Goal: Information Seeking & Learning: Learn about a topic

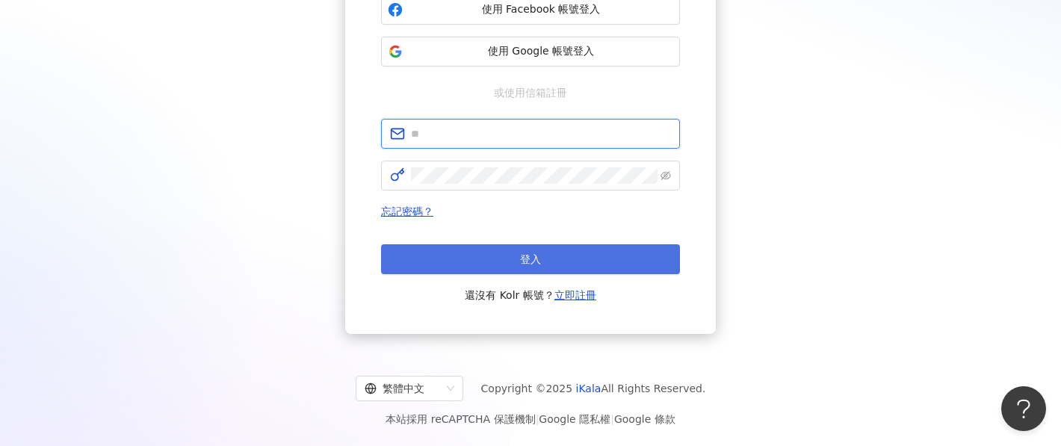
type input "**********"
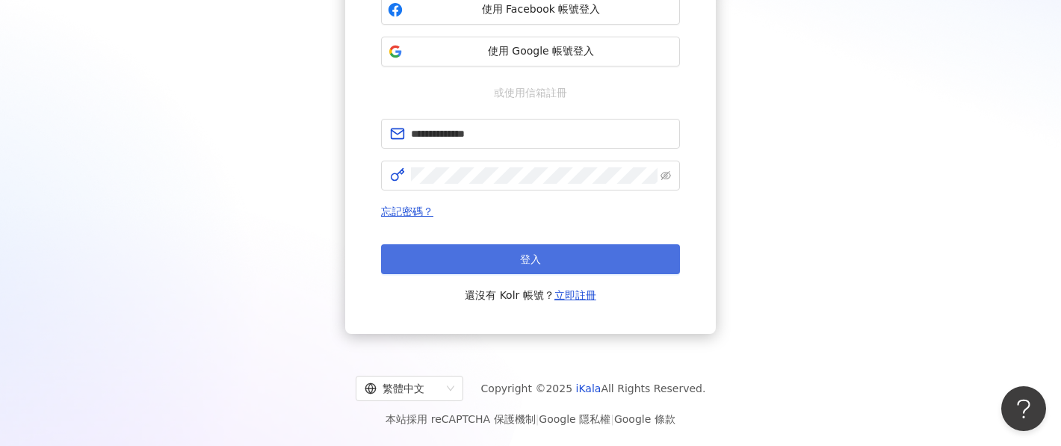
click at [542, 255] on button "登入" at bounding box center [530, 259] width 299 height 30
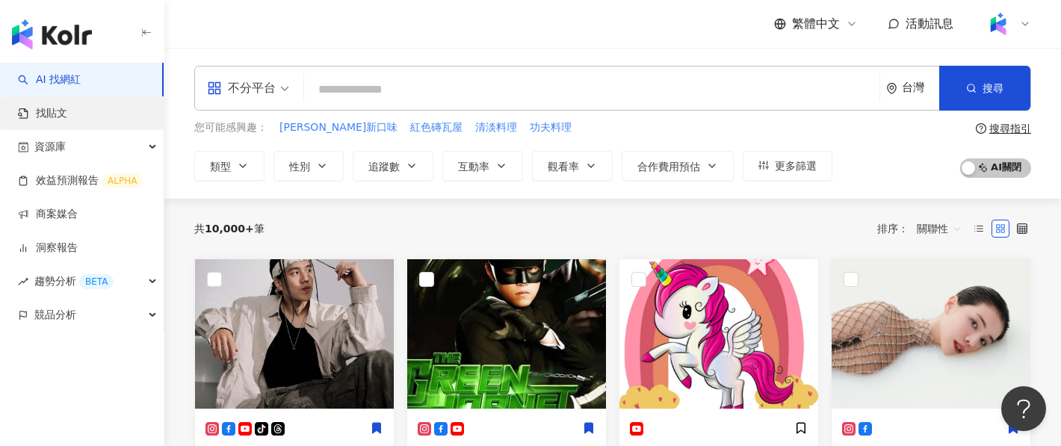
click at [67, 107] on link "找貼文" at bounding box center [42, 113] width 49 height 15
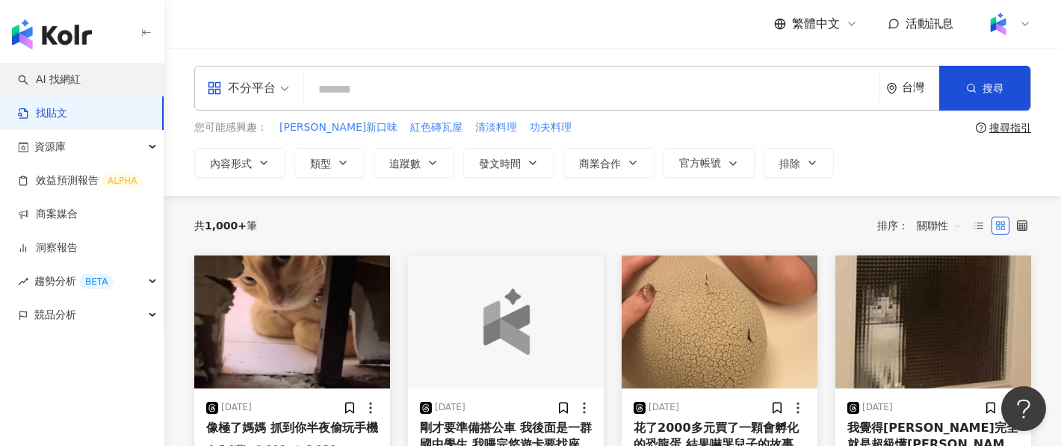
click at [81, 74] on link "AI 找網紅" at bounding box center [49, 79] width 63 height 15
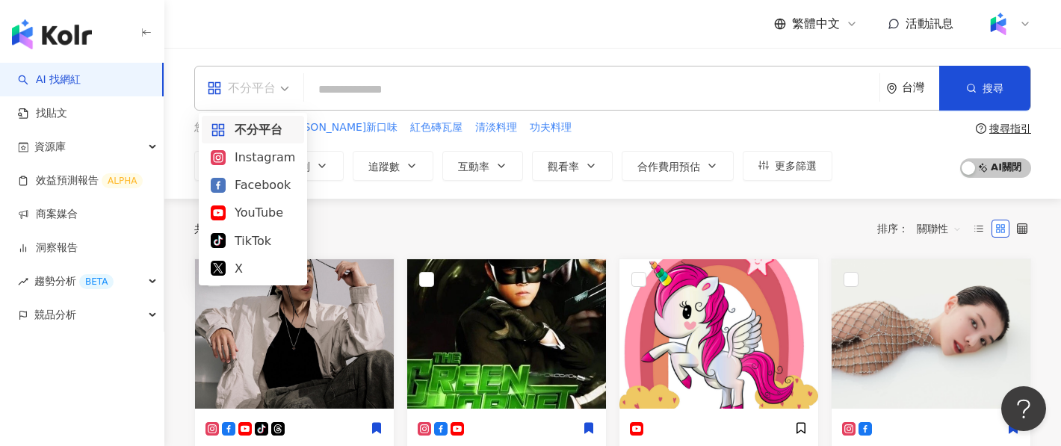
click at [284, 91] on span "不分平台" at bounding box center [248, 88] width 82 height 24
click at [268, 158] on div "Instagram" at bounding box center [253, 157] width 84 height 19
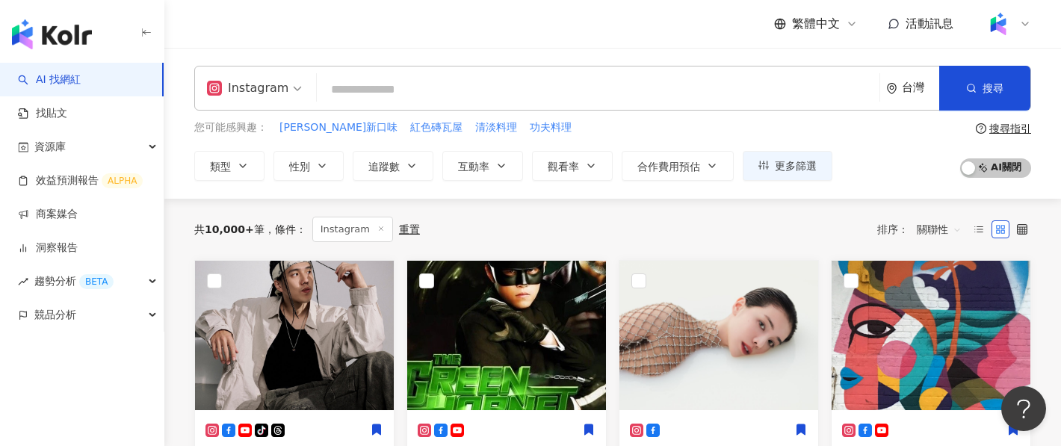
click at [288, 101] on span at bounding box center [254, 88] width 95 height 43
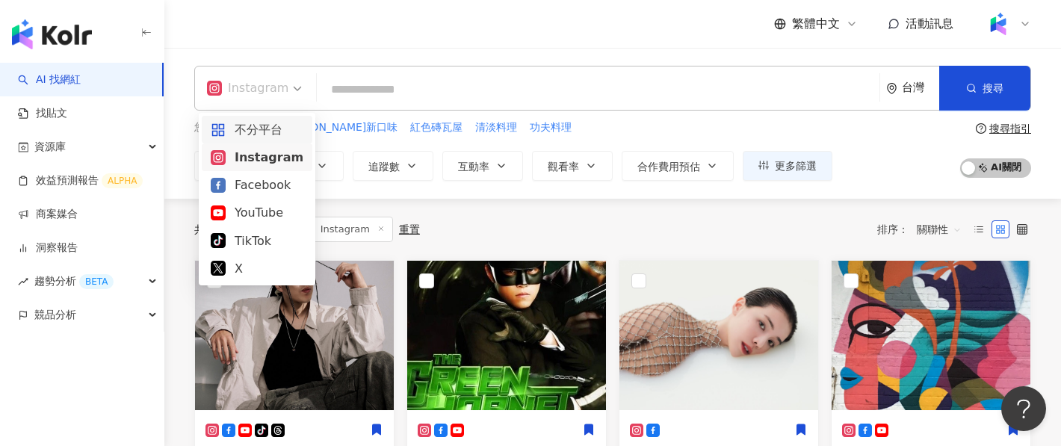
click at [274, 124] on div "不分平台" at bounding box center [257, 129] width 93 height 19
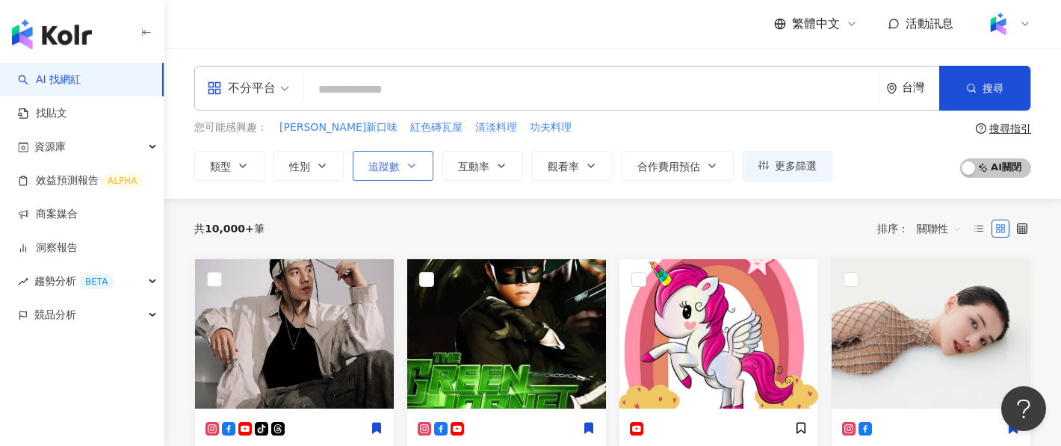
click at [407, 164] on icon "button" at bounding box center [412, 166] width 12 height 12
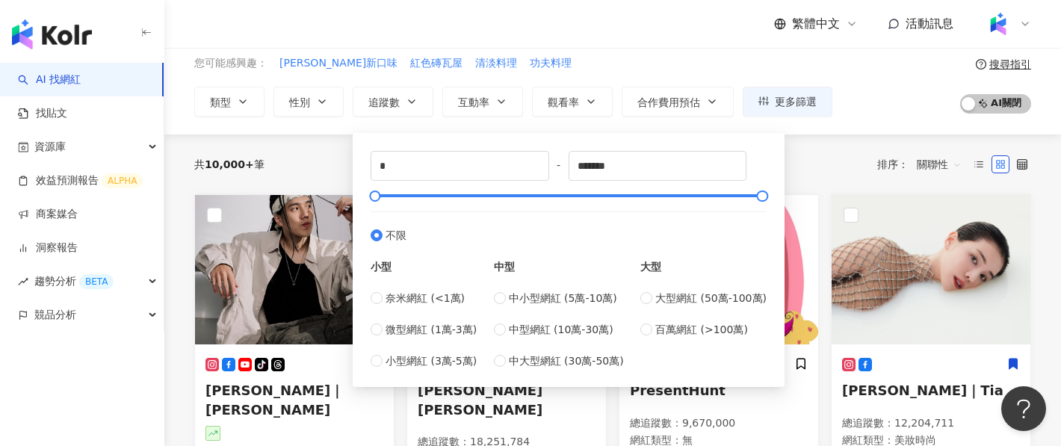
scroll to position [67, 0]
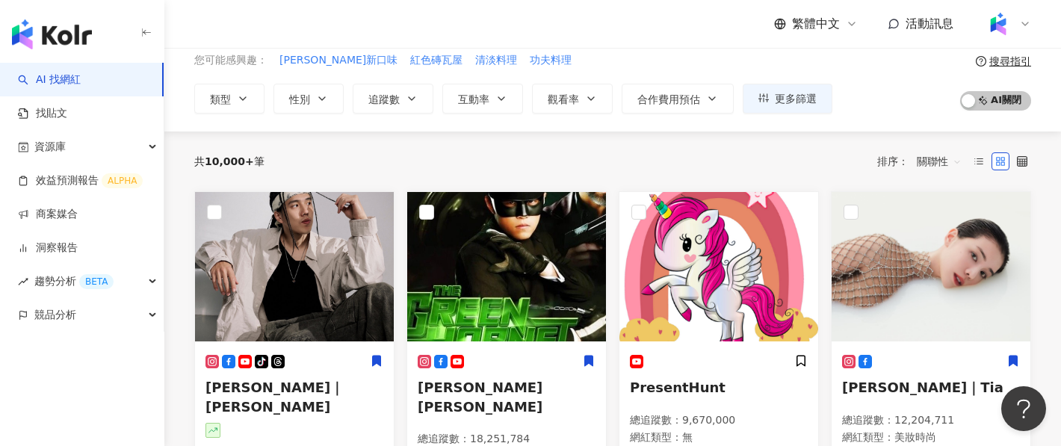
scroll to position [0, 0]
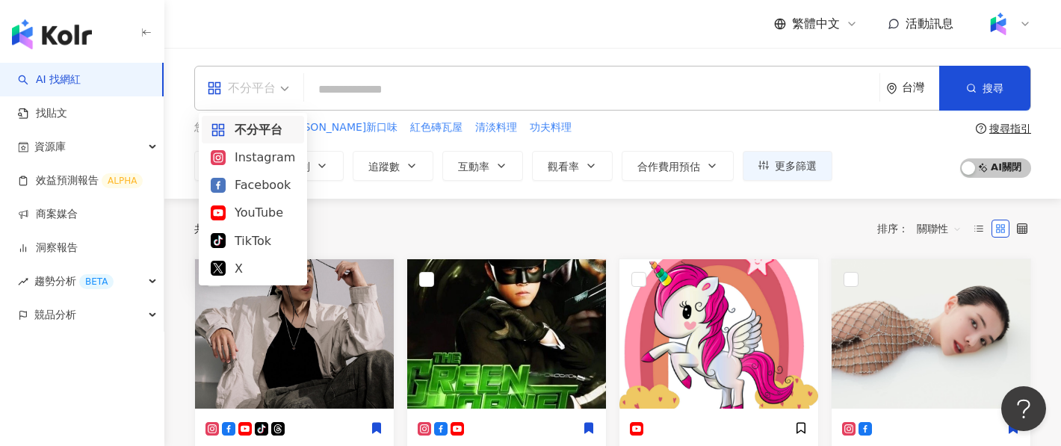
click at [272, 84] on div "不分平台" at bounding box center [241, 88] width 69 height 24
click at [273, 155] on div "Instagram" at bounding box center [253, 157] width 84 height 19
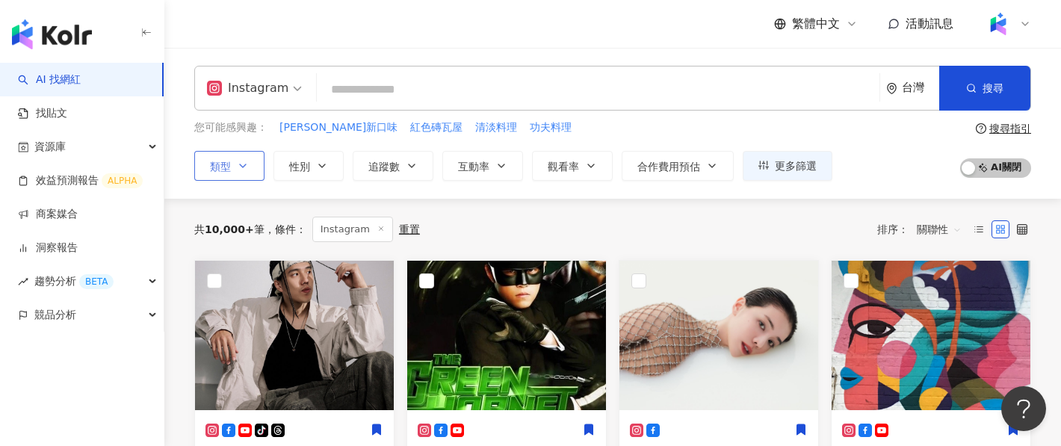
click at [250, 167] on button "類型" at bounding box center [229, 166] width 70 height 30
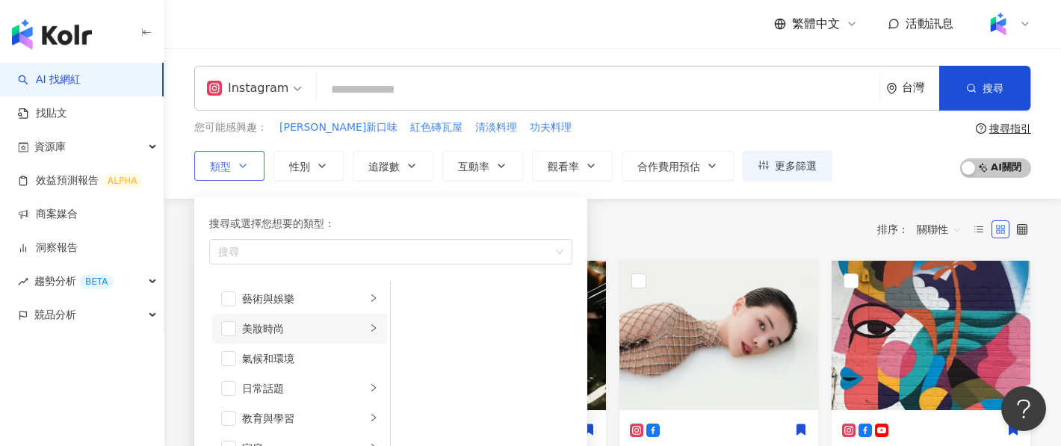
click at [313, 327] on div "美妝時尚" at bounding box center [304, 329] width 124 height 16
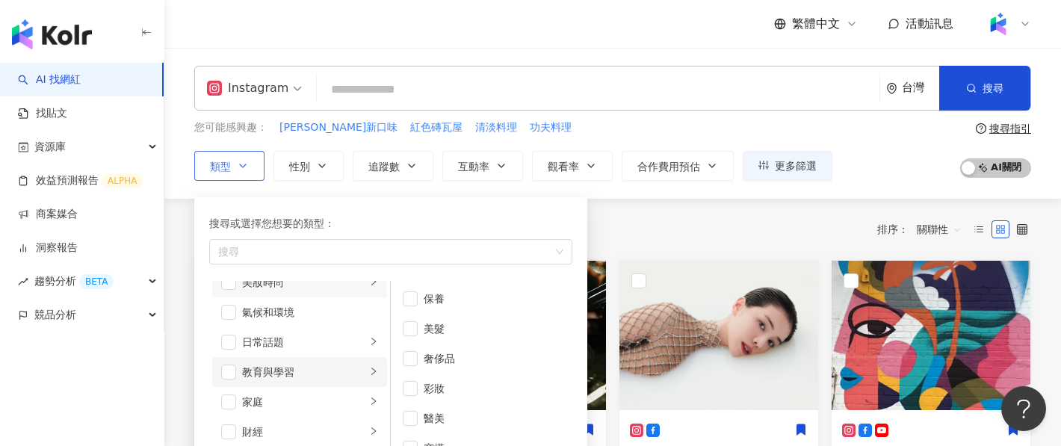
scroll to position [46, 0]
click at [234, 287] on span "button" at bounding box center [228, 283] width 15 height 15
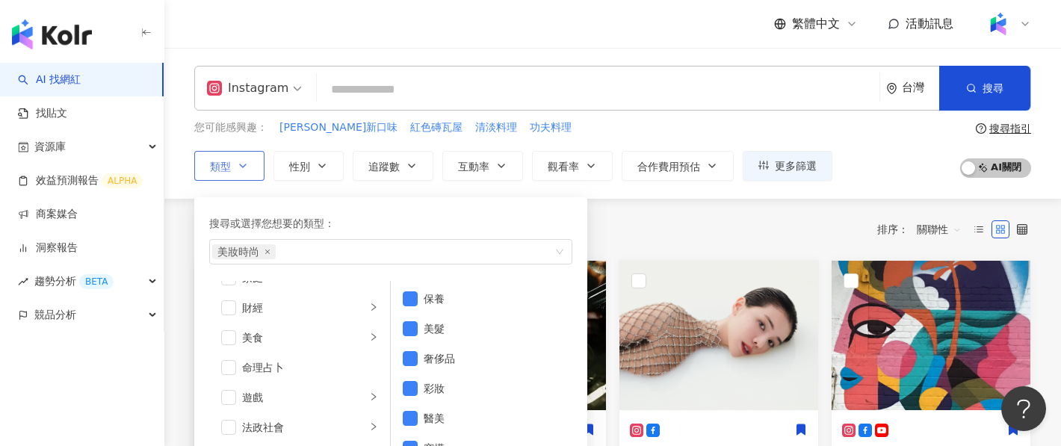
scroll to position [208, 0]
click at [646, 240] on div "共 10,000+ 筆 條件 ： Instagram 重置 排序： 關聯性" at bounding box center [612, 229] width 837 height 25
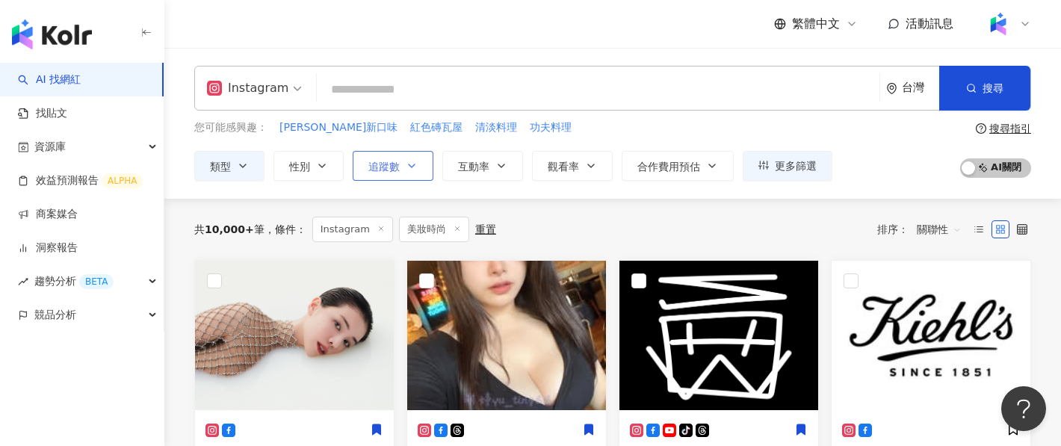
click at [377, 161] on span "追蹤數" at bounding box center [383, 167] width 31 height 12
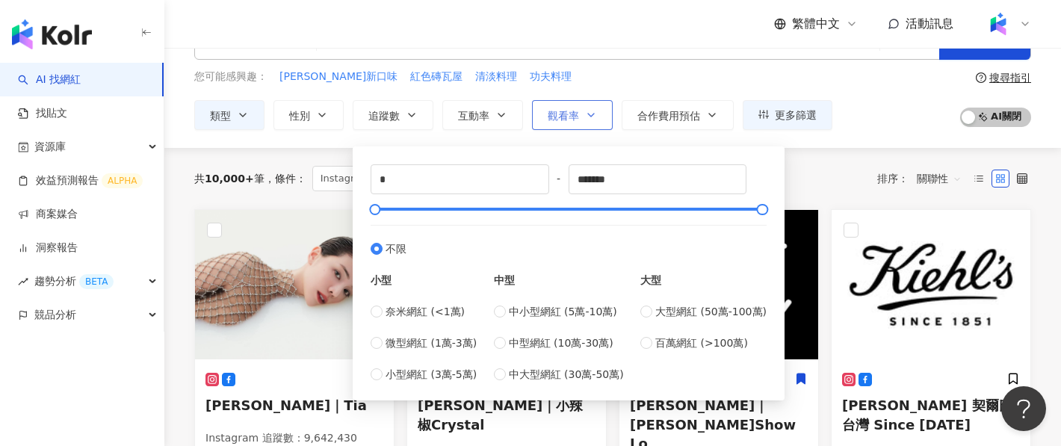
scroll to position [69, 0]
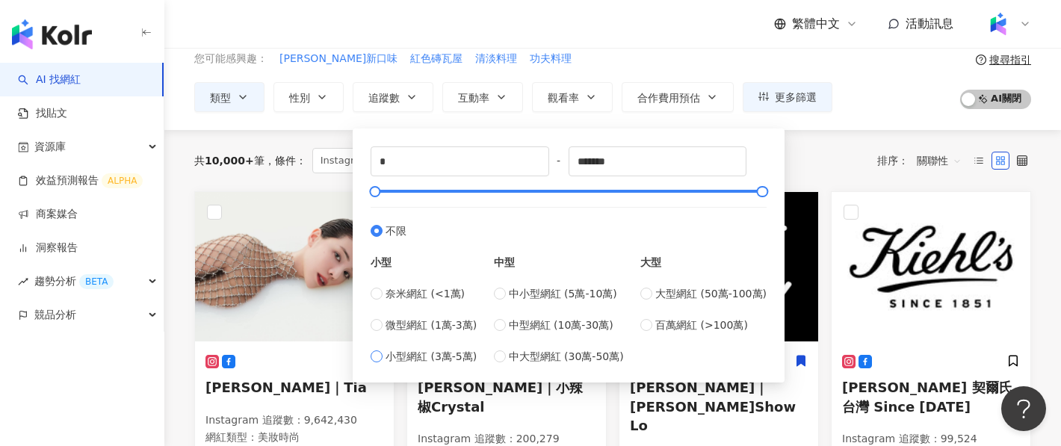
click at [444, 354] on span "小型網紅 (3萬-5萬)" at bounding box center [431, 356] width 91 height 16
type input "*****"
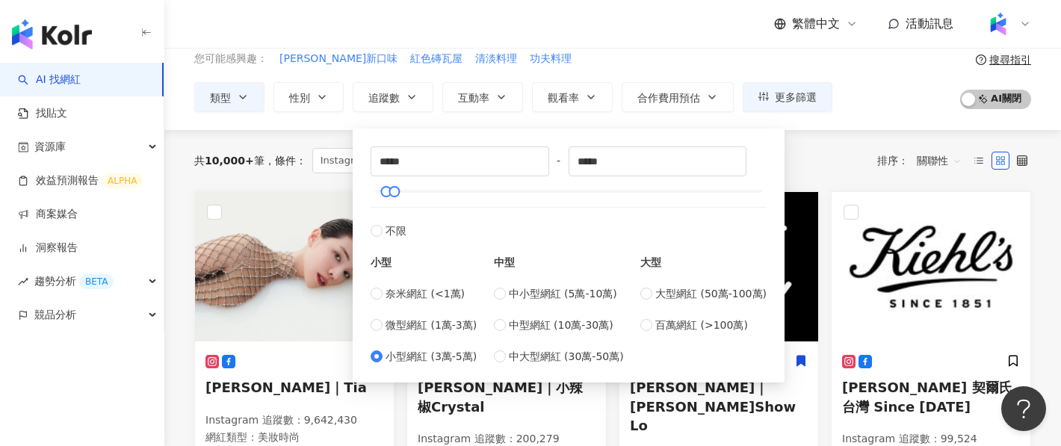
click at [798, 164] on div "共 10,000+ 筆 條件 ： Instagram 美妝時尚 重置 排序： 關聯性" at bounding box center [612, 160] width 837 height 25
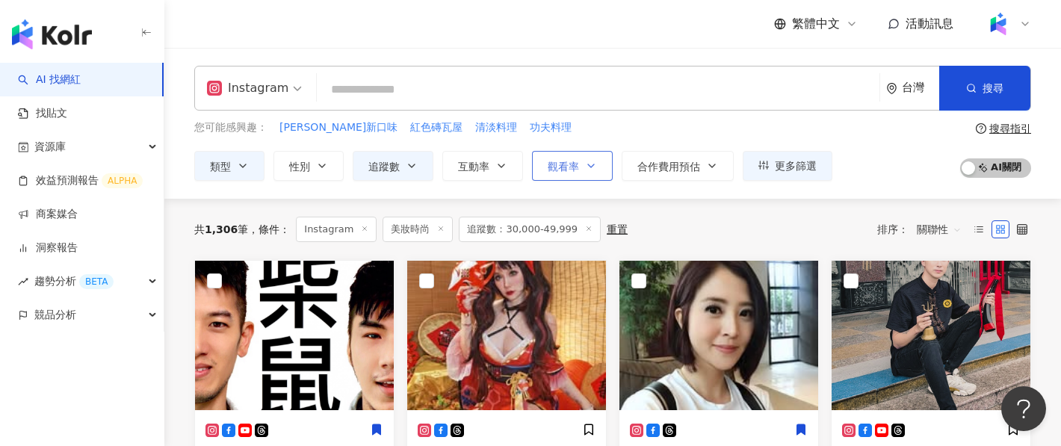
click at [586, 169] on icon "button" at bounding box center [591, 166] width 12 height 12
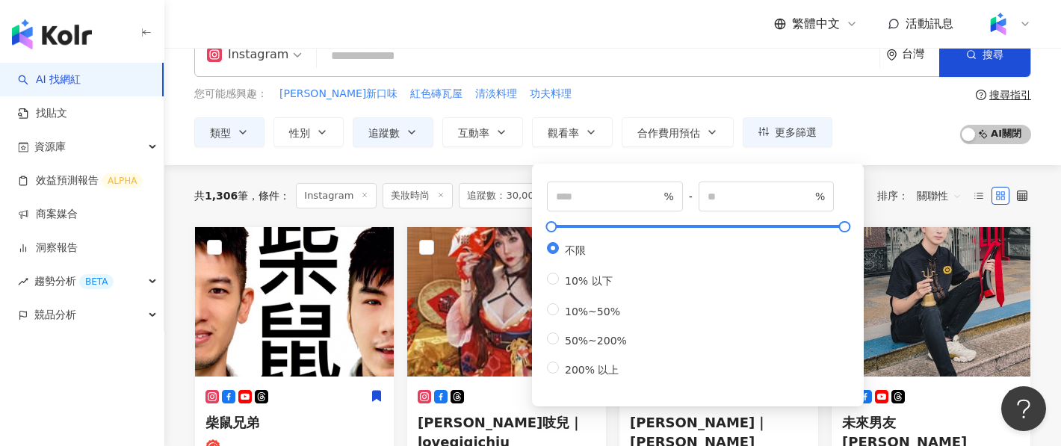
scroll to position [34, 0]
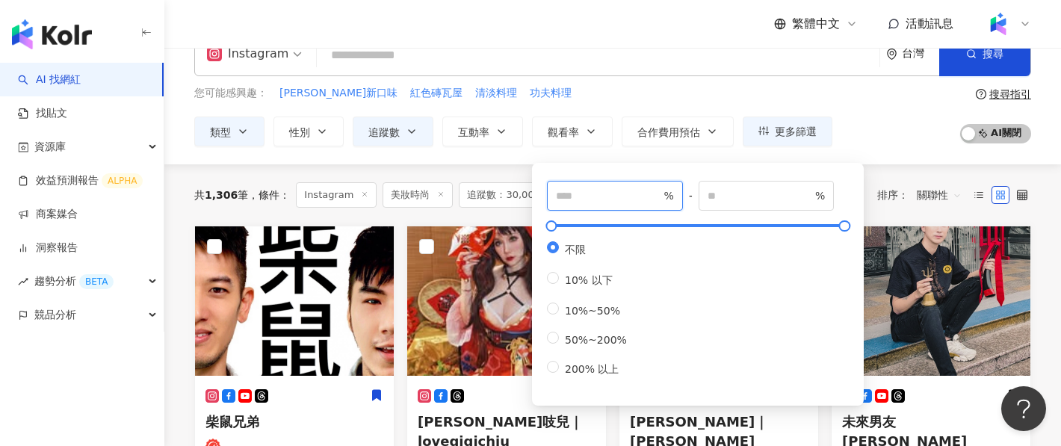
click at [601, 202] on input "number" at bounding box center [608, 196] width 105 height 16
click at [596, 346] on label "50%~200%" at bounding box center [590, 339] width 86 height 14
type input "**"
type input "***"
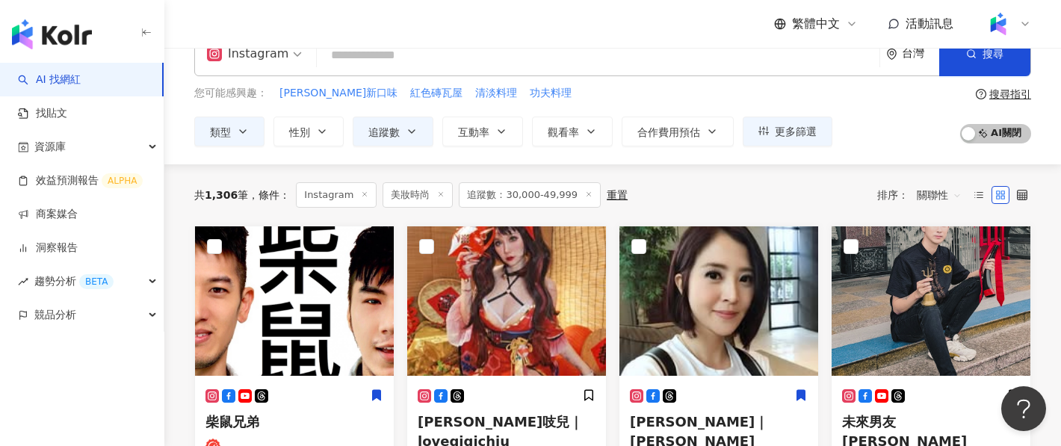
click at [892, 170] on div "共 1,306 筆 條件 ： Instagram 美妝時尚 追蹤數：30,000-49,999 重置 排序： 關聯性" at bounding box center [612, 194] width 837 height 61
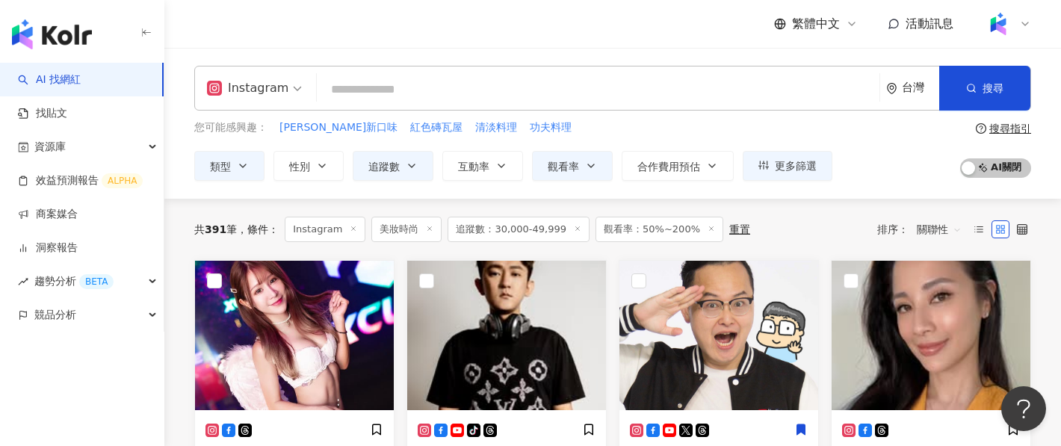
click at [534, 81] on input "search" at bounding box center [598, 89] width 551 height 28
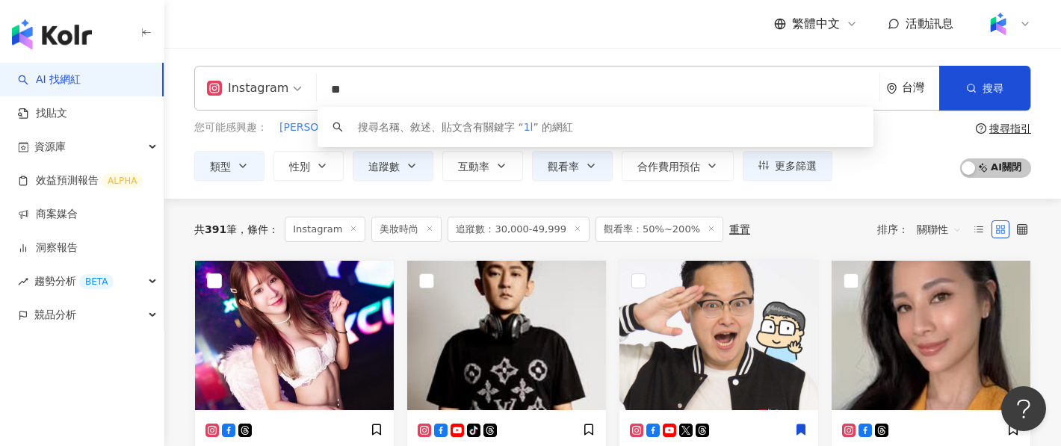
type input "*"
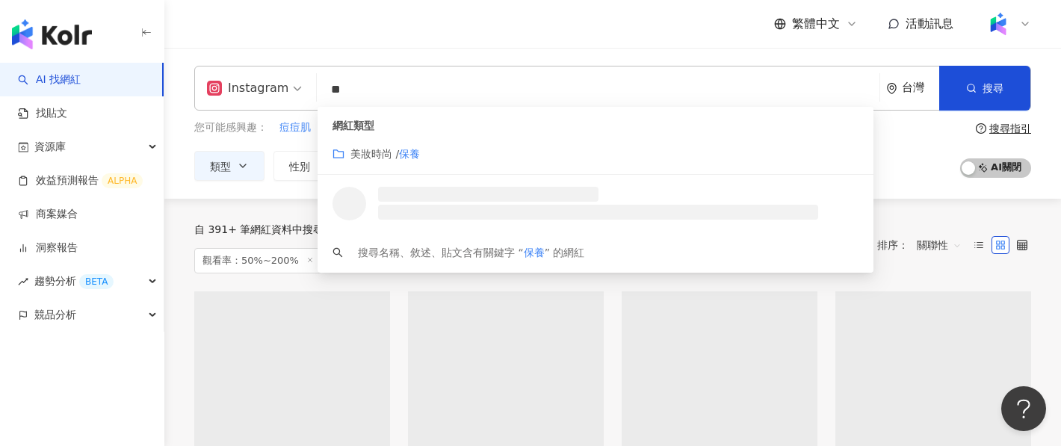
click at [909, 151] on div "您可能感興趣： 痘痘肌 美肌 素顏美肌 美白 美白保養 類型 性別 追蹤數 互動率 觀看率 合作費用預估 更多篩選 ***** - ***** 不限 小型 奈…" at bounding box center [612, 150] width 837 height 61
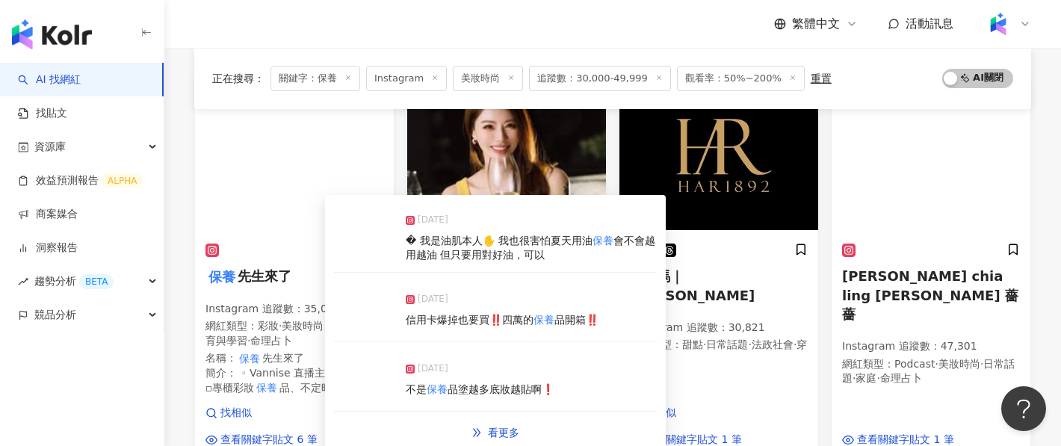
scroll to position [132, 0]
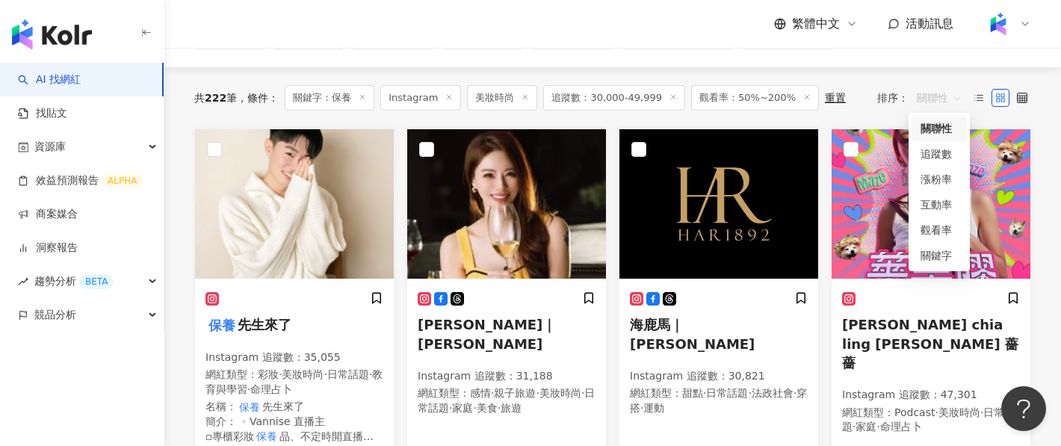
click at [946, 100] on span "關聯性" at bounding box center [939, 98] width 45 height 24
click at [942, 258] on div "關鍵字" at bounding box center [939, 255] width 37 height 16
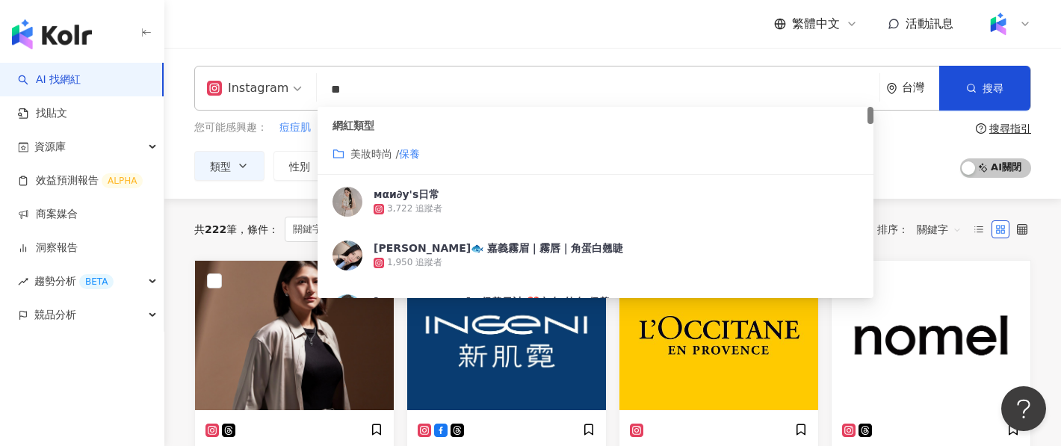
click at [509, 90] on input "**" at bounding box center [598, 89] width 551 height 28
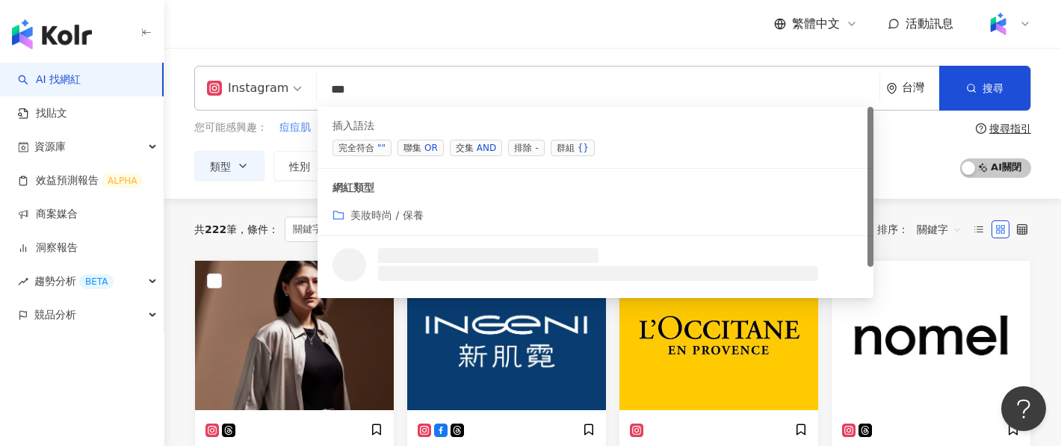
click at [526, 146] on span "排除 -" at bounding box center [526, 148] width 36 height 16
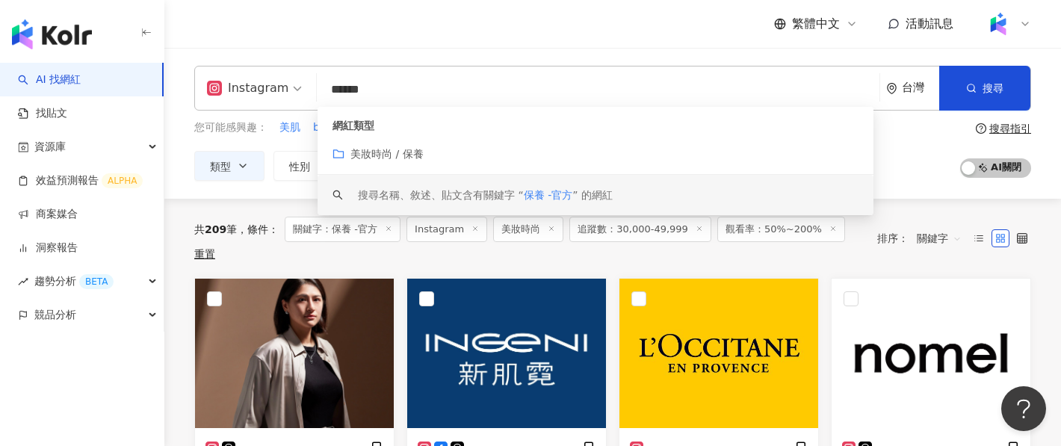
type input "******"
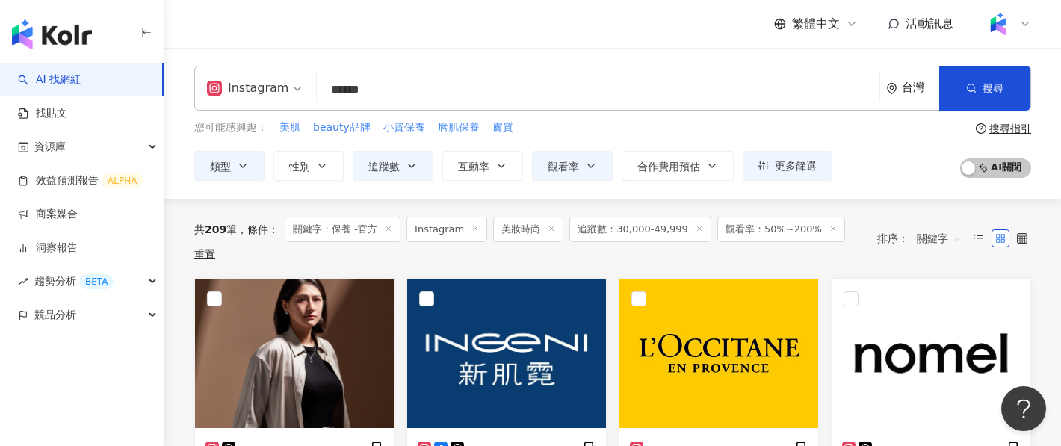
click at [833, 238] on div "共 209 筆 條件 ： 關鍵字：保養 -官方 Instagram 美妝時尚 追蹤數：30,000-49,999 觀看率：50%~200% 重置" at bounding box center [528, 238] width 668 height 43
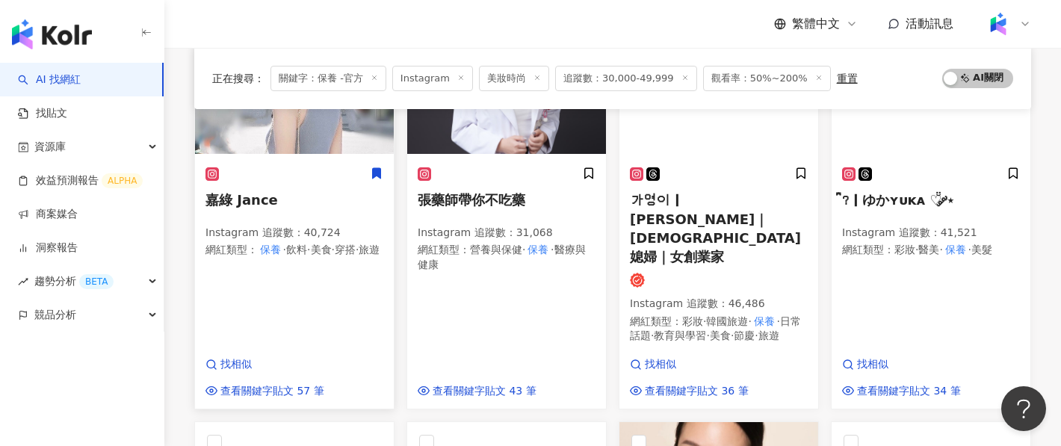
scroll to position [604, 0]
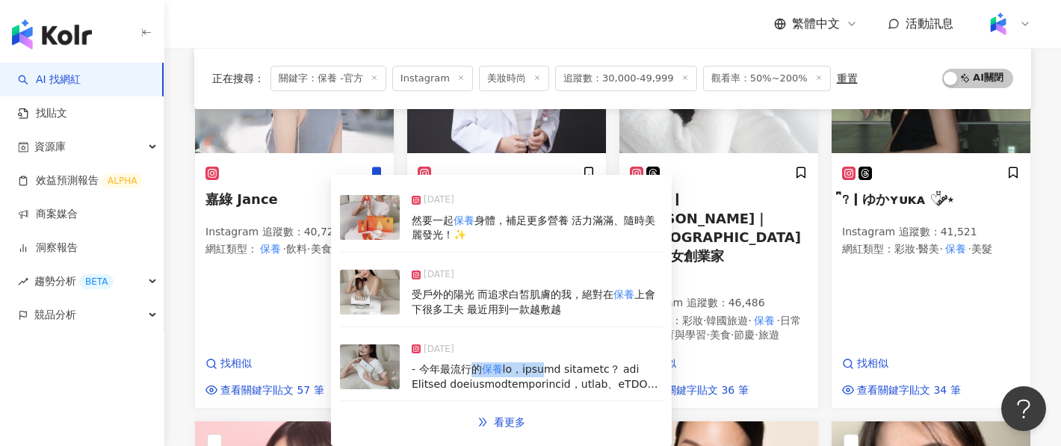
drag, startPoint x: 470, startPoint y: 371, endPoint x: 572, endPoint y: 373, distance: 101.7
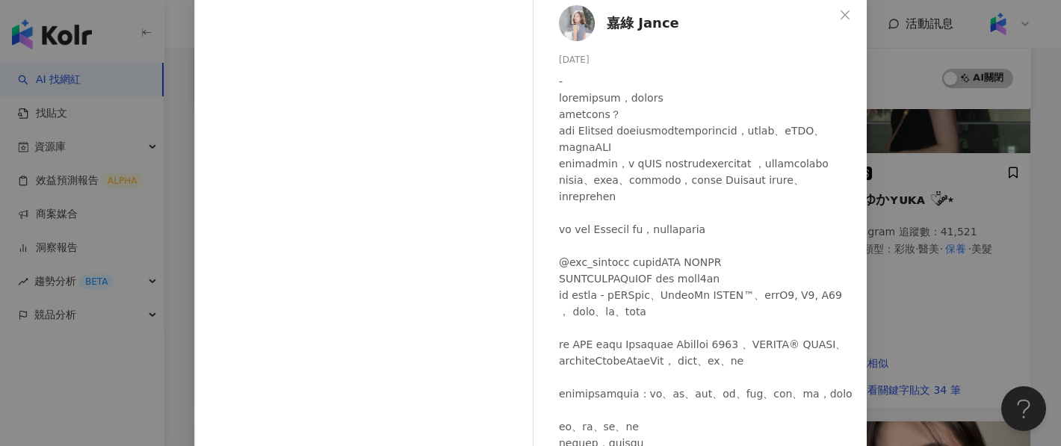
scroll to position [92, 0]
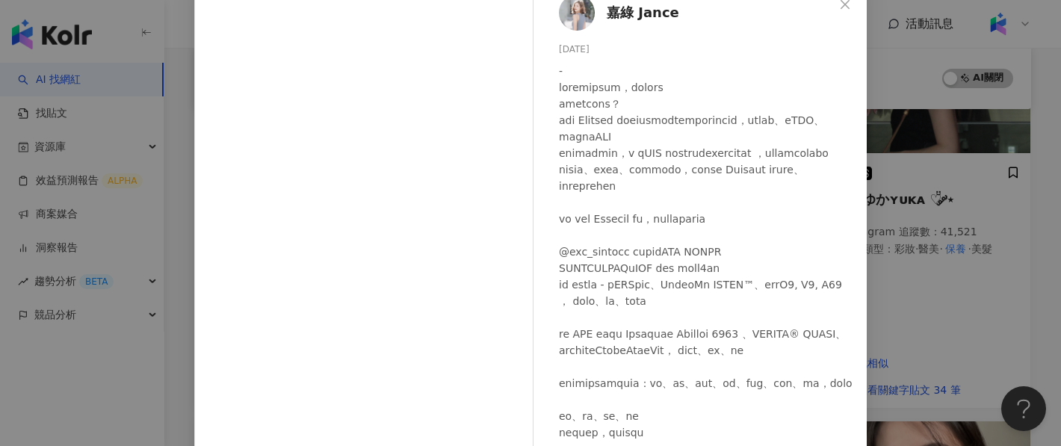
click at [927, 313] on div "嘉綠 Jance 2025/7/29 隱藏 2 查看原始貼文" at bounding box center [530, 223] width 1061 height 446
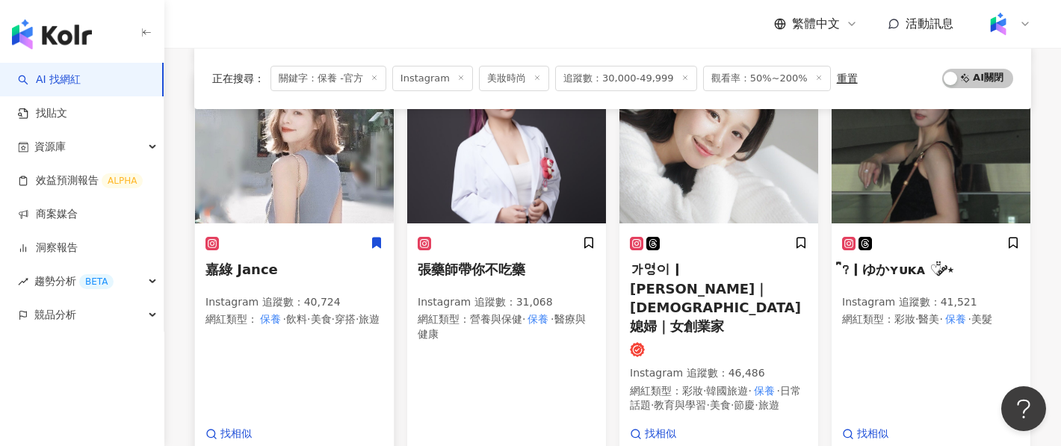
scroll to position [506, 0]
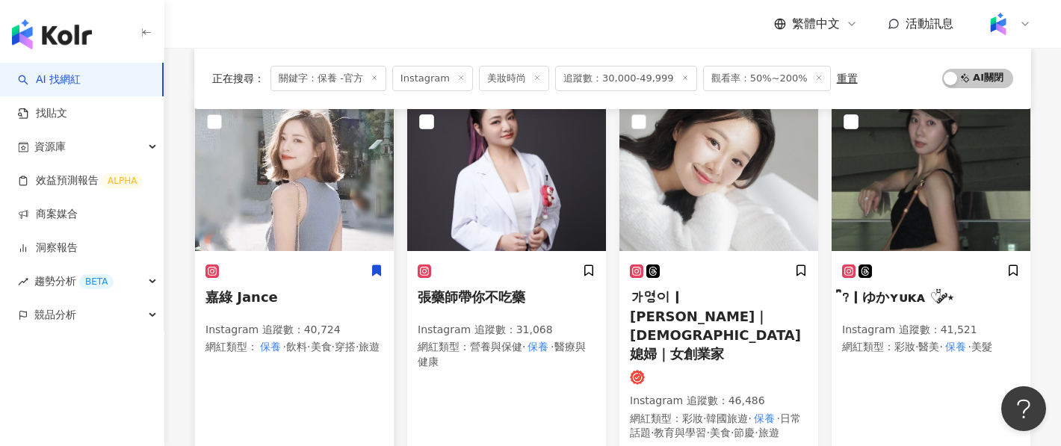
click at [325, 176] on img at bounding box center [294, 176] width 199 height 149
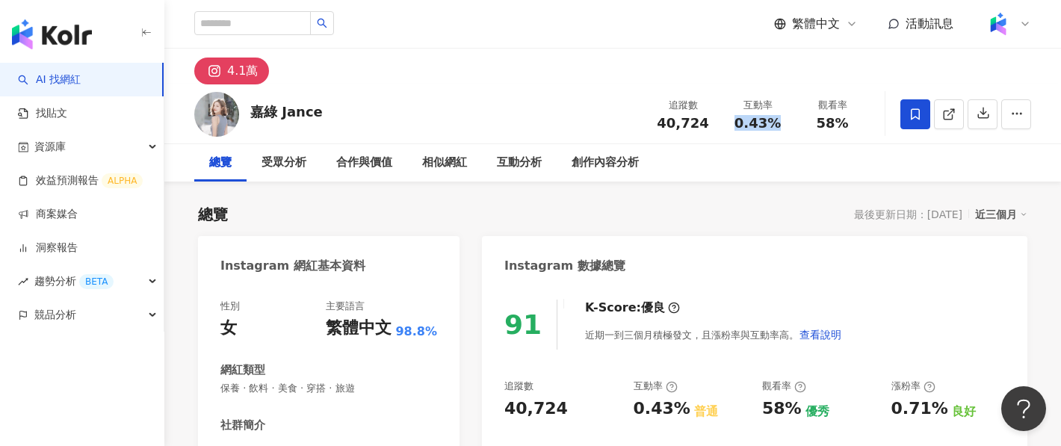
drag, startPoint x: 741, startPoint y: 112, endPoint x: 786, endPoint y: 123, distance: 46.0
click at [786, 123] on div "互動率 0.43%" at bounding box center [757, 114] width 75 height 32
drag, startPoint x: 841, startPoint y: 128, endPoint x: 813, endPoint y: 111, distance: 32.6
click at [813, 111] on div "觀看率 58%" at bounding box center [832, 114] width 75 height 32
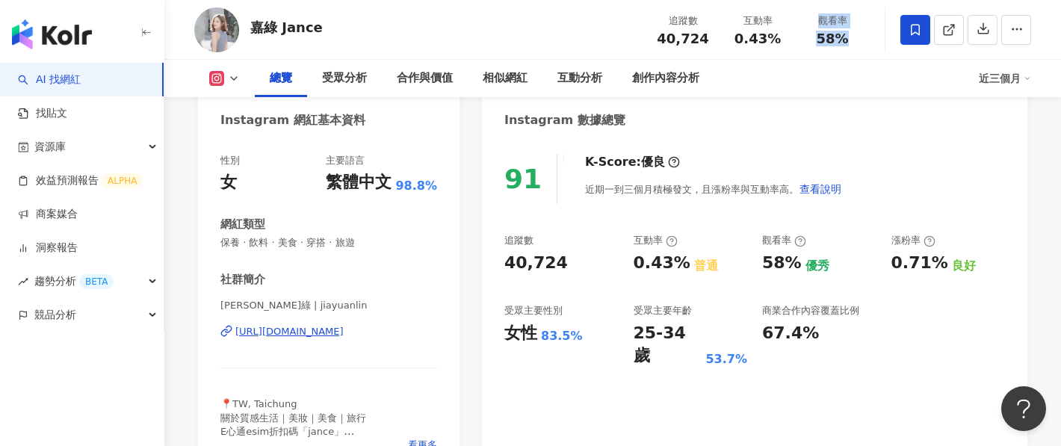
scroll to position [147, 0]
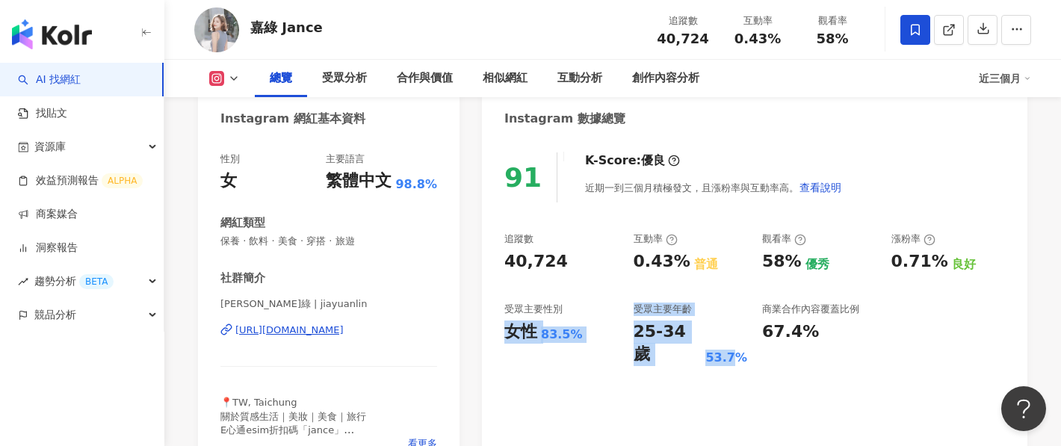
drag, startPoint x: 501, startPoint y: 321, endPoint x: 743, endPoint y: 339, distance: 242.0
click at [741, 336] on div "91 K-Score : 優良 近期一到三個月積極發文，且漲粉率與互動率高。 查看說明 追蹤數 40,724 互動率 0.43% 普通 觀看率 58% 優秀 …" at bounding box center [755, 306] width 546 height 336
click at [743, 339] on div "25-34 歲 53.7%" at bounding box center [691, 344] width 114 height 46
drag, startPoint x: 514, startPoint y: 312, endPoint x: 710, endPoint y: 342, distance: 198.1
click at [710, 342] on div "追蹤數 40,724 互動率 0.43% 普通 觀看率 58% 優秀 漲粉率 0.71% 良好 受眾主要性別 女性 83.5% 受眾主要年齡 25-34 歲 …" at bounding box center [754, 299] width 501 height 134
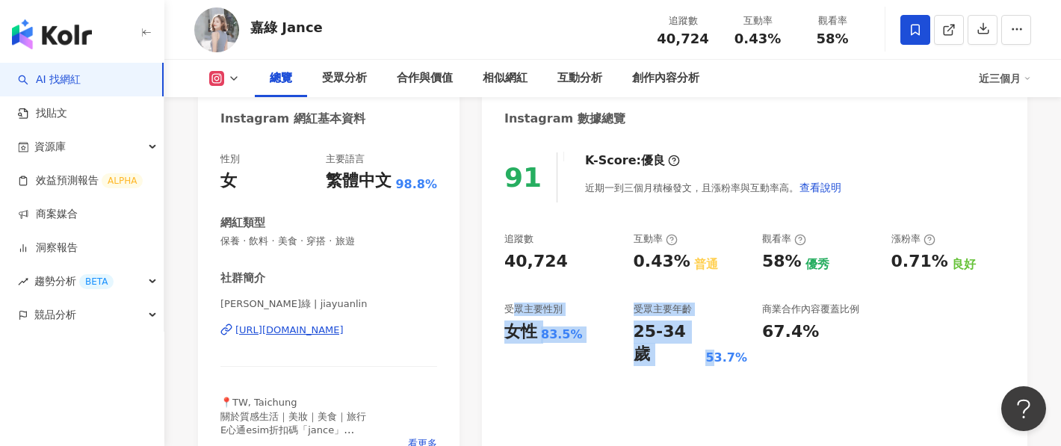
click at [636, 330] on div "25-34 歲" at bounding box center [668, 344] width 69 height 46
drag, startPoint x: 637, startPoint y: 332, endPoint x: 699, endPoint y: 339, distance: 62.5
click at [699, 339] on div "25-34 歲" at bounding box center [668, 344] width 69 height 46
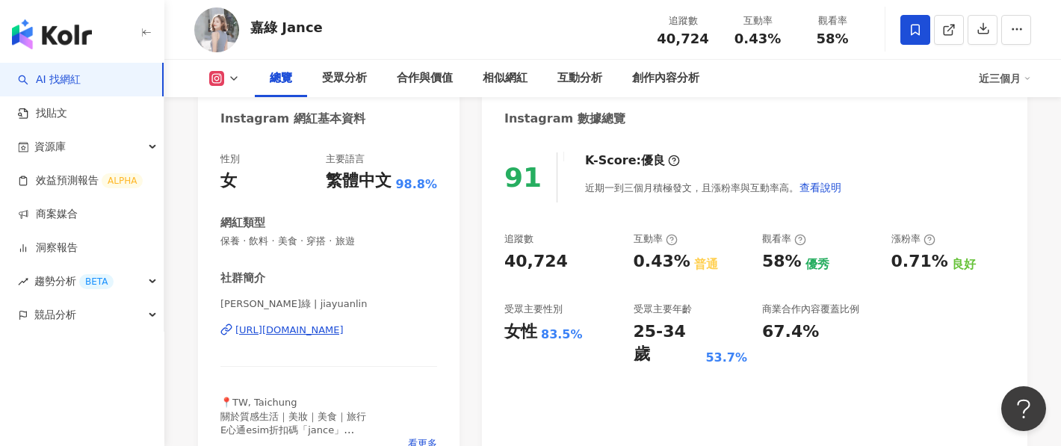
click at [628, 336] on div "追蹤數 40,724 互動率 0.43% 普通 觀看率 58% 優秀 漲粉率 0.71% 良好 受眾主要性別 女性 83.5% 受眾主要年齡 25-34 歲 …" at bounding box center [754, 299] width 501 height 134
drag, startPoint x: 741, startPoint y: 342, endPoint x: 635, endPoint y: 336, distance: 106.2
click at [635, 336] on div "25-34 歲 53.7%" at bounding box center [691, 344] width 114 height 46
click at [636, 346] on div "91 K-Score : 優良 近期一到三個月積極發文，且漲粉率與互動率高。 查看說明 追蹤數 40,724 互動率 0.43% 普通 觀看率 58% 優秀 …" at bounding box center [755, 306] width 546 height 336
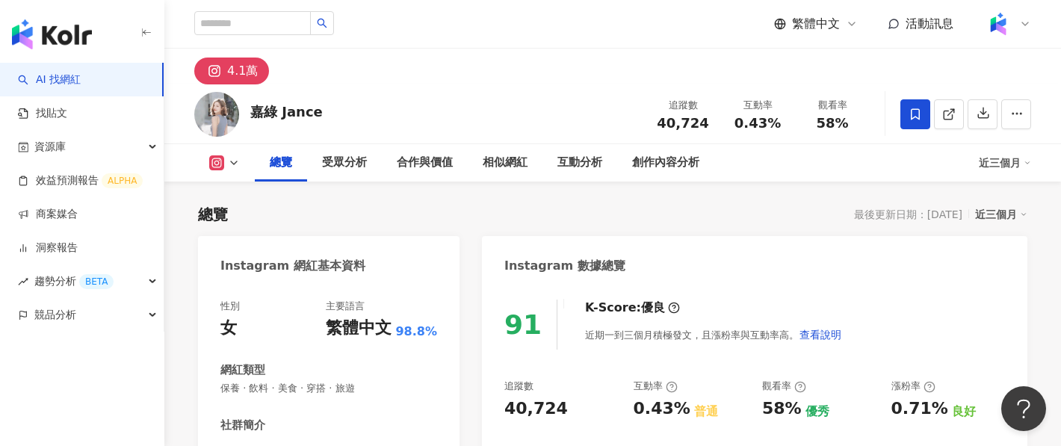
scroll to position [172, 0]
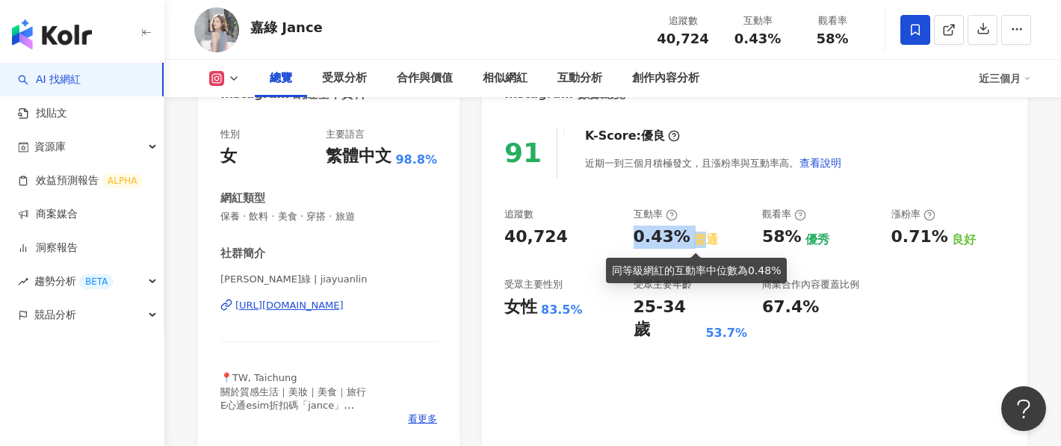
drag, startPoint x: 635, startPoint y: 239, endPoint x: 689, endPoint y: 238, distance: 53.8
click at [690, 238] on div "0.43% 普通" at bounding box center [691, 237] width 114 height 23
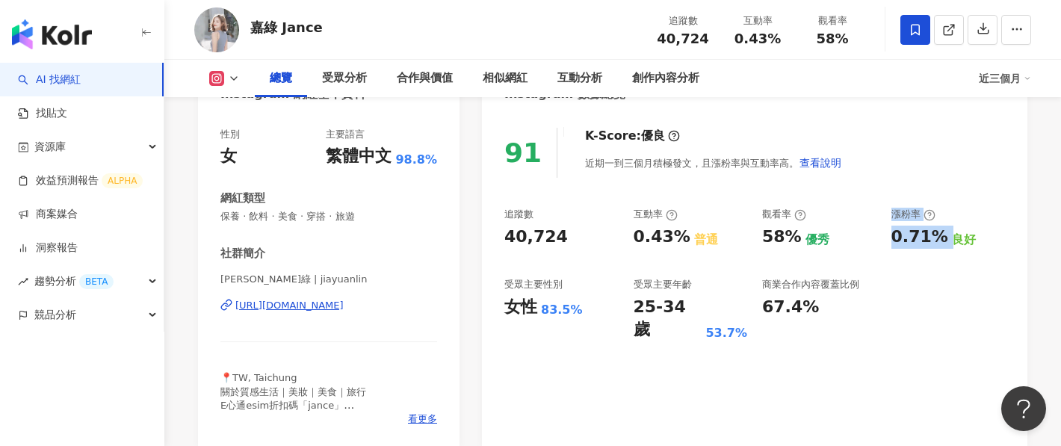
drag, startPoint x: 942, startPoint y: 243, endPoint x: 880, endPoint y: 237, distance: 62.3
click at [880, 237] on div "追蹤數 40,724 互動率 0.43% 普通 觀看率 58% 優秀 漲粉率 0.71% 良好 受眾主要性別 女性 83.5% 受眾主要年齡 25-34 歲 …" at bounding box center [754, 275] width 501 height 134
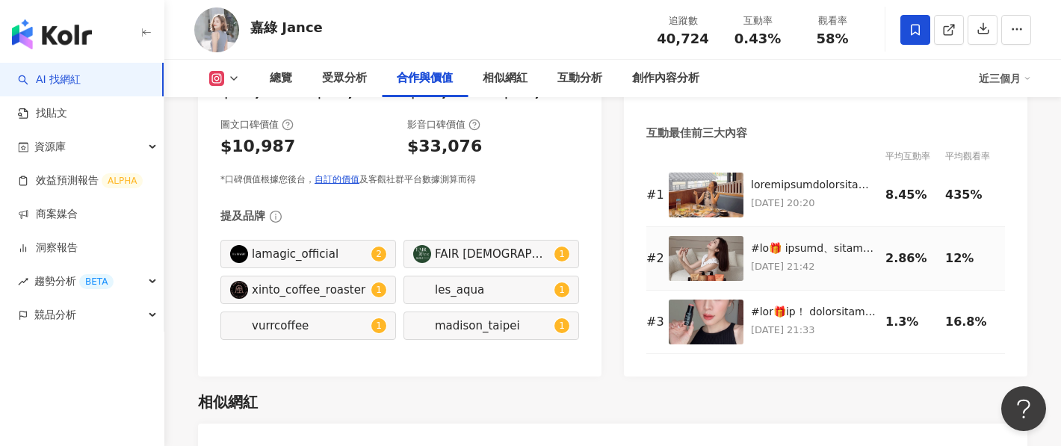
scroll to position [2155, 0]
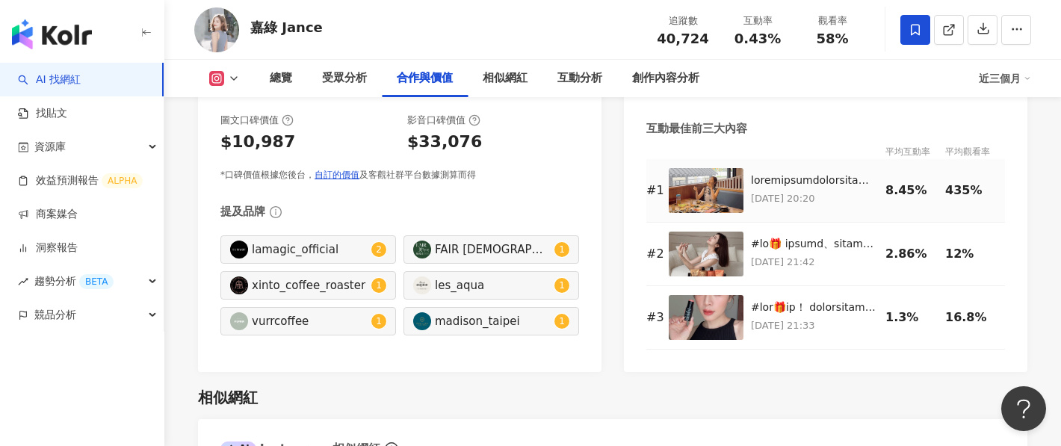
click at [719, 185] on img at bounding box center [706, 190] width 75 height 45
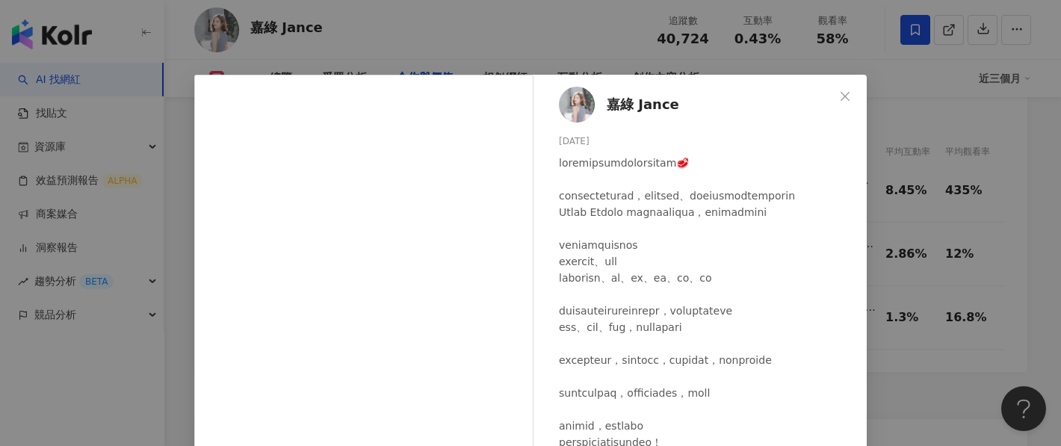
click at [958, 271] on div "嘉綠 Jance 2025/6/20 3,424 18 17.7萬 查看原始貼文" at bounding box center [530, 223] width 1061 height 446
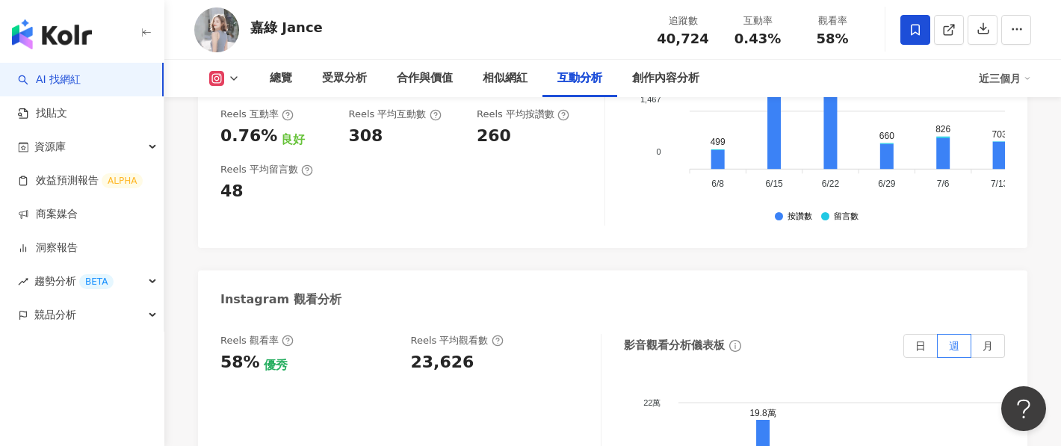
scroll to position [3308, 0]
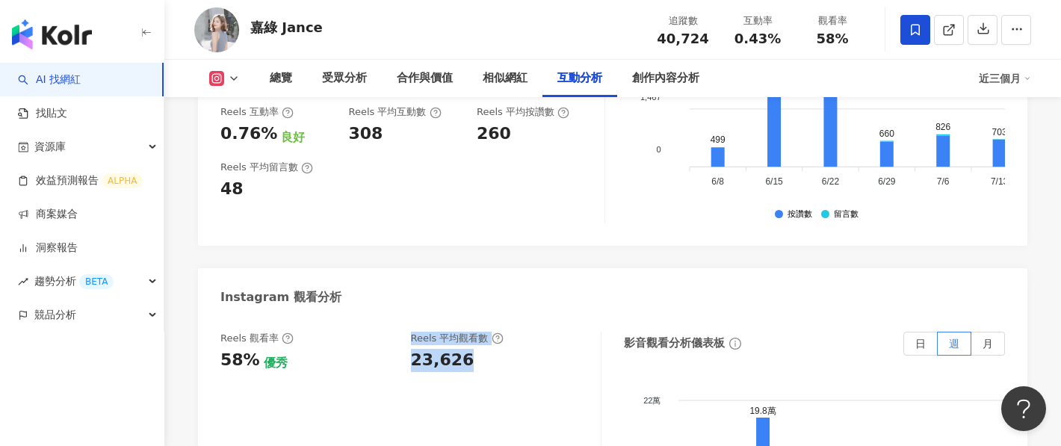
drag, startPoint x: 402, startPoint y: 287, endPoint x: 496, endPoint y: 284, distance: 94.2
click at [496, 332] on div "Reels 觀看率 58% 優秀 Reels 平均觀看數 23,626" at bounding box center [402, 352] width 365 height 40
click at [496, 349] on div "23,626" at bounding box center [499, 360] width 176 height 23
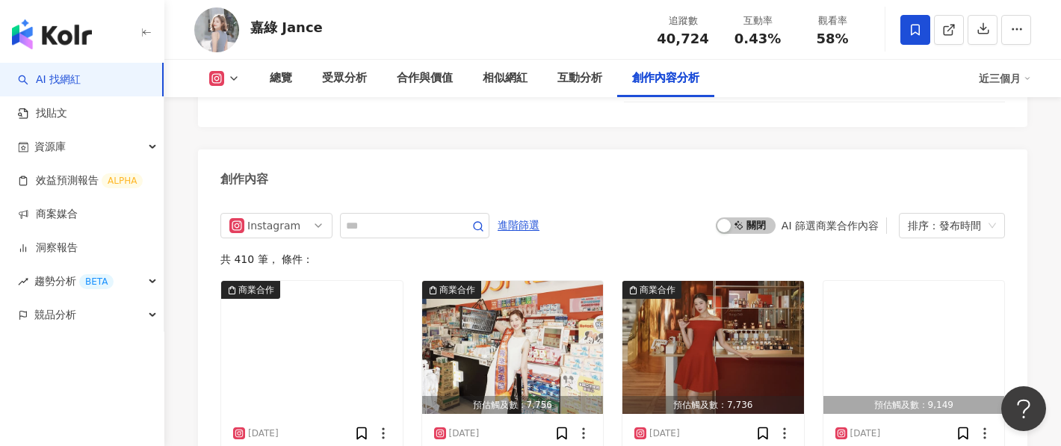
scroll to position [4607, 0]
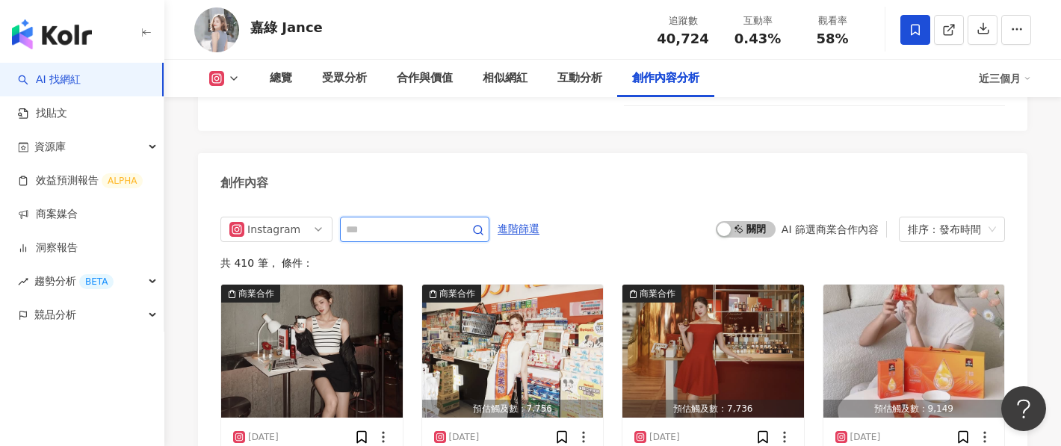
click at [390, 220] on input "text" at bounding box center [398, 229] width 105 height 18
type input "*"
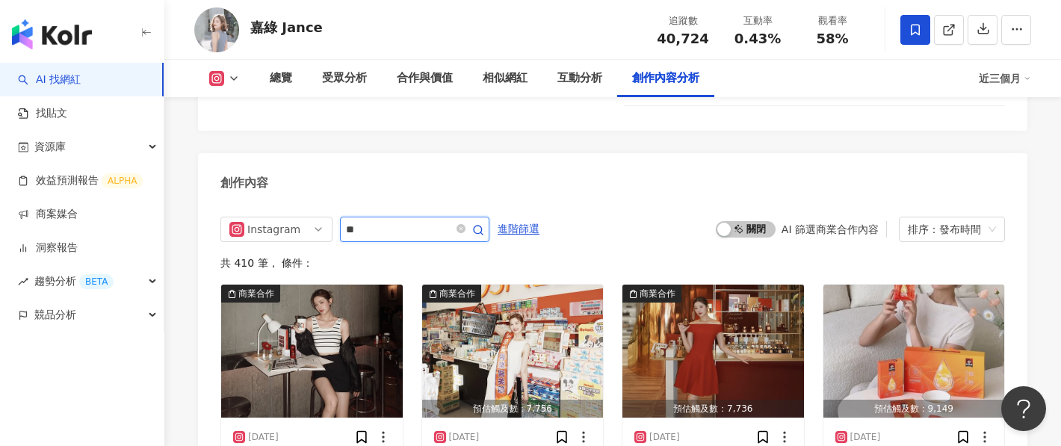
type input "**"
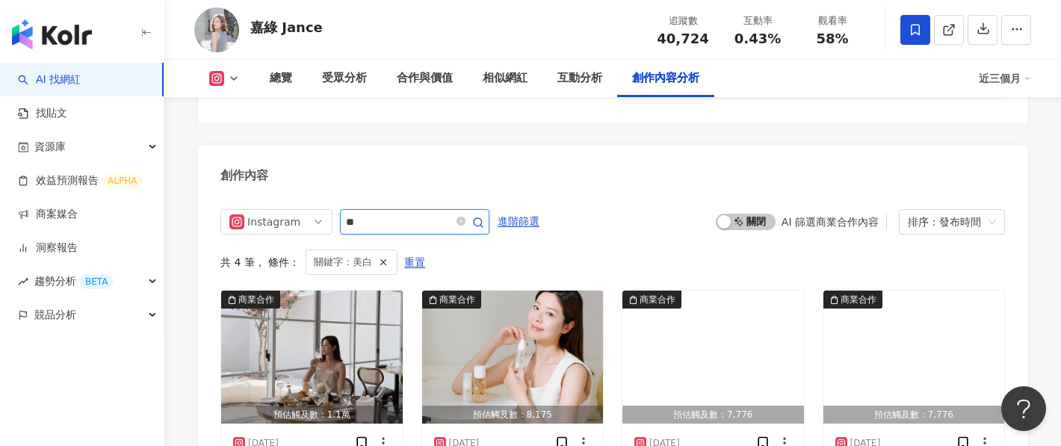
scroll to position [4641, 0]
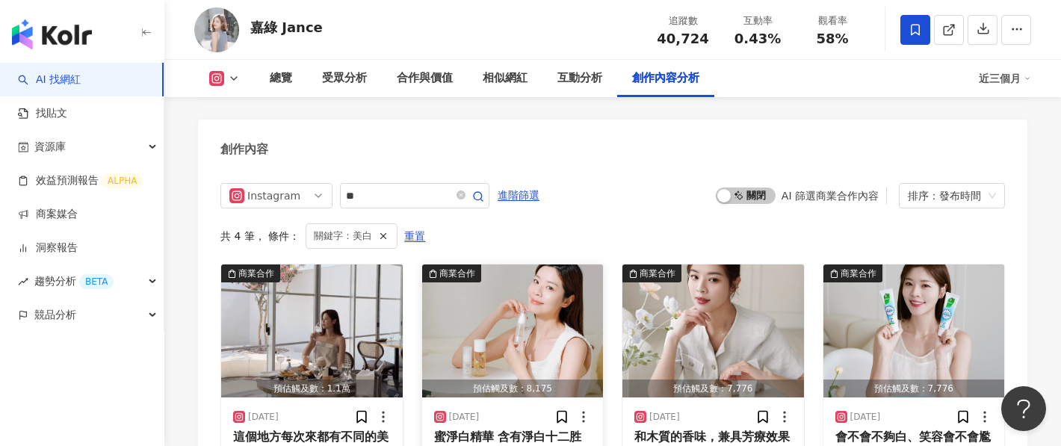
click at [547, 265] on img "button" at bounding box center [513, 331] width 182 height 133
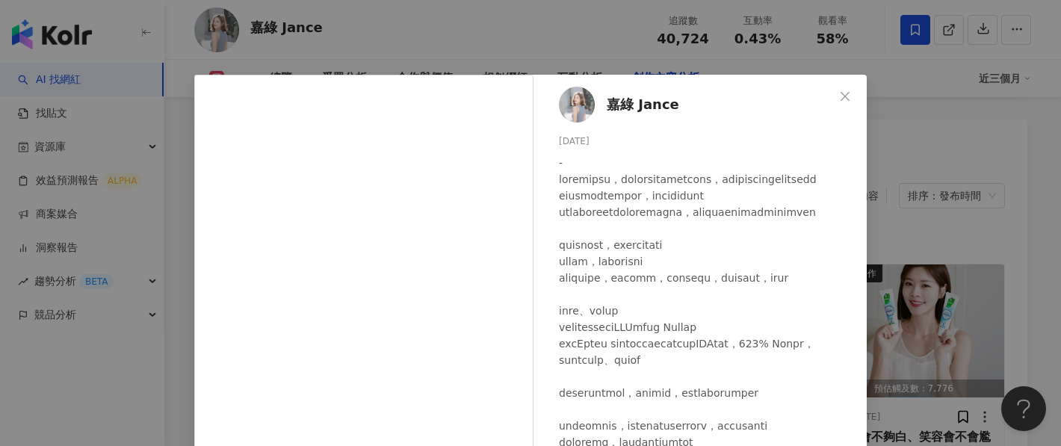
scroll to position [52, 0]
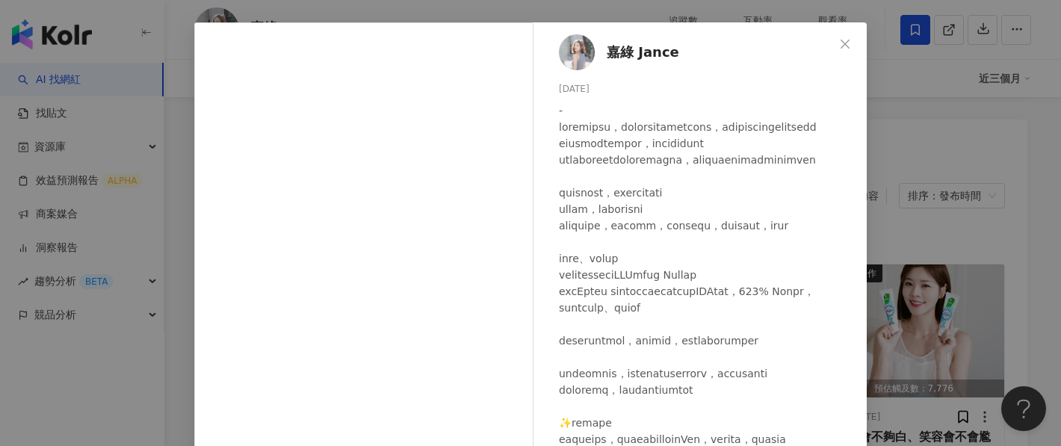
click at [957, 270] on div "嘉綠 Jance 2025/4/10 53 5 查看原始貼文" at bounding box center [530, 223] width 1061 height 446
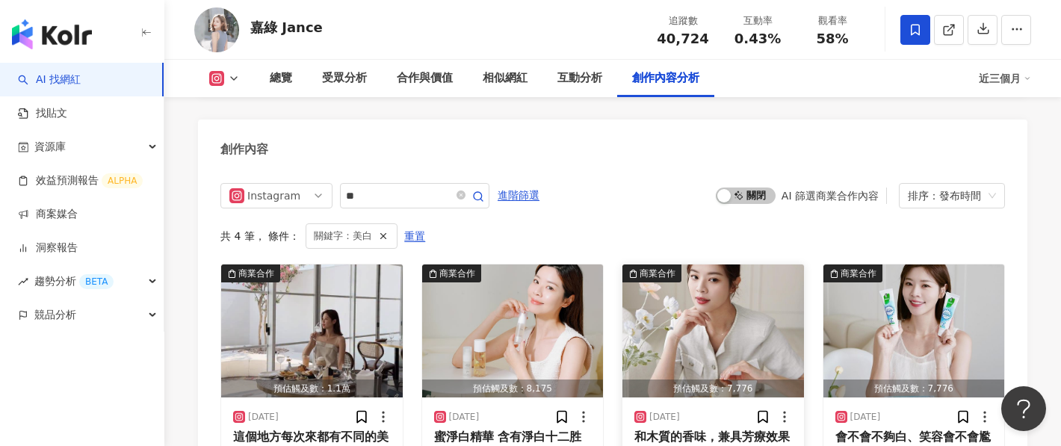
click at [769, 283] on img "button" at bounding box center [714, 331] width 182 height 133
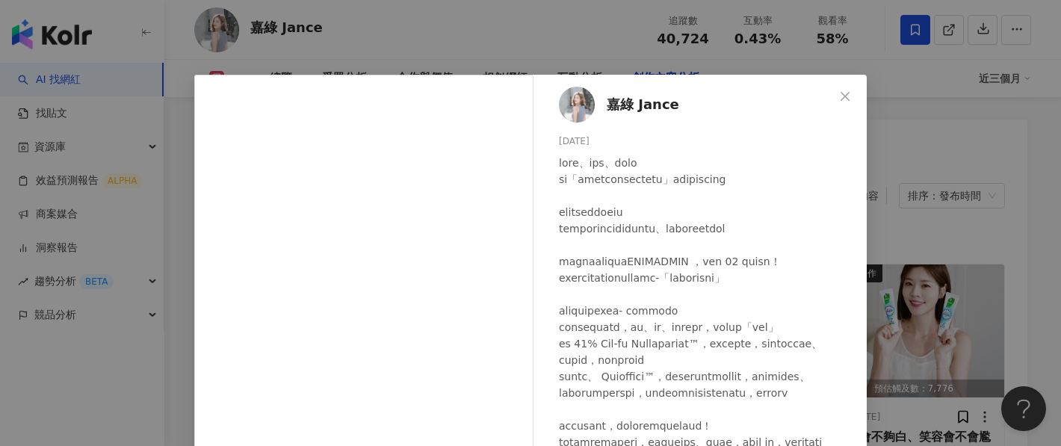
click at [883, 220] on div "嘉綠 Jance 2024/10/8 隱藏 查看原始貼文" at bounding box center [530, 223] width 1061 height 446
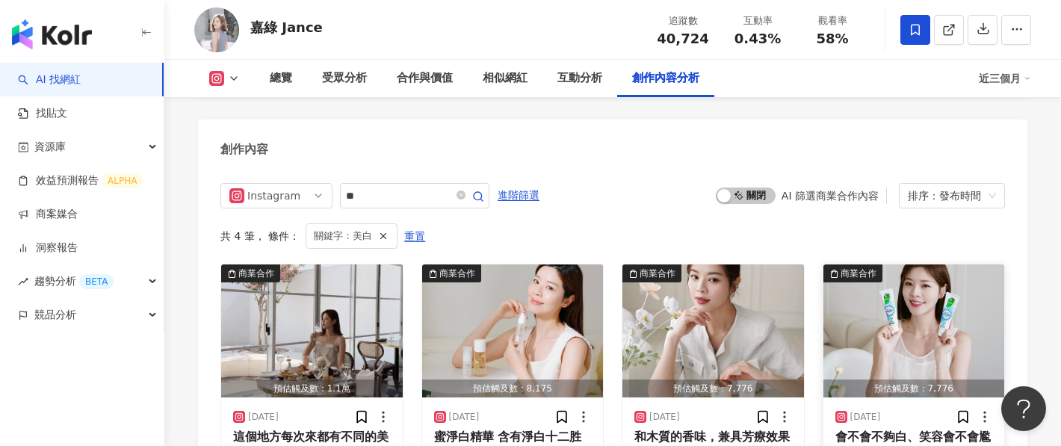
click at [918, 265] on img "button" at bounding box center [915, 331] width 182 height 133
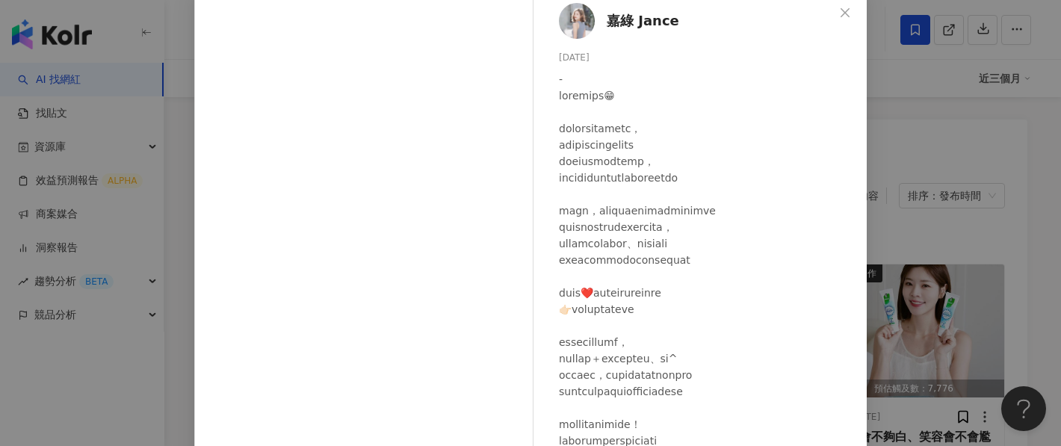
scroll to position [84, 0]
click at [905, 201] on div "嘉綠 Jance 2024/9/19 隱藏 查看原始貼文" at bounding box center [530, 223] width 1061 height 446
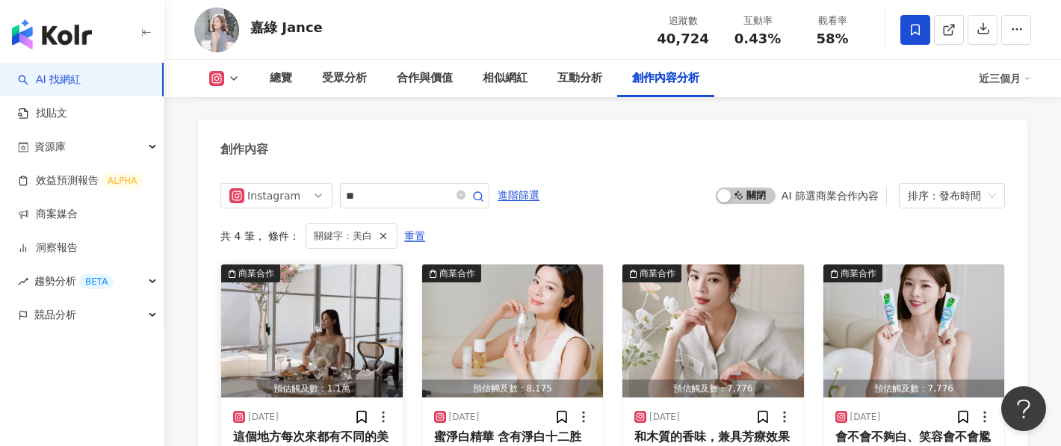
click at [326, 265] on img "button" at bounding box center [312, 331] width 182 height 133
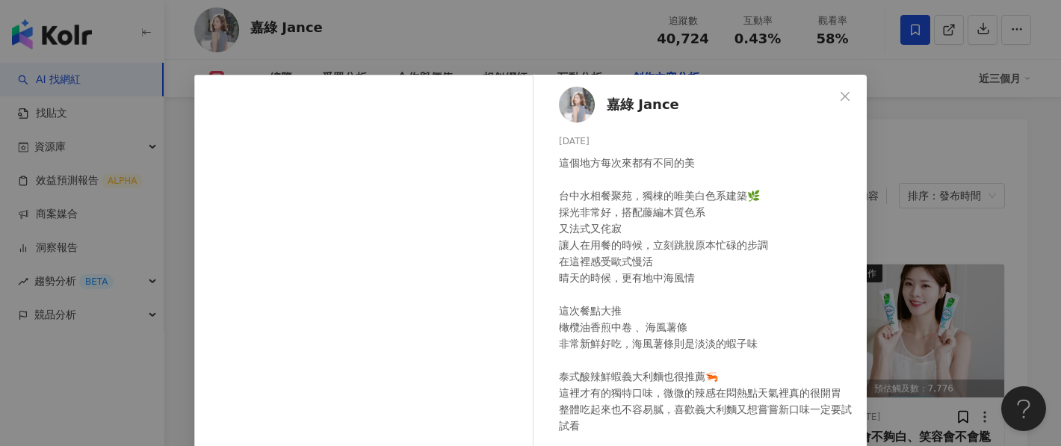
scroll to position [13, 0]
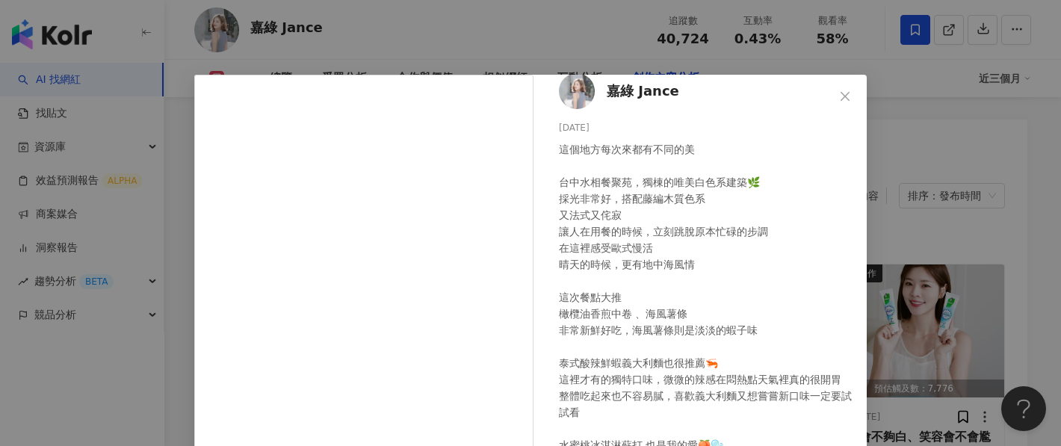
click at [915, 188] on div "嘉綠 Jance 2025/8/12 這個地方每次來都有不同的美 台中水相餐聚苑，獨棟的唯美白色系建築🌿 採光非常好，搭配藤編木質色系 又法式又侘寂 讓人在用…" at bounding box center [530, 223] width 1061 height 446
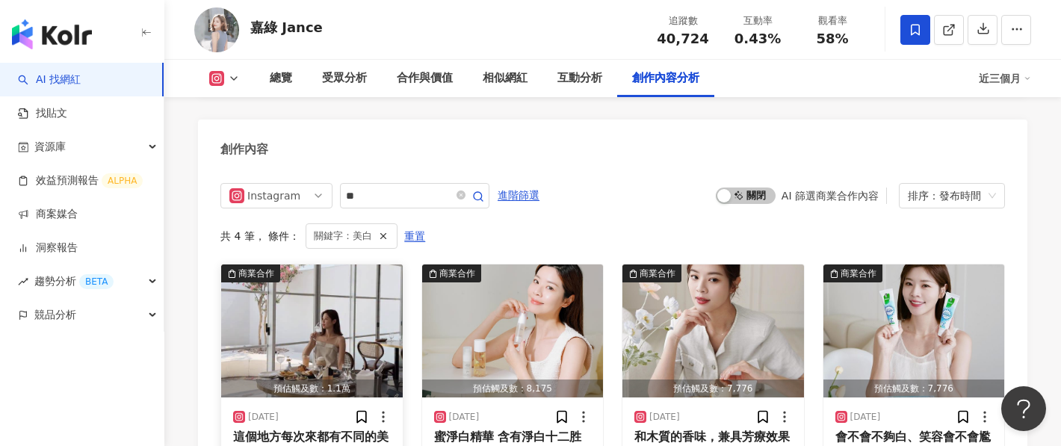
click at [345, 265] on img "button" at bounding box center [312, 331] width 182 height 133
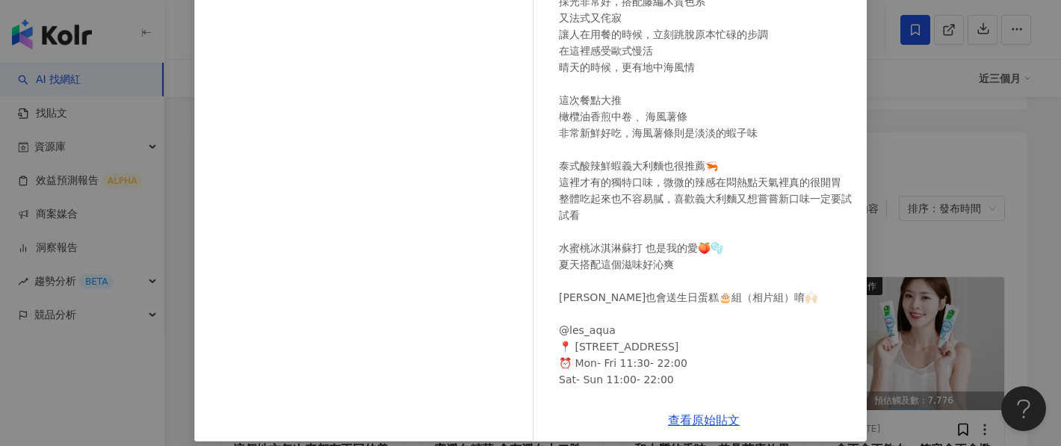
scroll to position [37, 0]
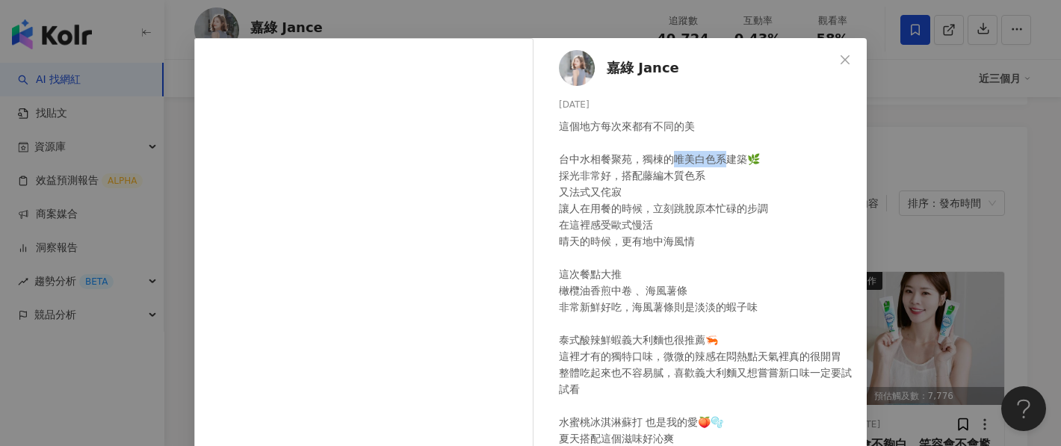
drag, startPoint x: 681, startPoint y: 158, endPoint x: 725, endPoint y: 157, distance: 44.1
click at [726, 157] on div "這個地方每次來都有不同的美 台中水相餐聚苑，獨棟的唯美白色系建築🌿 採光非常好，搭配藤編木質色系 又法式又侘寂 讓人在用餐的時候，立刻跳脫原本忙碌的步調 在這…" at bounding box center [707, 364] width 296 height 493
click at [560, 35] on div "嘉綠 Jance 2025/8/12 這個地方每次來都有不同的美 台中水相餐聚苑，獨棟的唯美白色系建築🌿 採光非常好，搭配藤編木質色系 又法式又侘寂 讓人在用…" at bounding box center [530, 223] width 1061 height 446
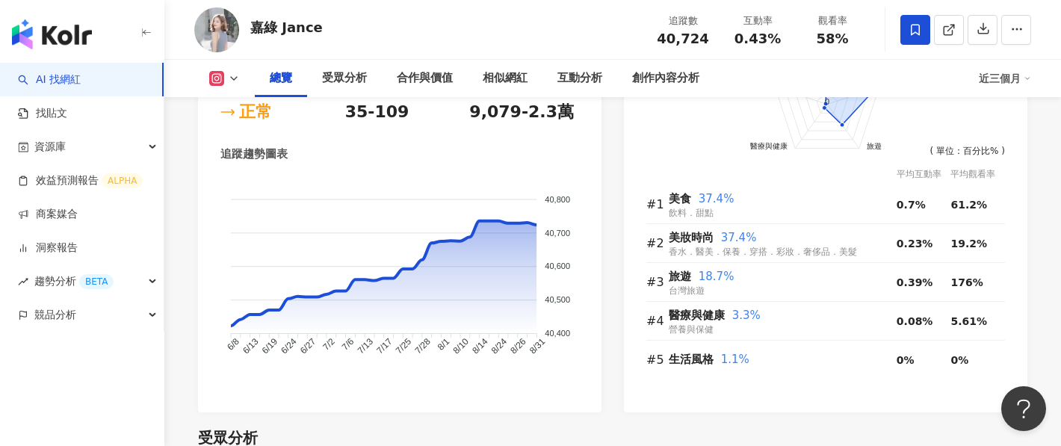
scroll to position [0, 0]
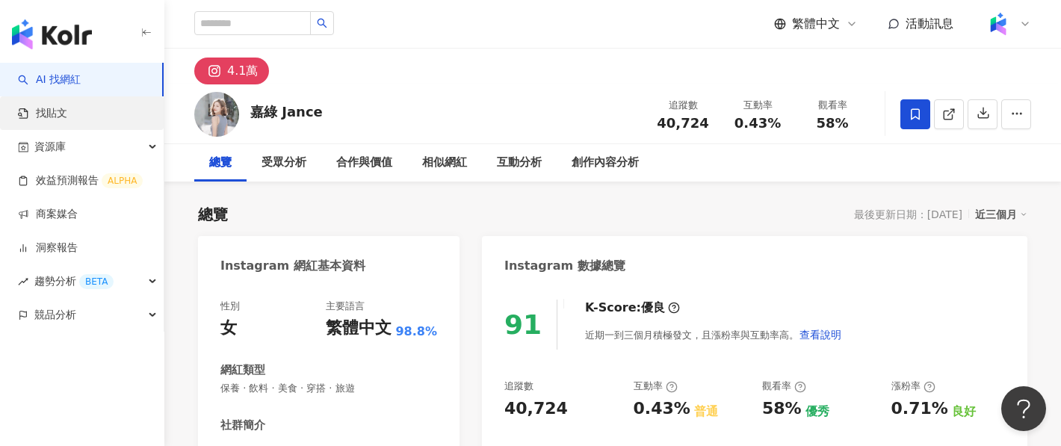
click at [67, 115] on link "找貼文" at bounding box center [42, 113] width 49 height 15
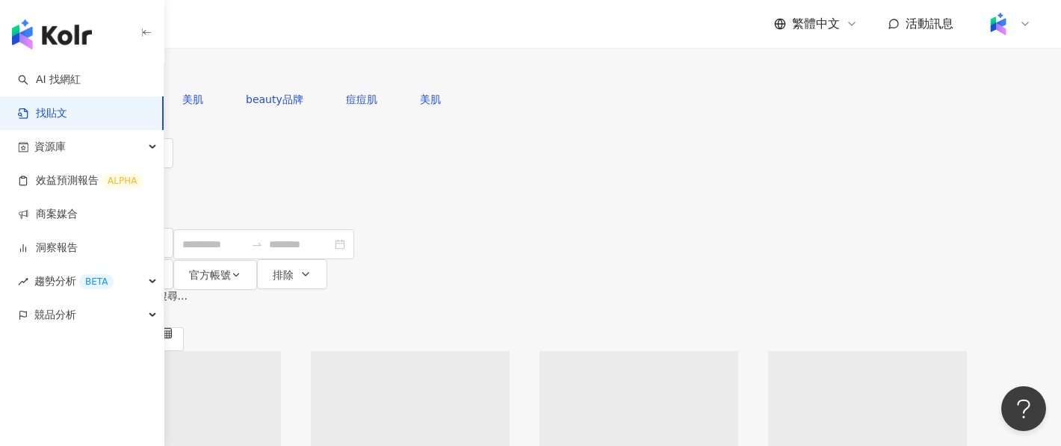
click at [315, 32] on input "search" at bounding box center [247, 16] width 136 height 32
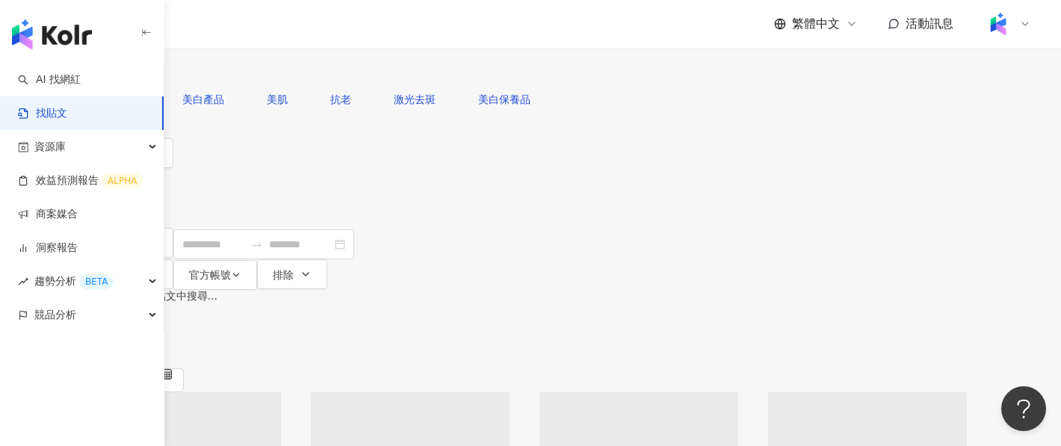
click at [143, 28] on div "不分平台" at bounding box center [117, 16] width 52 height 24
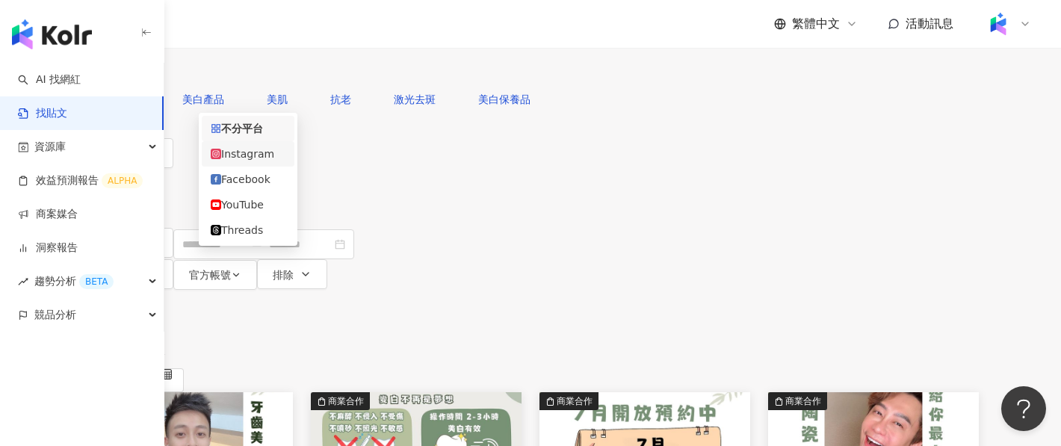
click at [253, 155] on div "Instagram" at bounding box center [248, 154] width 75 height 16
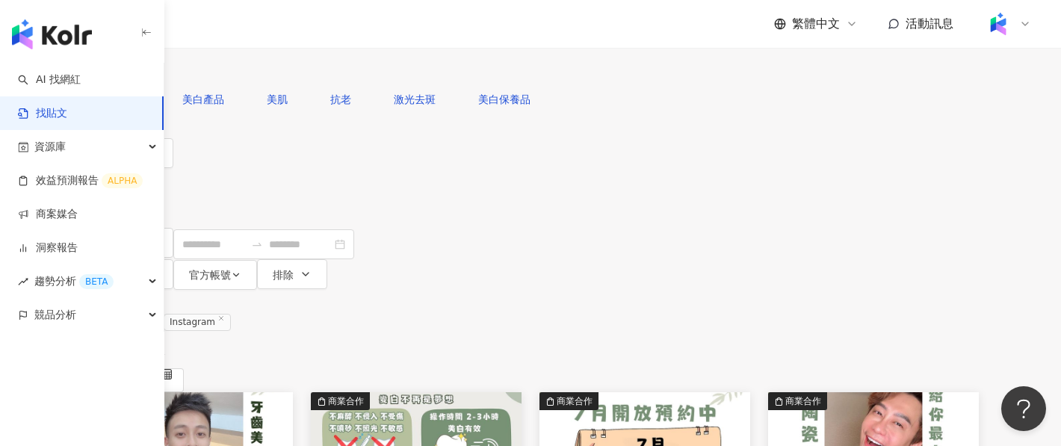
click at [167, 344] on span "關聯性" at bounding box center [144, 356] width 45 height 24
click at [940, 305] on div "觀看數" at bounding box center [942, 308] width 42 height 16
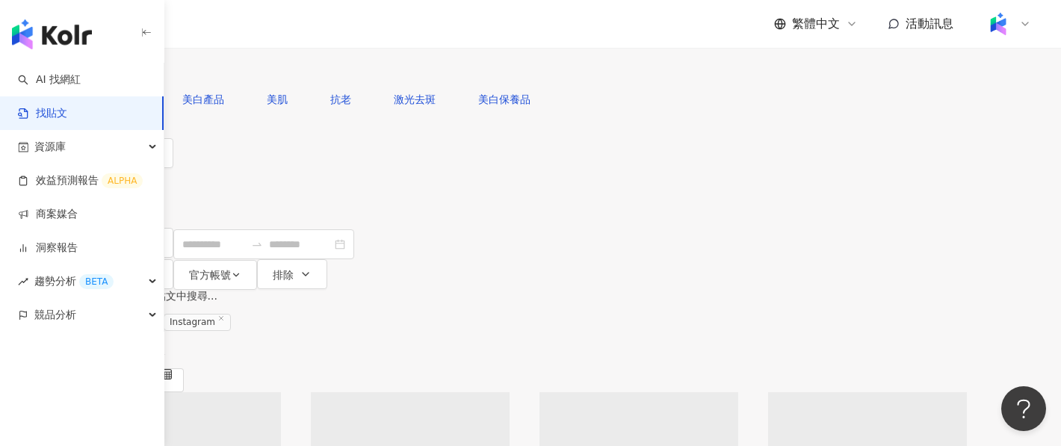
click at [326, 32] on input "**" at bounding box center [258, 16] width 136 height 32
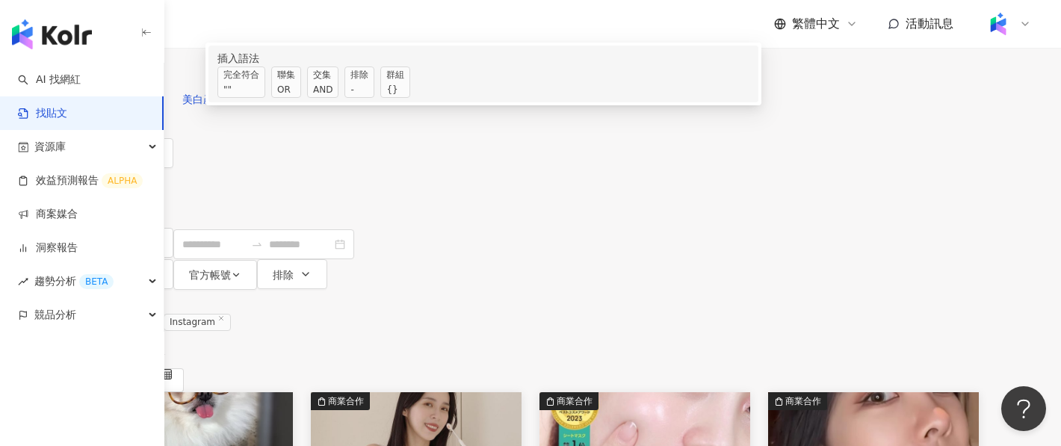
click at [333, 97] on div "AND" at bounding box center [322, 89] width 19 height 15
click at [593, 290] on div "共 1,000+ 筆 條件 ： 關鍵字：美白 Instagram 重置 排序： 觀看數" at bounding box center [530, 341] width 897 height 102
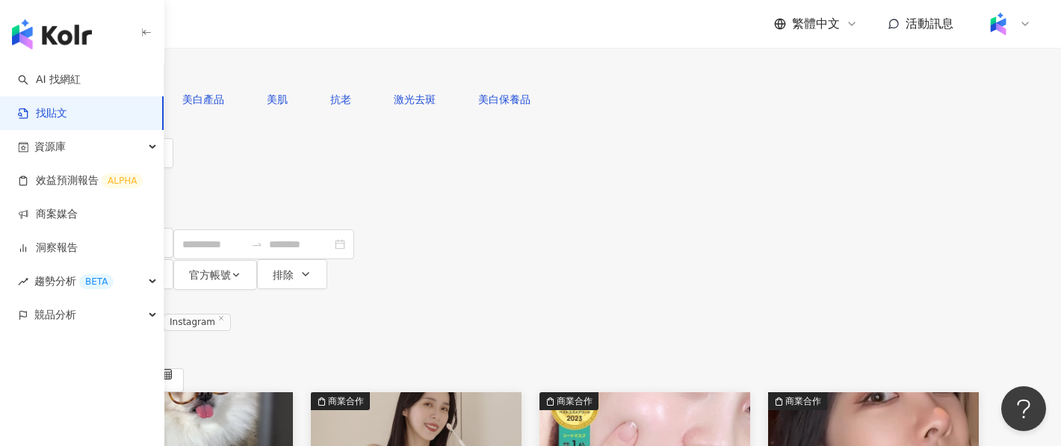
click at [575, 290] on div "共 1,000+ 筆 條件 ： 關鍵字：美白 Instagram 重置 排序： 觀看數" at bounding box center [530, 341] width 897 height 102
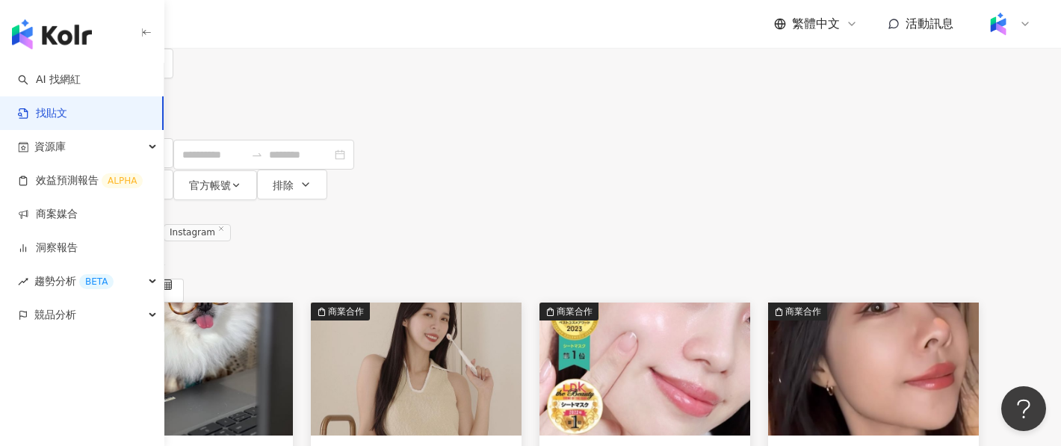
scroll to position [93, 0]
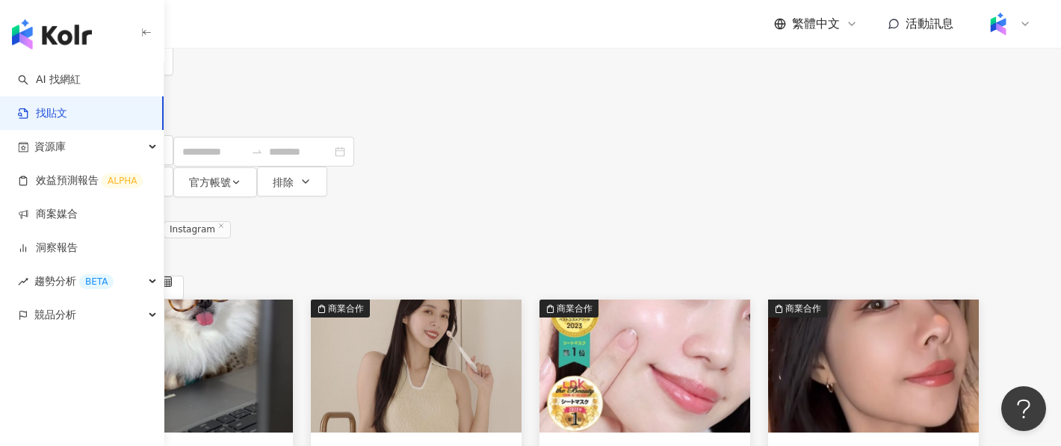
click at [522, 300] on img "button" at bounding box center [416, 366] width 211 height 133
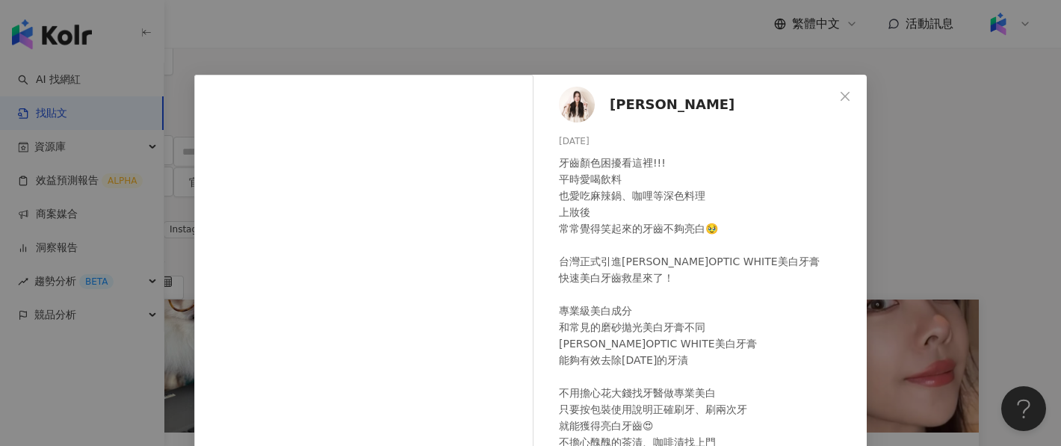
click at [935, 262] on div "曾玄玄 2024/10/9 4,619 81 500.8萬 查看原始貼文" at bounding box center [530, 223] width 1061 height 446
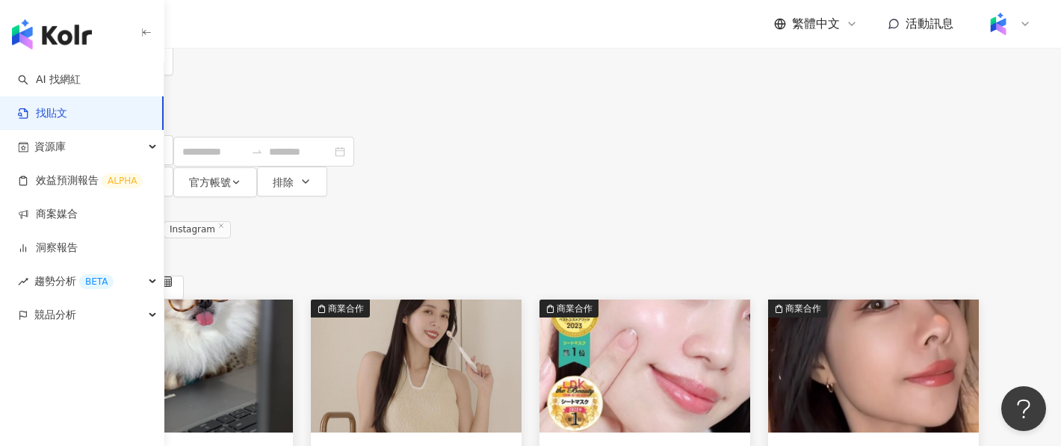
click at [750, 300] on img "button" at bounding box center [645, 366] width 211 height 133
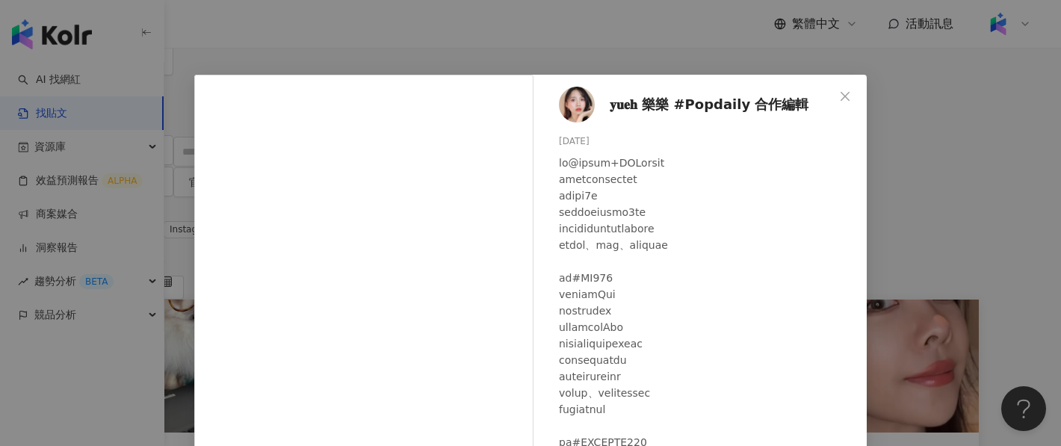
click at [1011, 158] on div "𝐲𝐮𝐞𝐡 樂樂 #Popdaily 合作編輯﻿ 2024/9/30 隱藏 24 462.9萬 查看原始貼文" at bounding box center [530, 223] width 1061 height 446
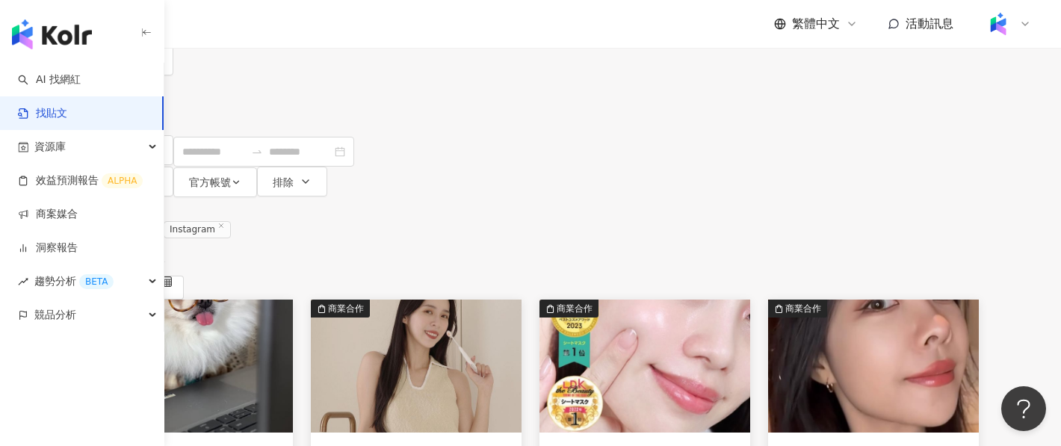
scroll to position [0, 0]
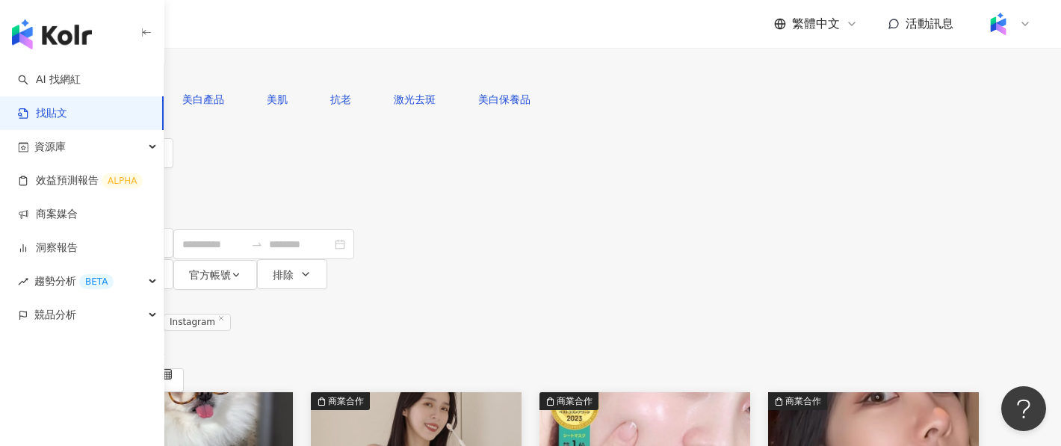
click at [326, 32] on input "**" at bounding box center [258, 16] width 136 height 32
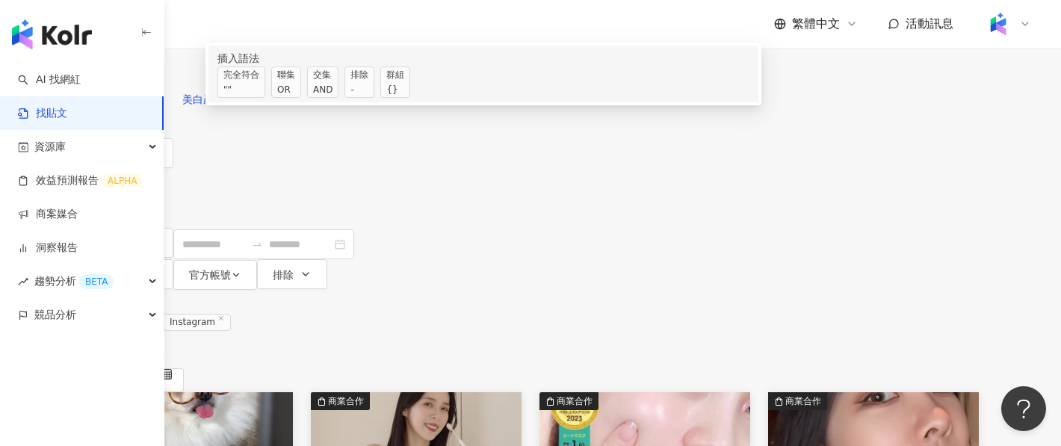
click at [326, 32] on input "**" at bounding box center [258, 16] width 136 height 32
click at [374, 98] on span "排除 -" at bounding box center [360, 82] width 30 height 31
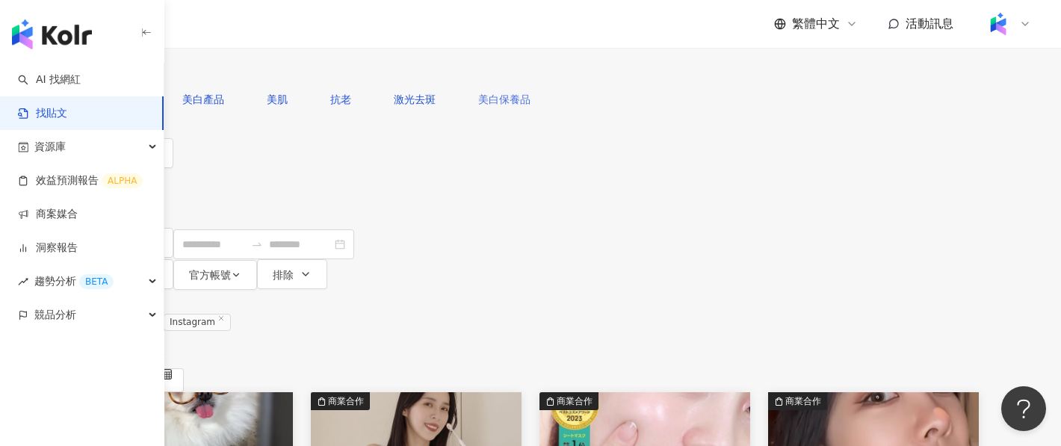
type input "******"
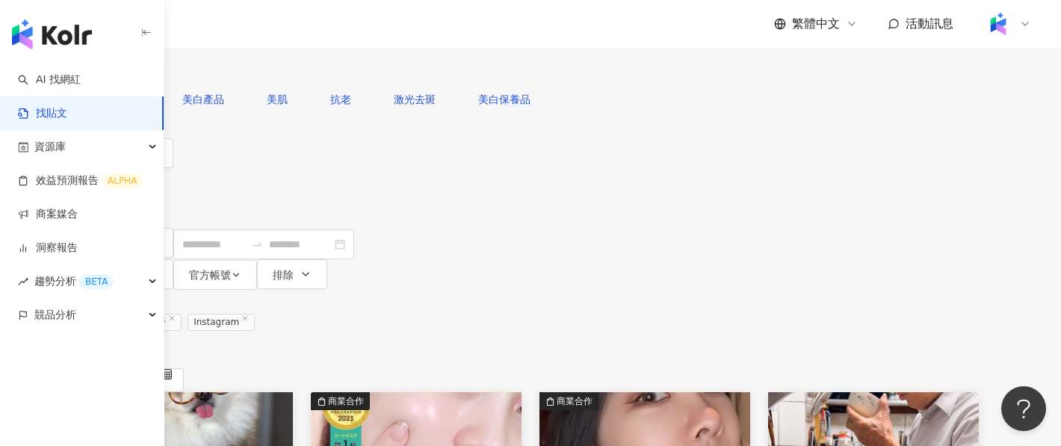
click at [979, 131] on div "搜尋指引" at bounding box center [530, 132] width 897 height 12
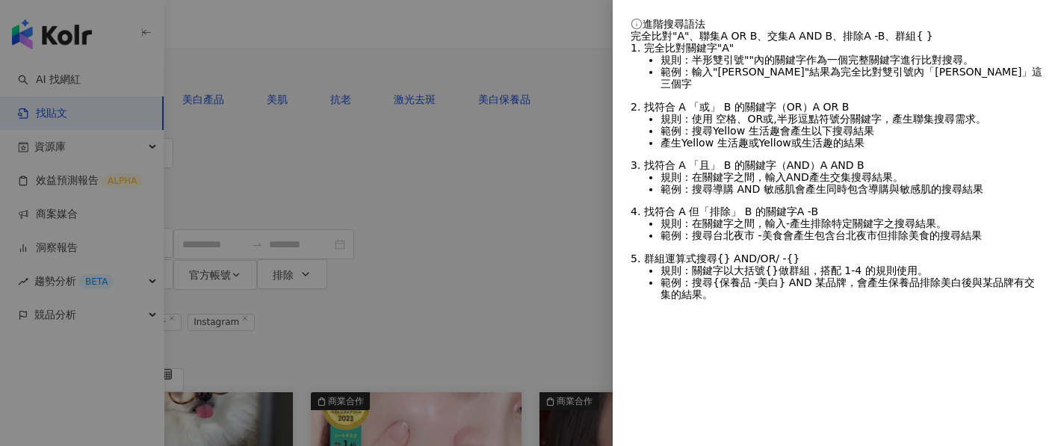
click at [570, 229] on div at bounding box center [530, 223] width 1061 height 446
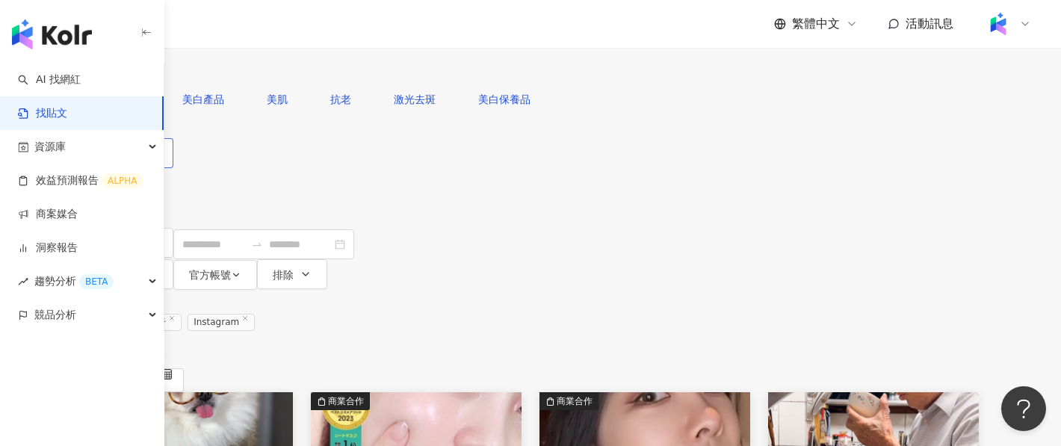
click at [158, 156] on icon "button" at bounding box center [152, 153] width 12 height 12
click at [250, 146] on span "全部影音" at bounding box center [232, 138] width 54 height 16
click at [579, 290] on div "共 1,000+ 筆 條件 ： 關鍵字：美白 -牙膏 Instagram 重置 排序： 觀看數" at bounding box center [530, 341] width 897 height 102
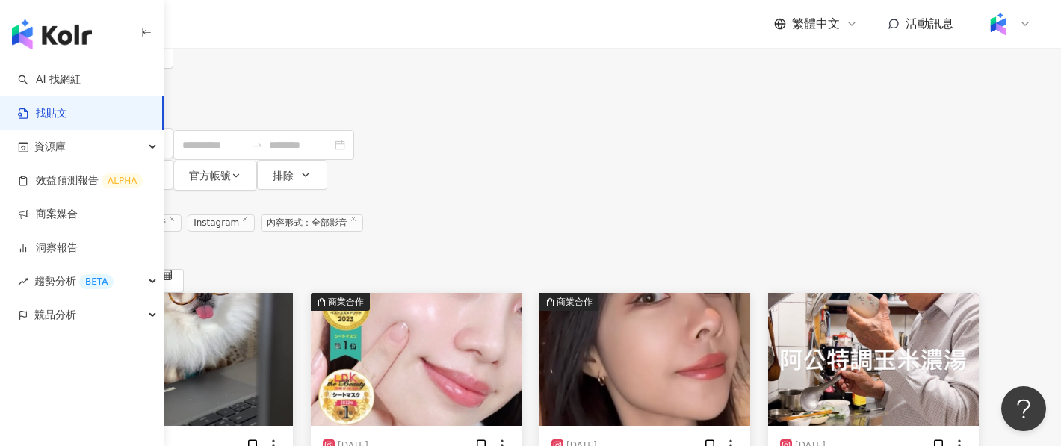
scroll to position [102, 0]
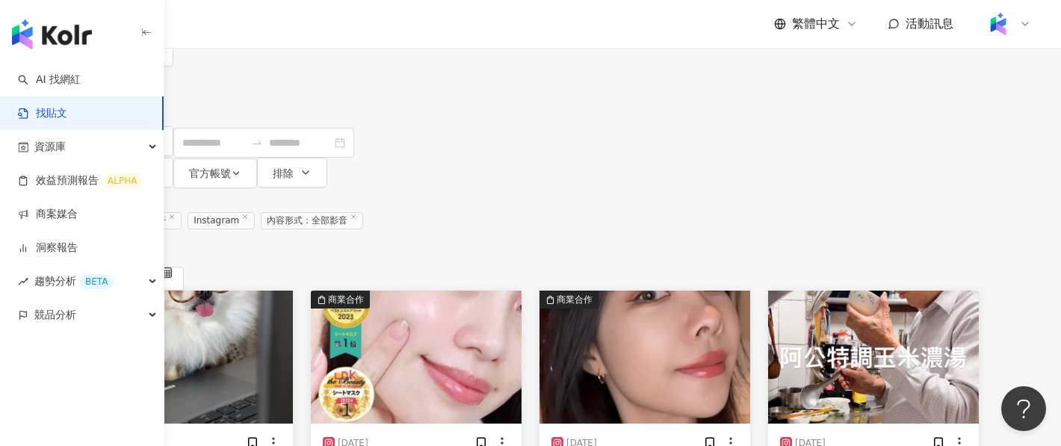
click at [522, 291] on img "button" at bounding box center [416, 357] width 211 height 133
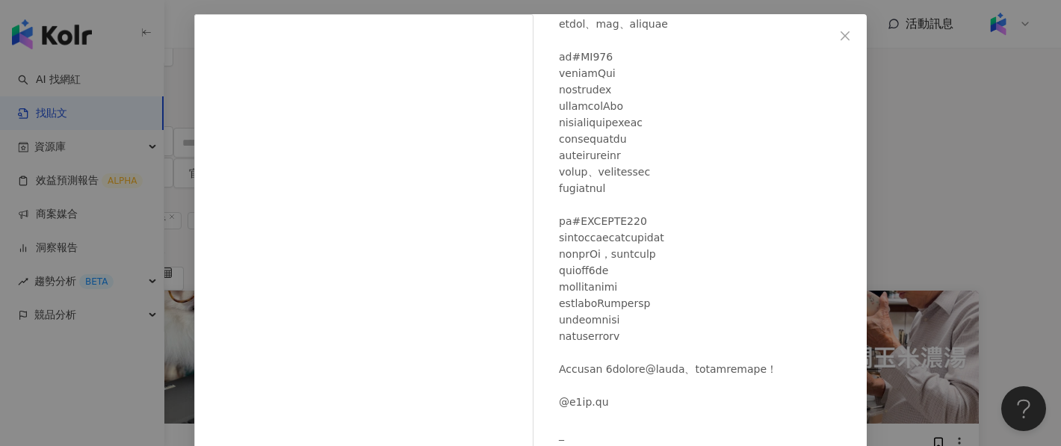
scroll to position [206, 0]
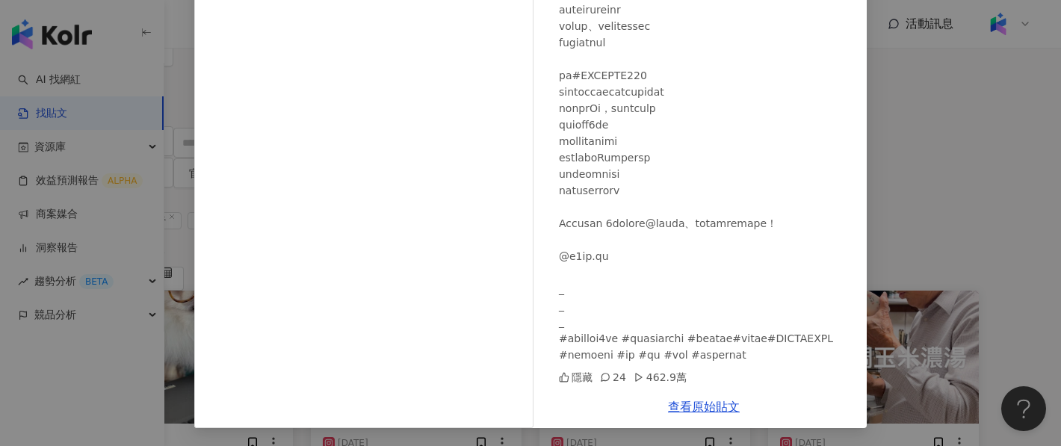
click at [895, 99] on div "𝐲𝐮𝐞𝐡 樂樂 #Popdaily 合作編輯﻿ 2024/9/30 隱藏 24 462.9萬 查看原始貼文" at bounding box center [530, 223] width 1061 height 446
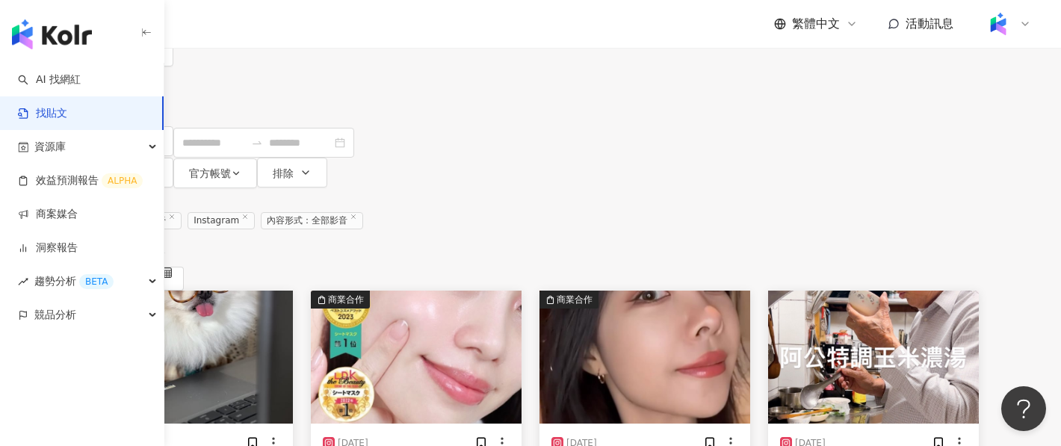
drag, startPoint x: 500, startPoint y: 368, endPoint x: 552, endPoint y: 365, distance: 52.4
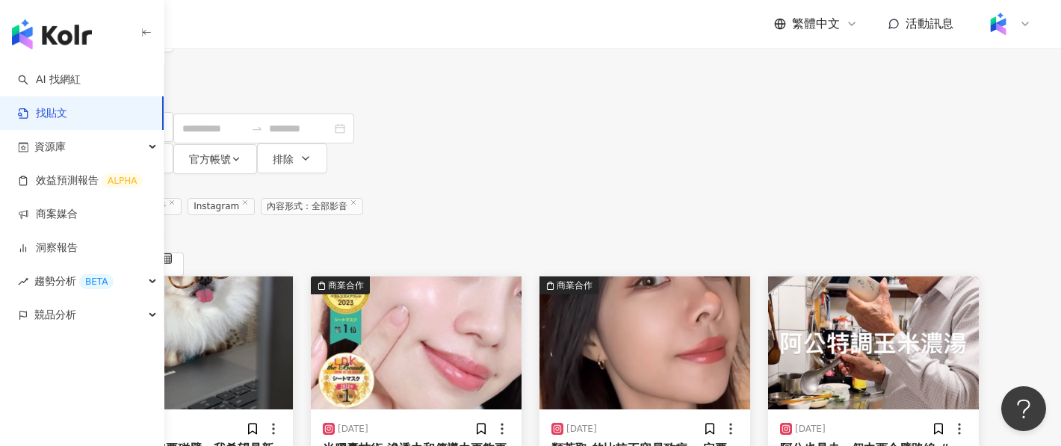
scroll to position [0, 0]
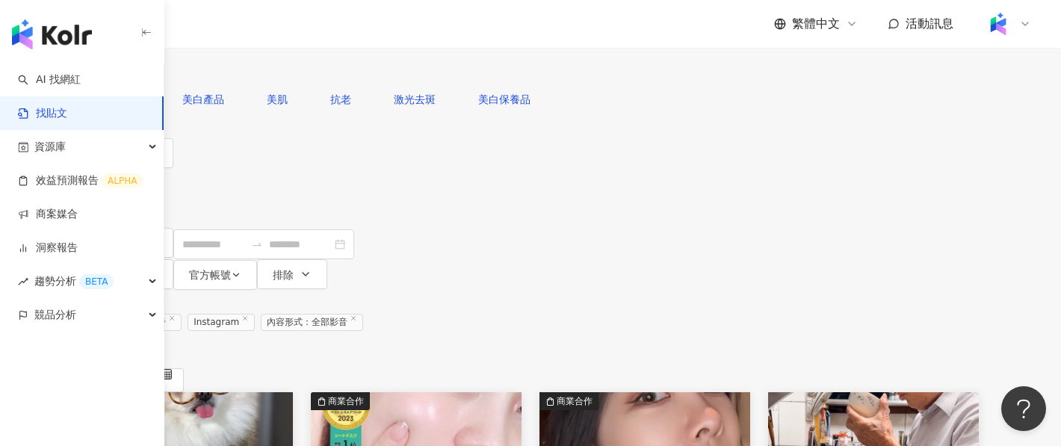
click at [152, 168] on button "類型" at bounding box center [117, 183] width 70 height 30
click at [163, 198] on button "追蹤數" at bounding box center [122, 213] width 81 height 30
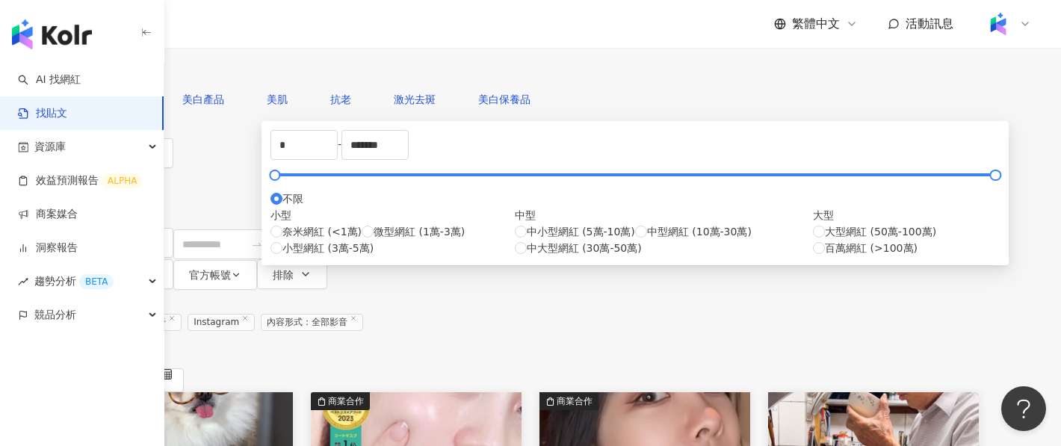
click at [892, 290] on div "共 1,000+ 筆 條件 ： 關鍵字：美白 -牙膏 Instagram 內容形式：全部影音 重置 排序： 觀看數" at bounding box center [530, 341] width 897 height 102
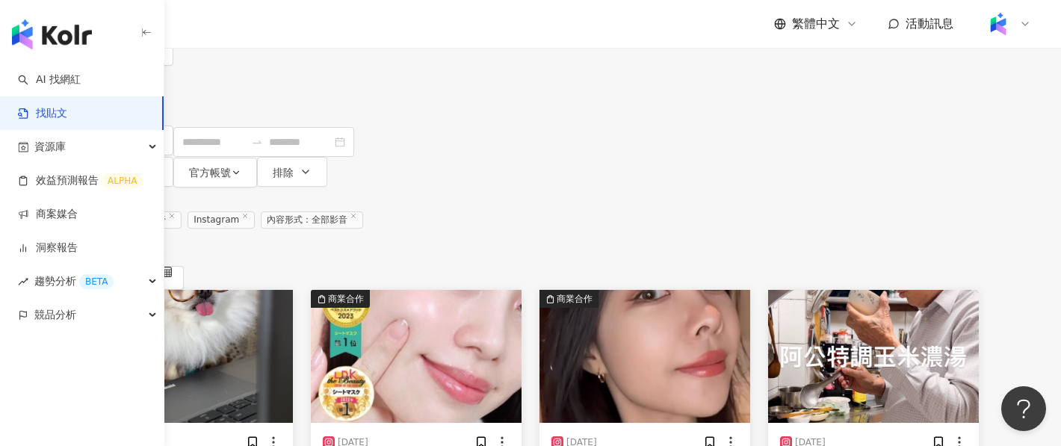
scroll to position [117, 0]
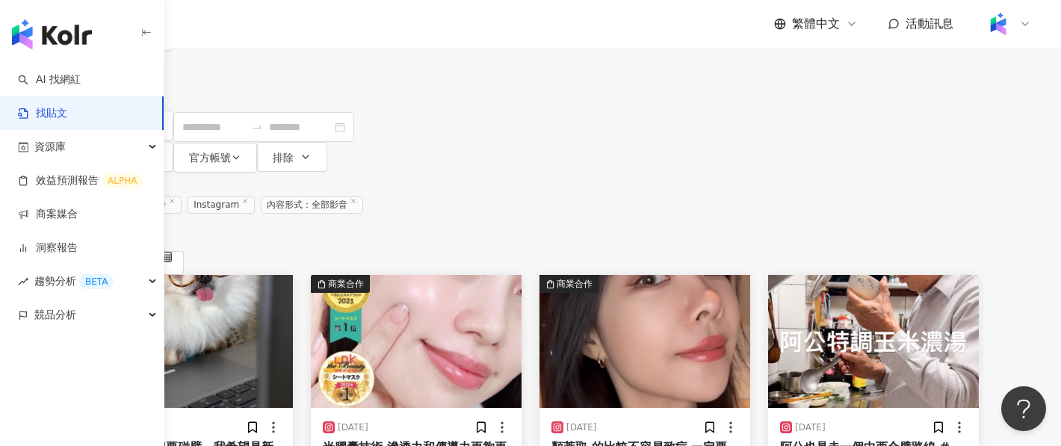
click at [732, 275] on img "button" at bounding box center [645, 341] width 211 height 133
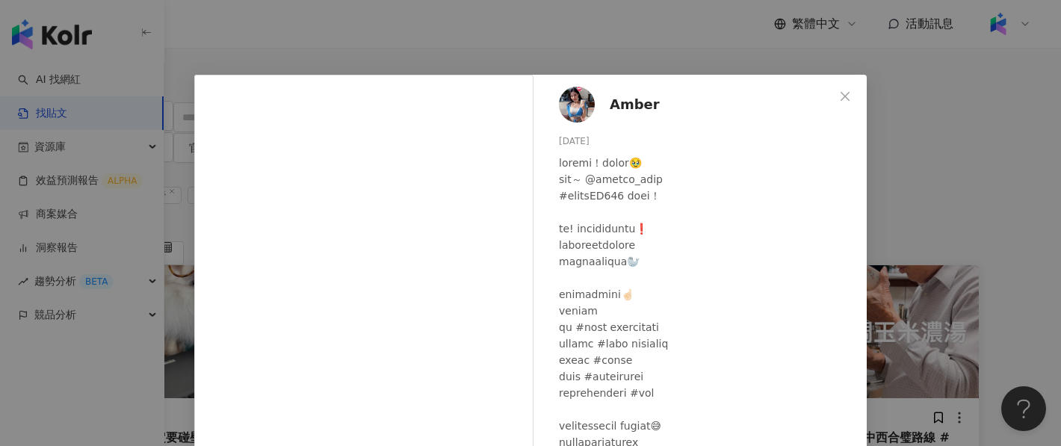
scroll to position [123, 0]
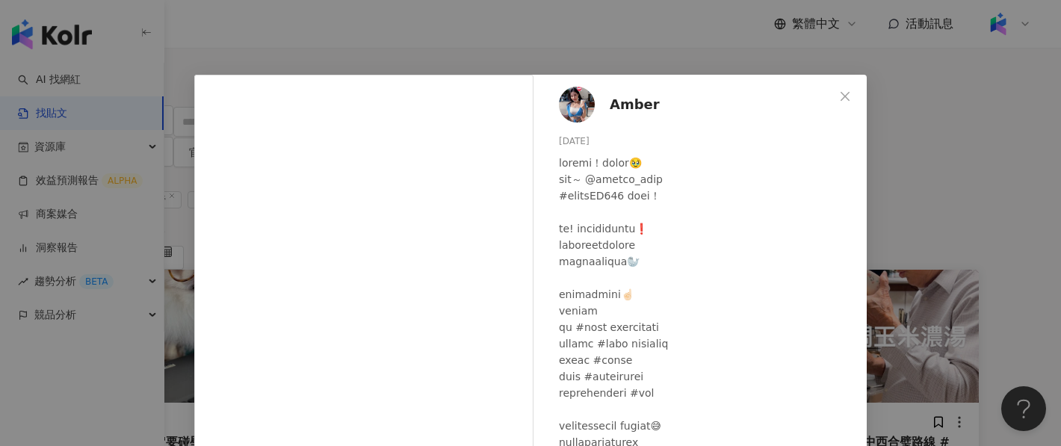
click at [912, 81] on div "Amber 2024/11/20 1.1萬 389 448.1萬 查看原始貼文" at bounding box center [530, 223] width 1061 height 446
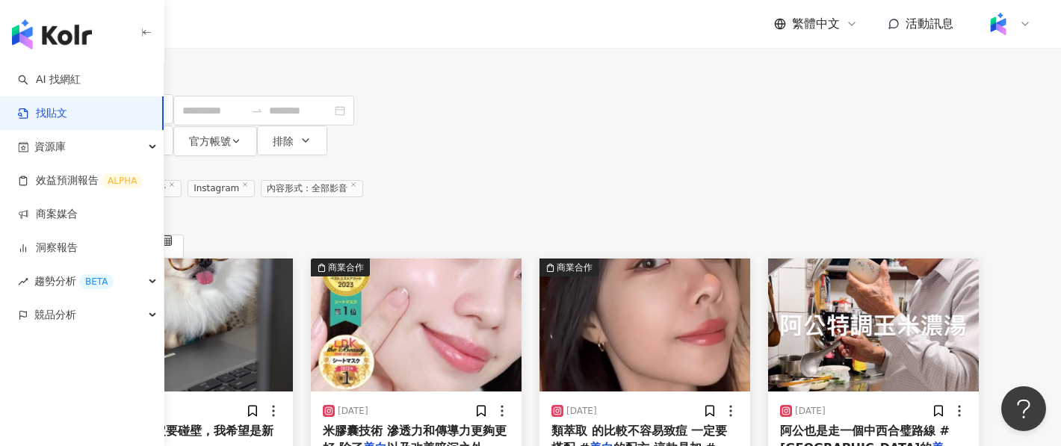
scroll to position [127, 0]
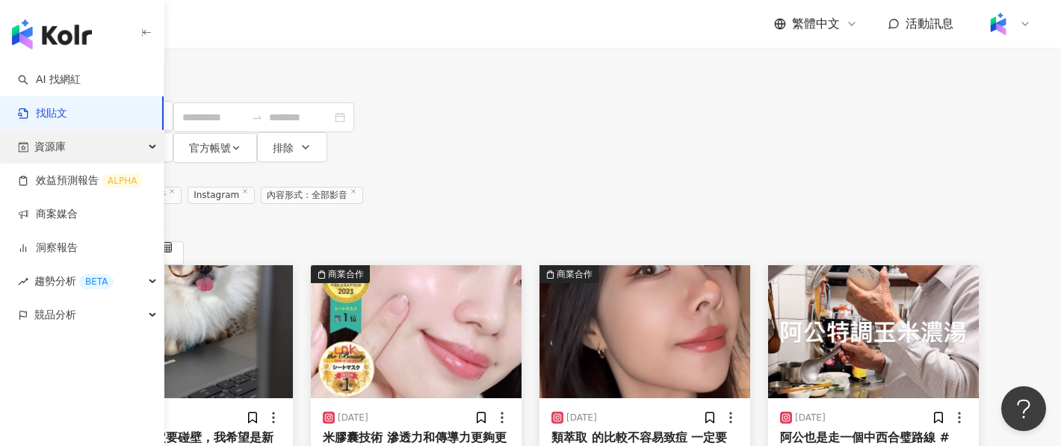
click at [138, 146] on div "資源庫" at bounding box center [82, 147] width 164 height 34
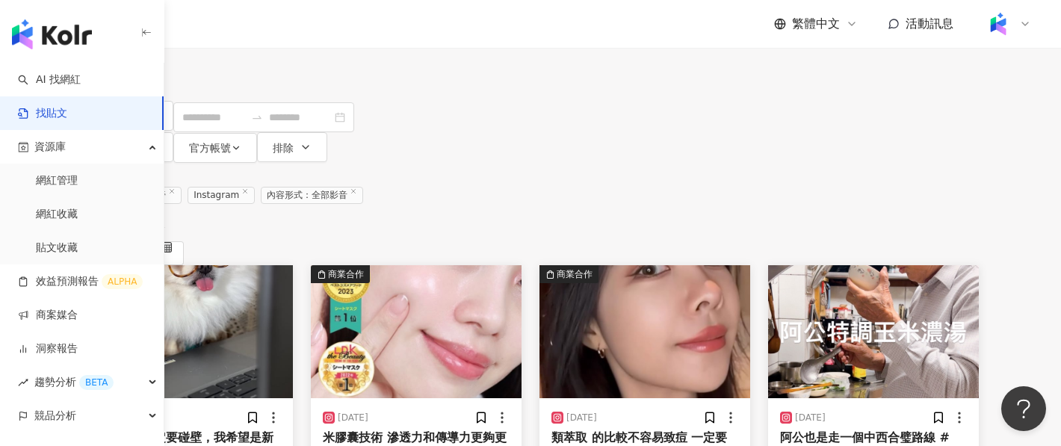
click at [531, 265] on div "商業合作 2024/9/30 米膠囊技術 滲透力和傳導力更夠更好 除了 美白 以及改善暗沉之外 它對於毛孔、粗糙的 隱藏 24 462.9萬 美妝時尚 醫療與…" at bounding box center [416, 410] width 229 height 290
click at [522, 265] on img "button" at bounding box center [416, 331] width 211 height 133
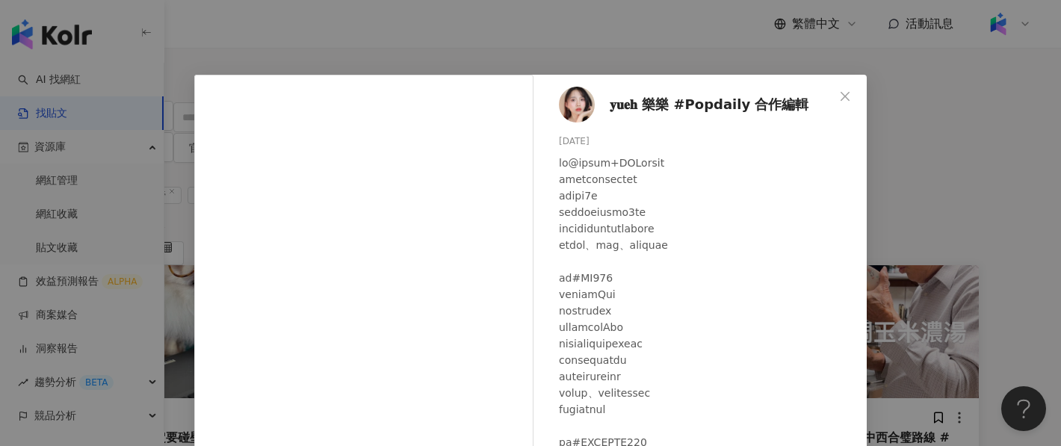
click at [891, 276] on div "𝐲𝐮𝐞𝐡 樂樂 #Popdaily 合作編輯﻿ 2024/9/30 隱藏 24 462.9萬 查看原始貼文" at bounding box center [530, 223] width 1061 height 446
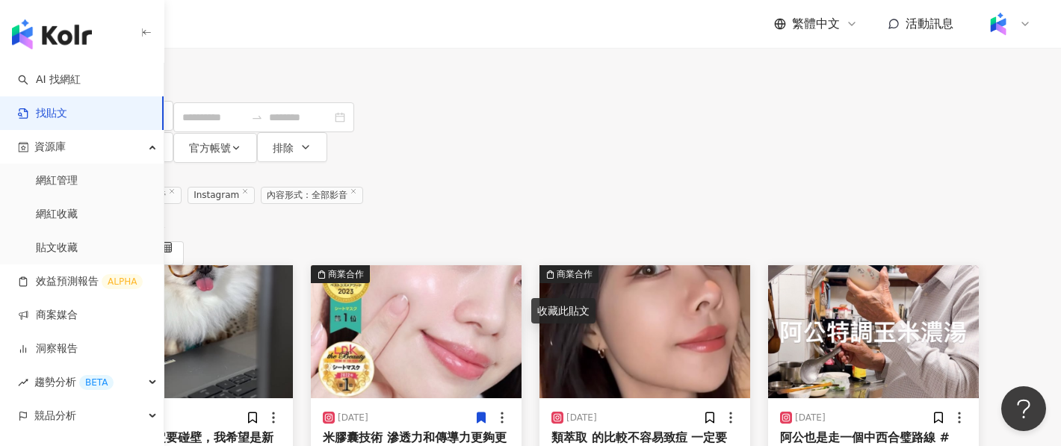
click at [486, 413] on icon at bounding box center [482, 418] width 8 height 10
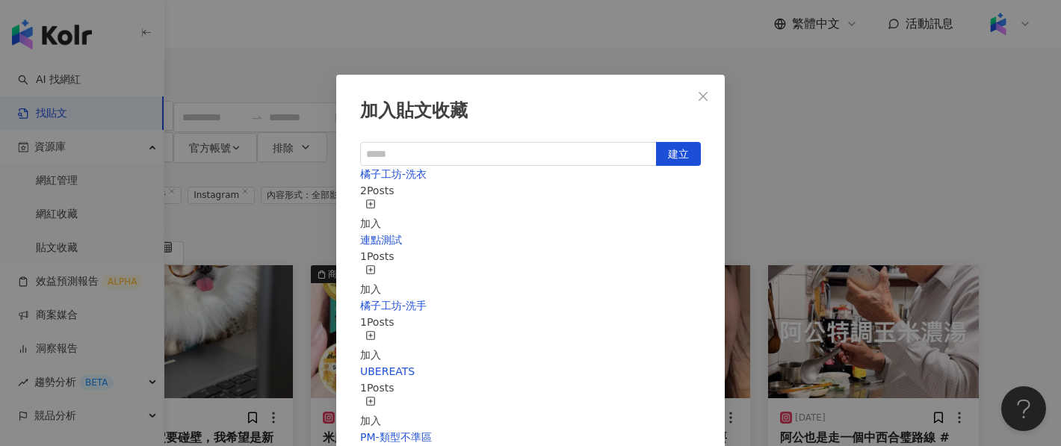
scroll to position [18, 0]
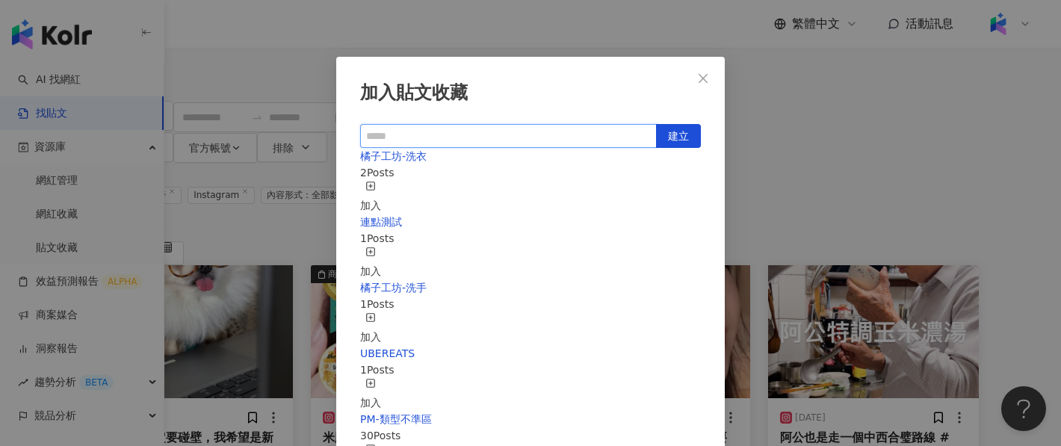
click at [463, 142] on input "text" at bounding box center [508, 136] width 297 height 24
click at [707, 87] on button "Close" at bounding box center [703, 79] width 30 height 30
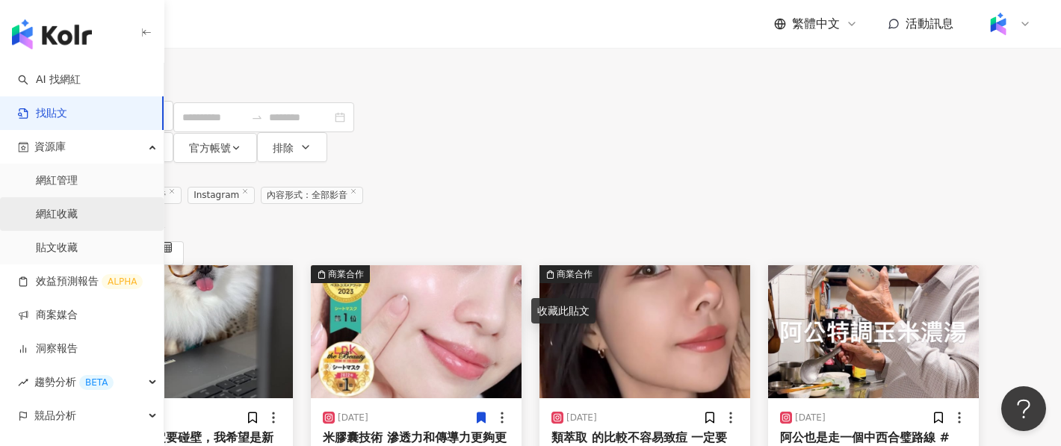
click at [75, 210] on link "網紅收藏" at bounding box center [57, 214] width 42 height 15
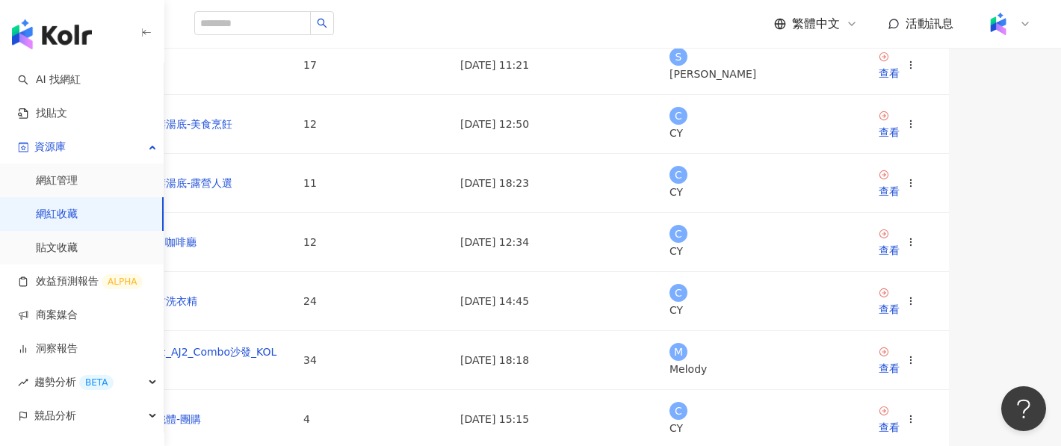
scroll to position [122, 0]
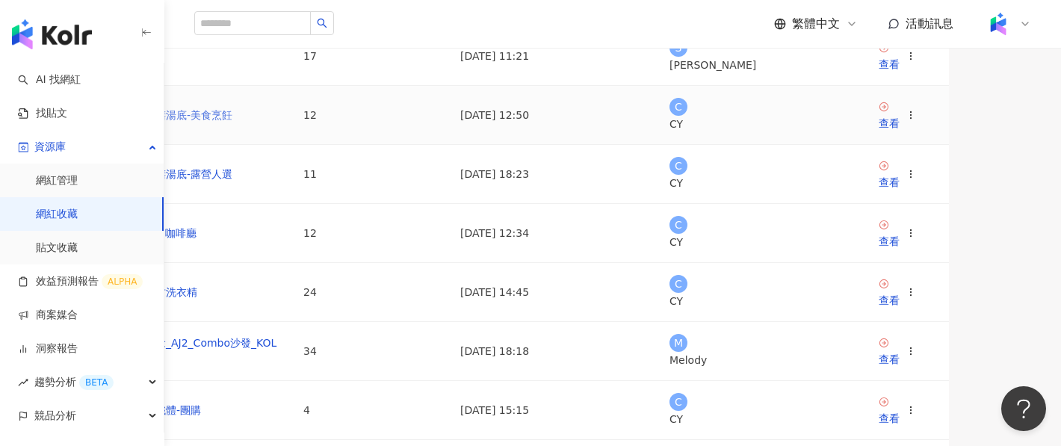
click at [232, 121] on link "奧汀藥膳湯底-美食烹飪" at bounding box center [178, 115] width 108 height 12
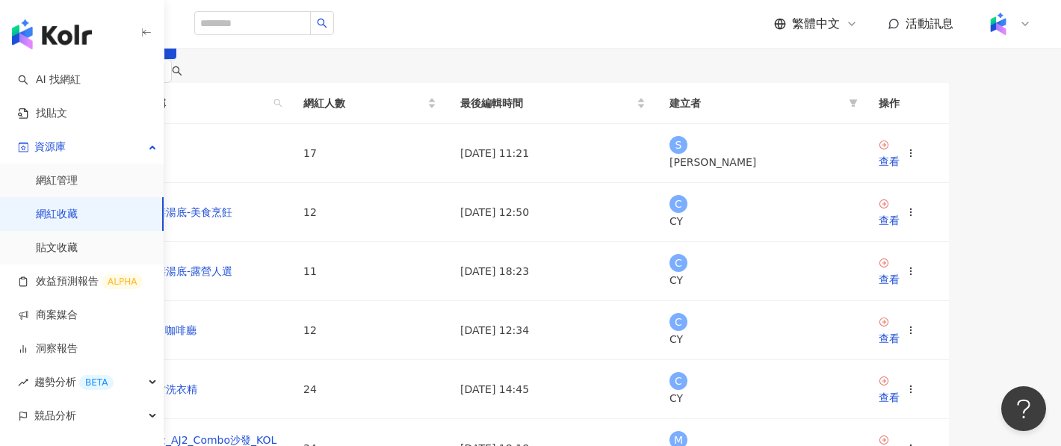
scroll to position [31, 0]
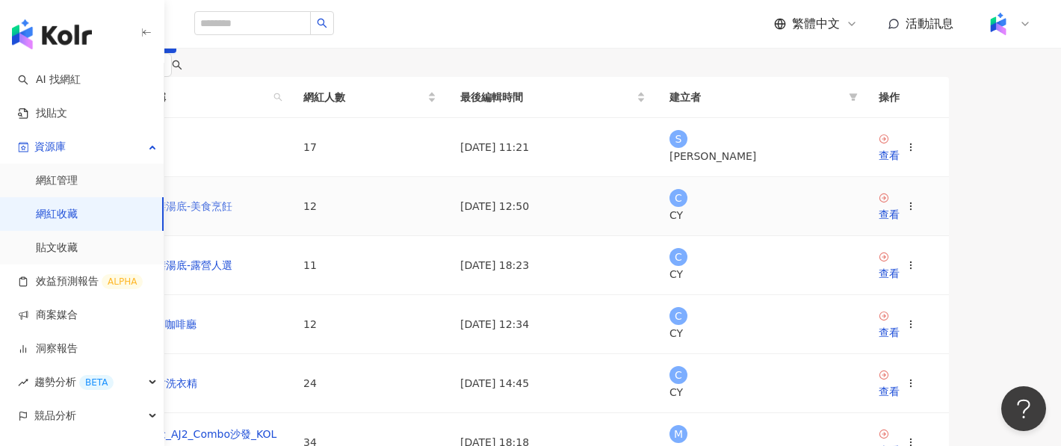
click at [232, 212] on link "奧汀藥膳湯底-美食烹飪" at bounding box center [178, 206] width 108 height 12
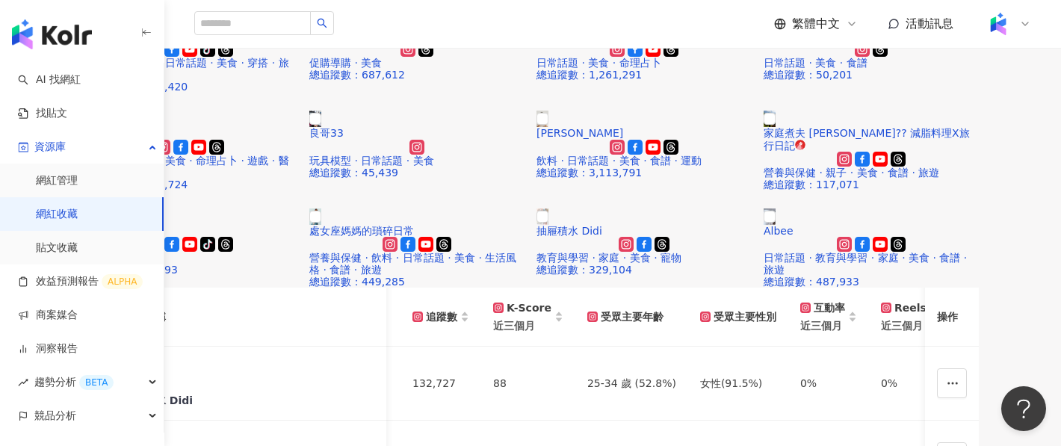
scroll to position [133, 0]
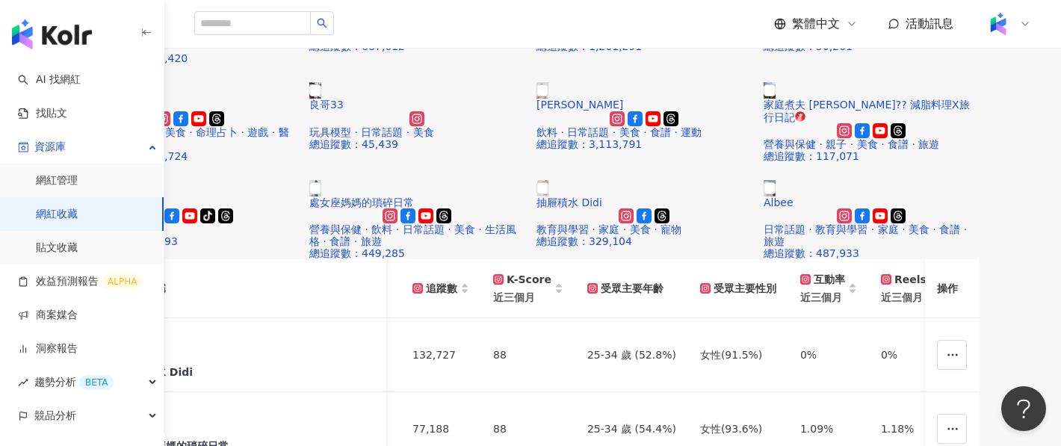
click at [998, 271] on div "Reels 觀看率 近三個月" at bounding box center [1044, 288] width 93 height 34
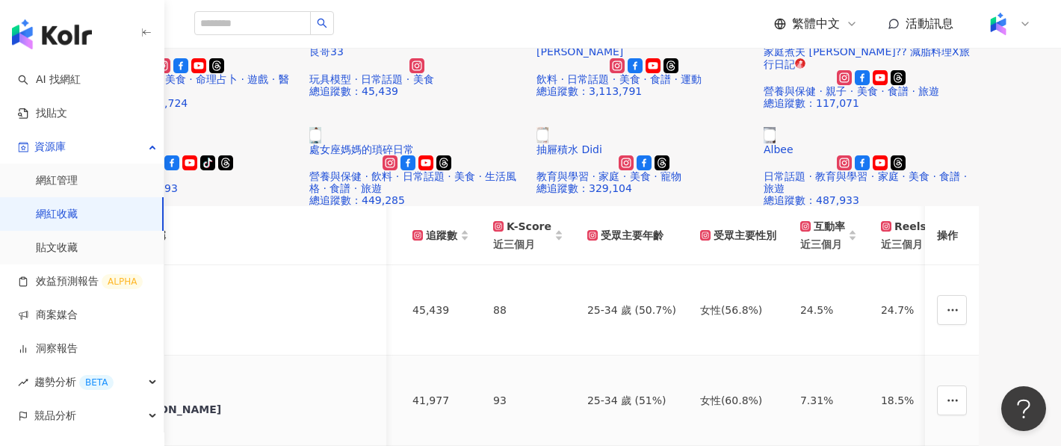
scroll to position [188, 0]
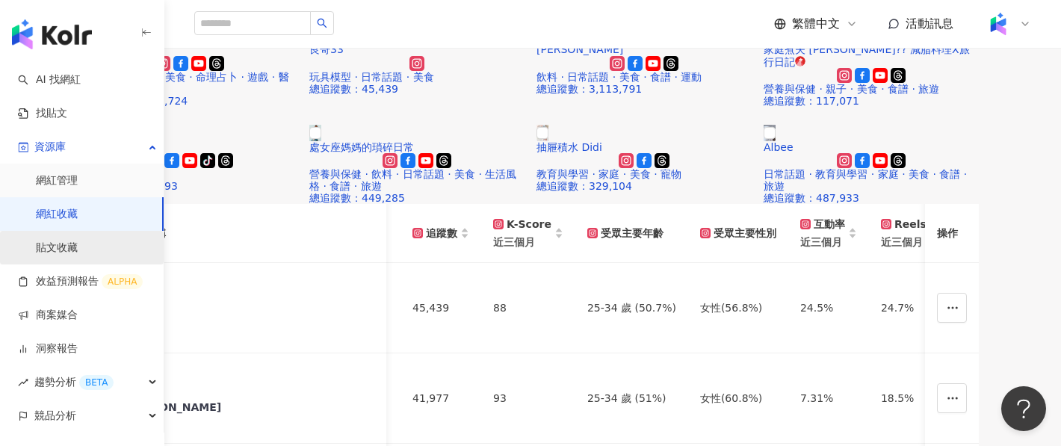
click at [78, 241] on link "貼文收藏" at bounding box center [57, 248] width 42 height 15
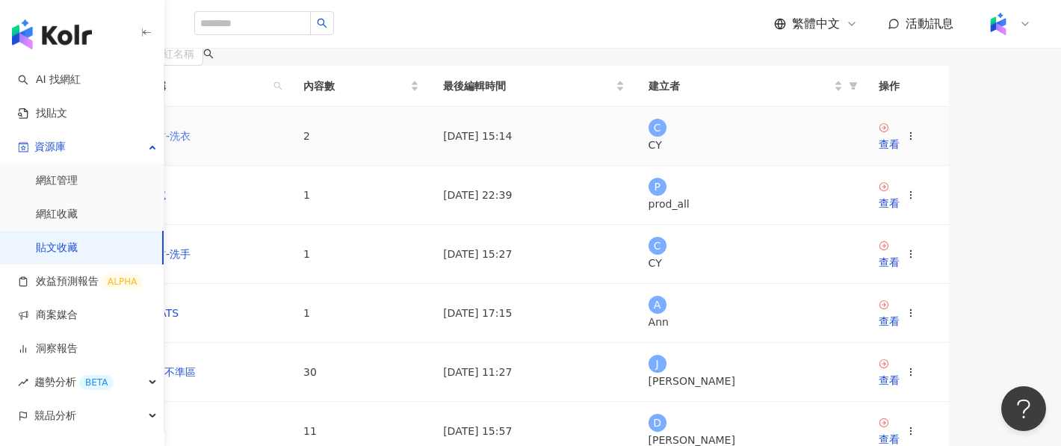
click at [191, 142] on link "橘子工坊-洗衣" at bounding box center [157, 136] width 67 height 12
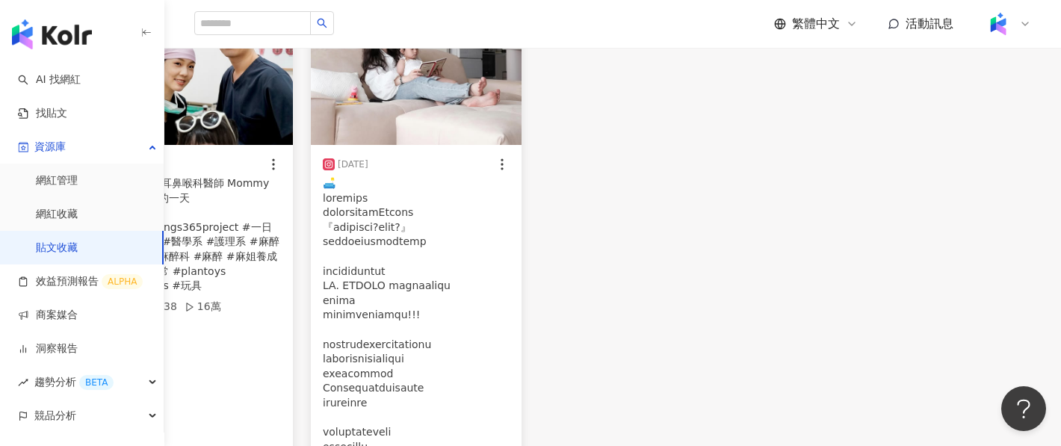
scroll to position [139, 0]
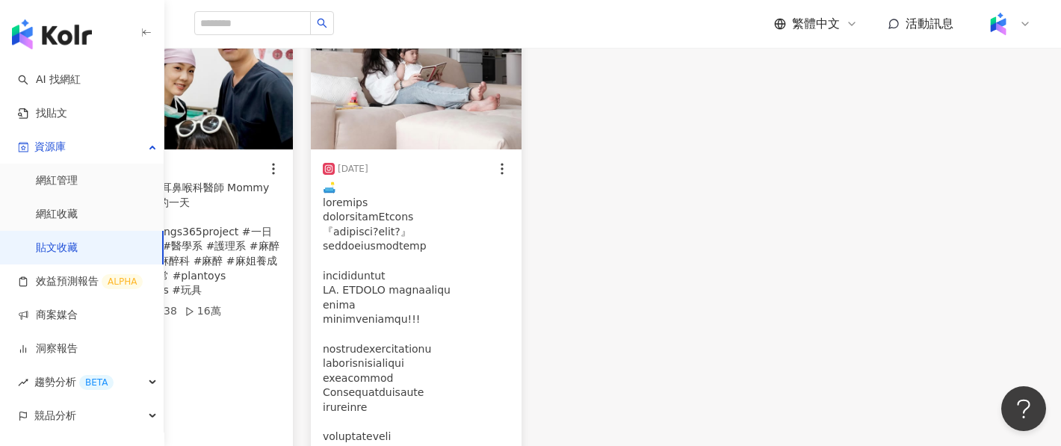
click at [293, 46] on div "刪除" at bounding box center [187, 31] width 211 height 30
click at [281, 275] on div "體驗Daddy #耳鼻喉科醫師 Mommy #麻醉護理師 的一天 #醫療cp #chings365project #一日一快樂膠囊💊 #醫學系 #護理系 #麻…" at bounding box center [187, 239] width 187 height 117
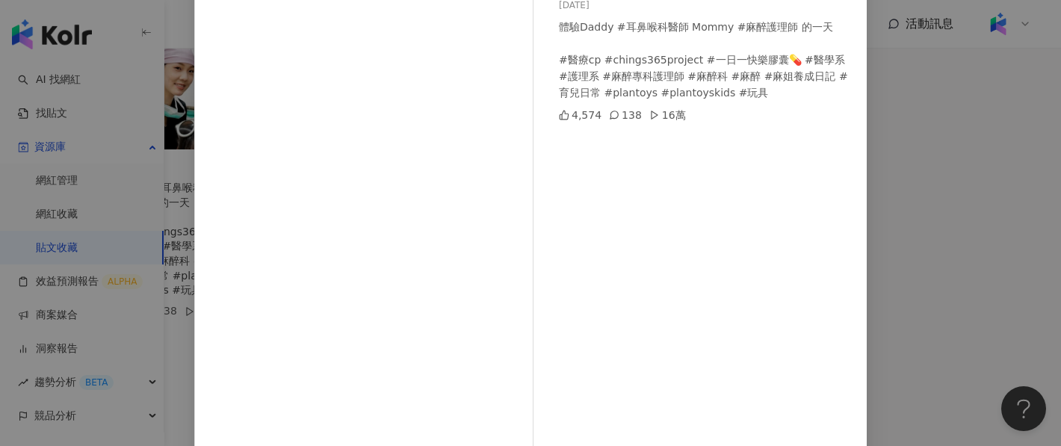
scroll to position [138, 0]
click at [992, 233] on div "Medical couple醫療CP 2025/3/17 體驗Daddy #耳鼻喉科醫師 Mommy #麻醉護理師 的一天 #醫療cp #chings365p…" at bounding box center [530, 223] width 1061 height 446
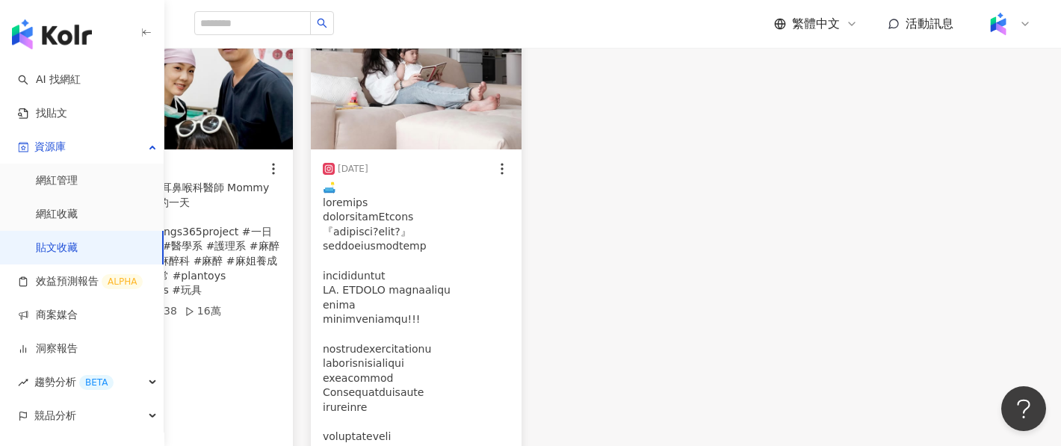
click at [513, 46] on div "刪除" at bounding box center [416, 31] width 211 height 30
click at [522, 46] on div "刪除" at bounding box center [416, 31] width 211 height 30
click at [123, 152] on div "資源庫" at bounding box center [82, 147] width 164 height 34
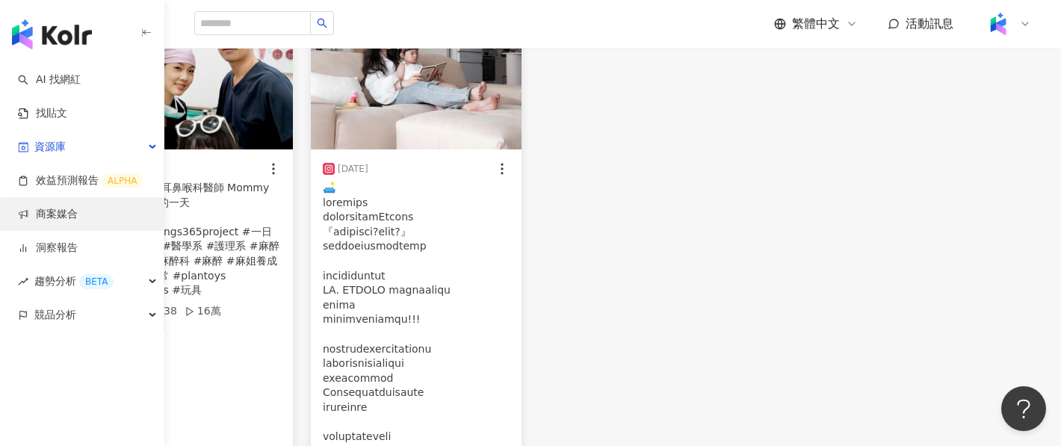
click at [78, 217] on link "商案媒合" at bounding box center [48, 214] width 60 height 15
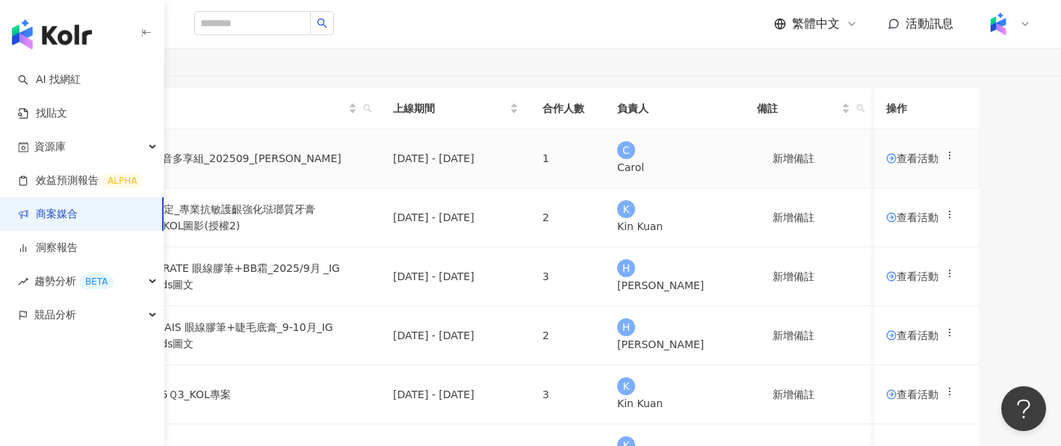
click at [939, 164] on span "查看活動" at bounding box center [912, 158] width 52 height 10
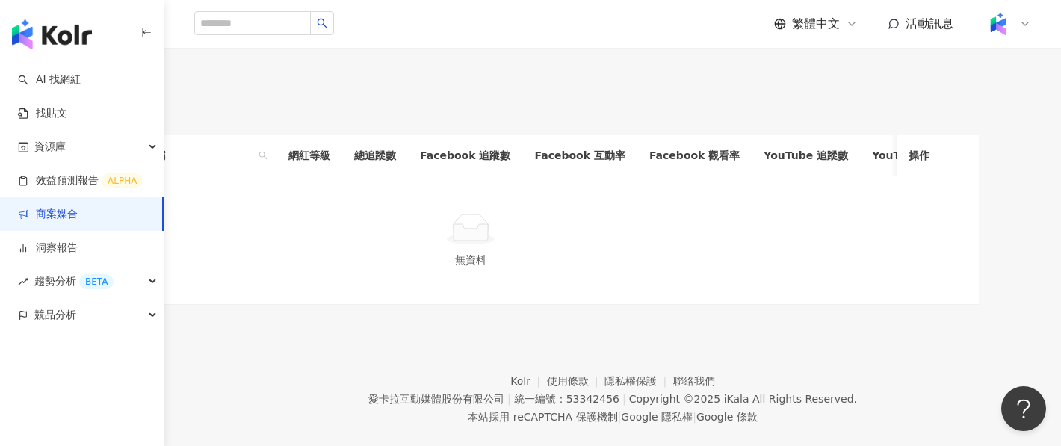
scroll to position [226, 0]
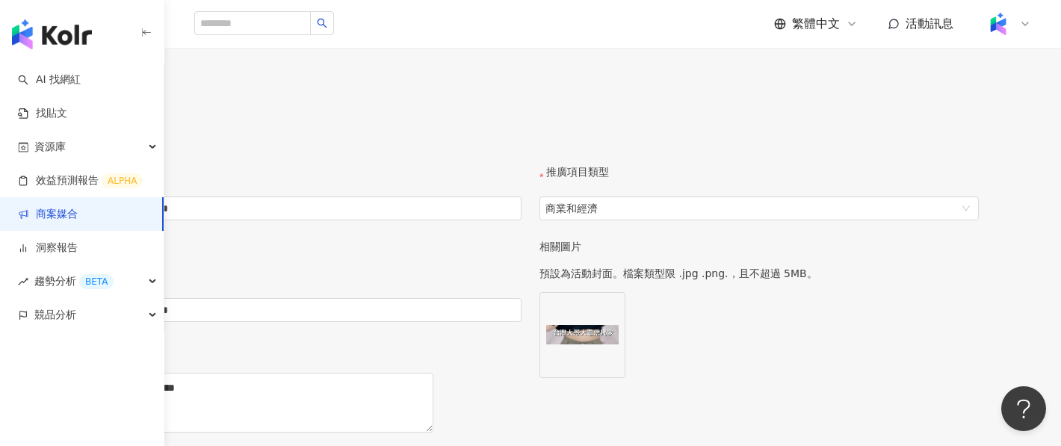
scroll to position [497, 0]
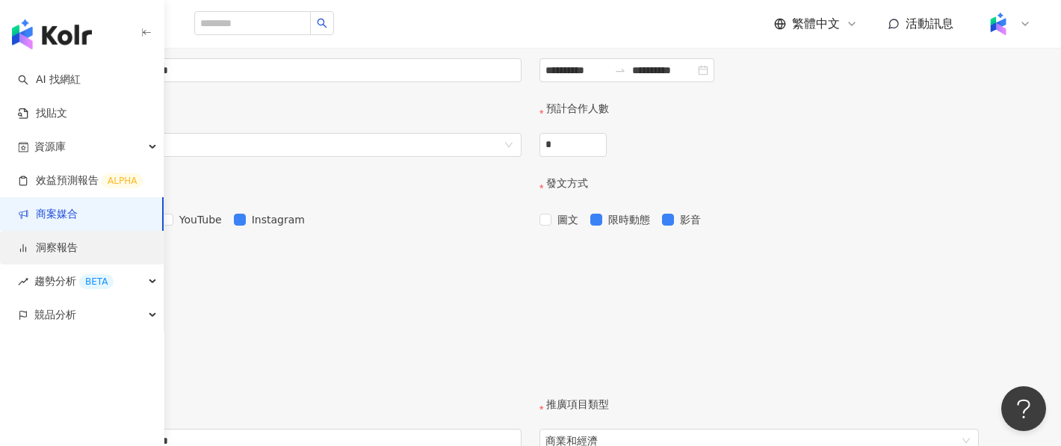
click at [78, 251] on link "洞察報告" at bounding box center [48, 248] width 60 height 15
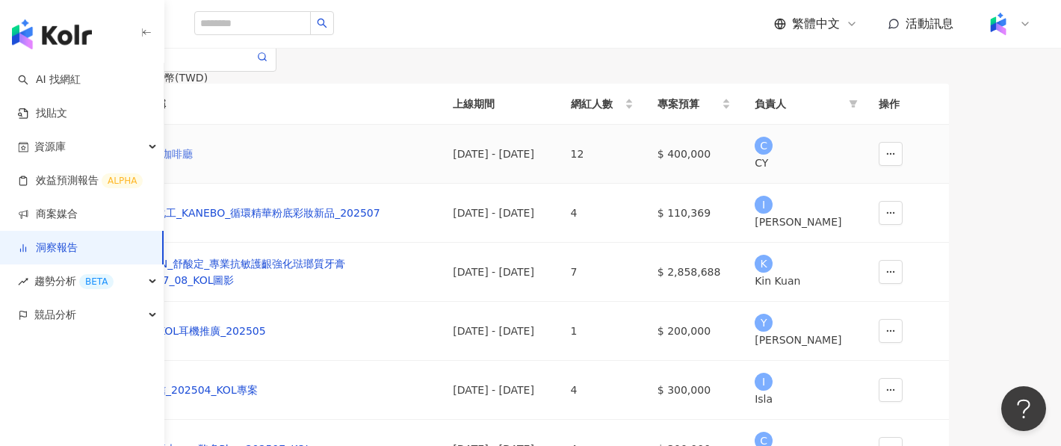
click at [292, 162] on div "COACH咖啡廳" at bounding box center [276, 154] width 305 height 16
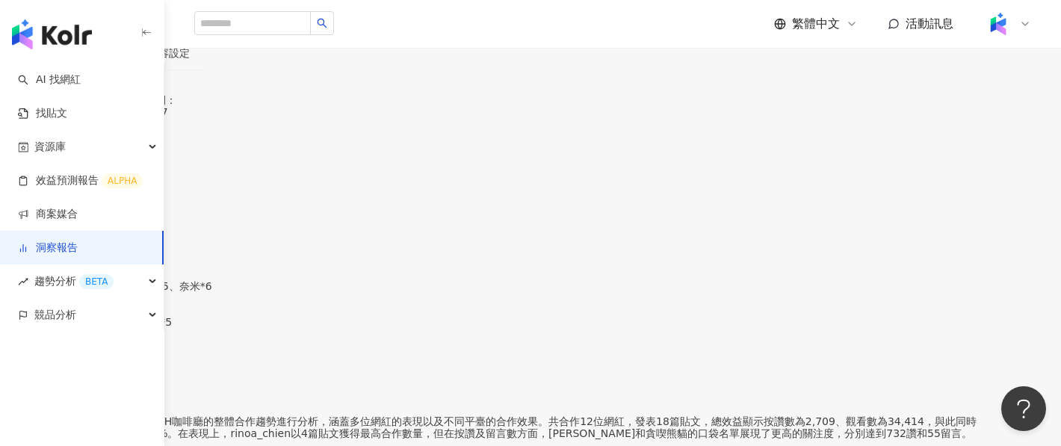
scroll to position [32, 0]
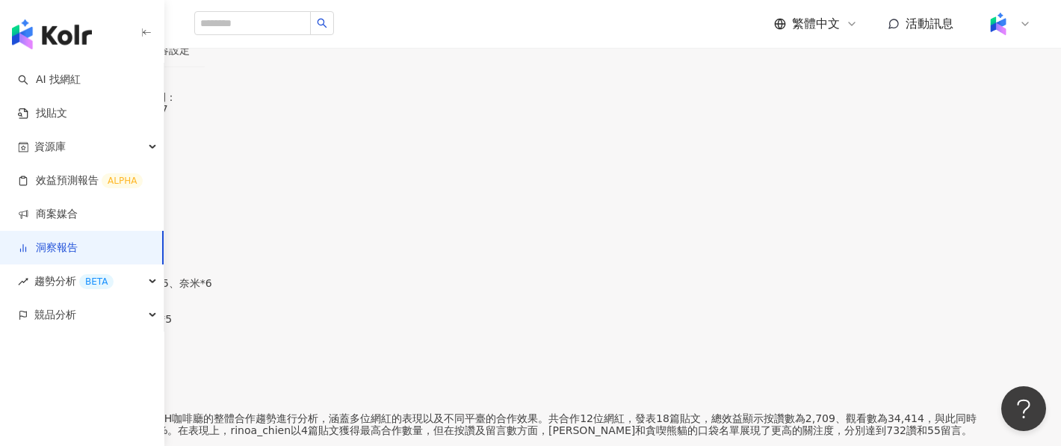
click at [118, 58] on div "貼文牆" at bounding box center [102, 50] width 31 height 16
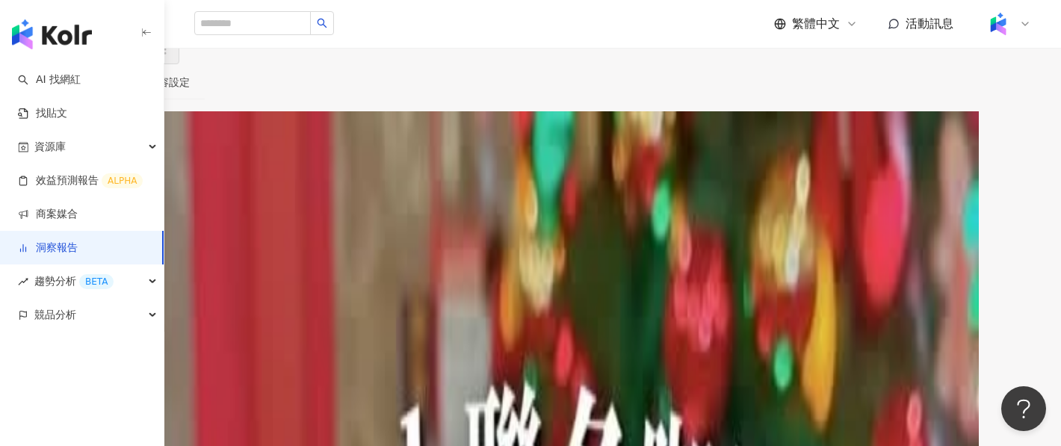
click at [57, 90] on div "洞察總覽" at bounding box center [36, 82] width 42 height 16
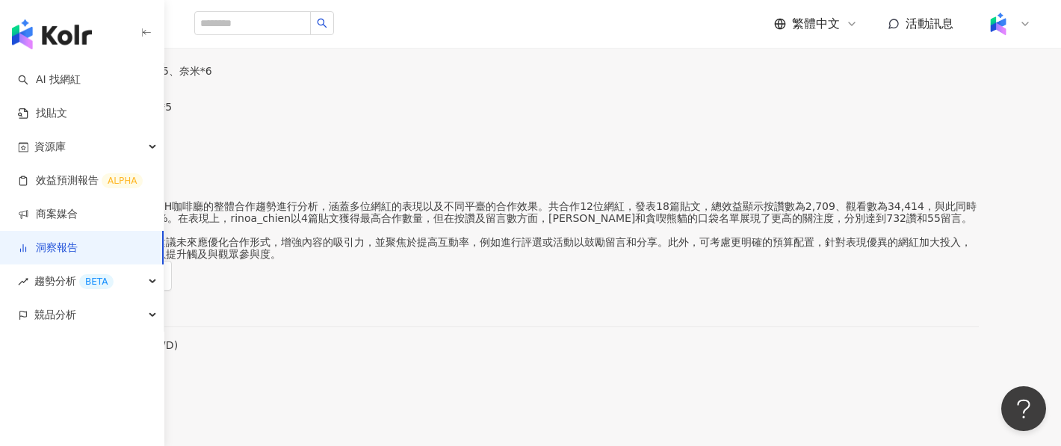
scroll to position [242, 0]
drag, startPoint x: 291, startPoint y: 122, endPoint x: 272, endPoint y: 123, distance: 18.7
drag, startPoint x: 288, startPoint y: 132, endPoint x: 316, endPoint y: 135, distance: 28.6
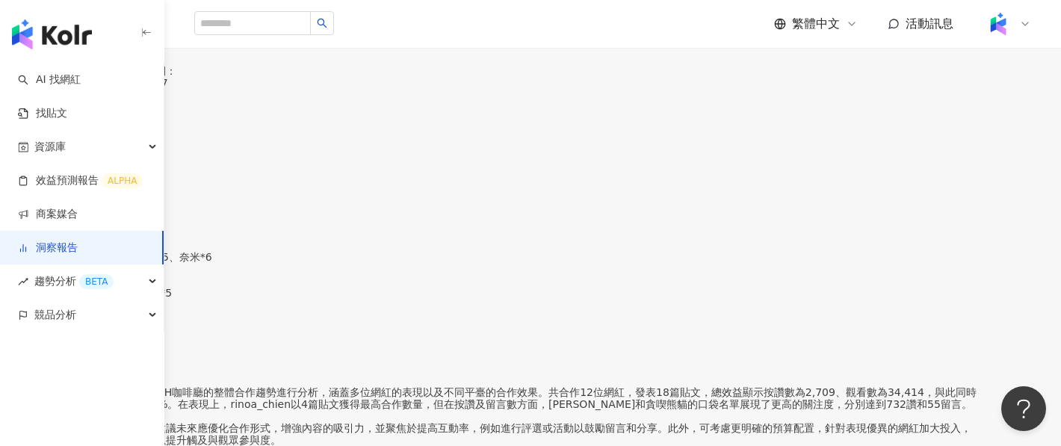
scroll to position [20, 0]
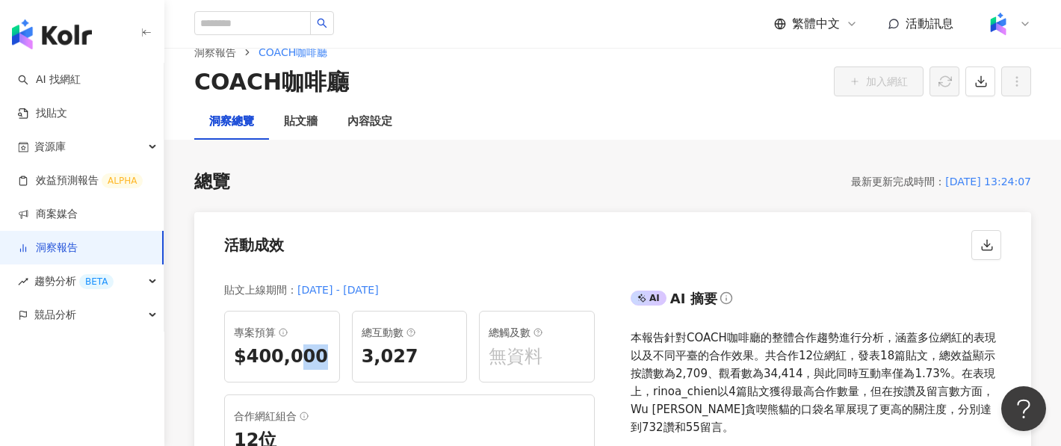
scroll to position [5, 0]
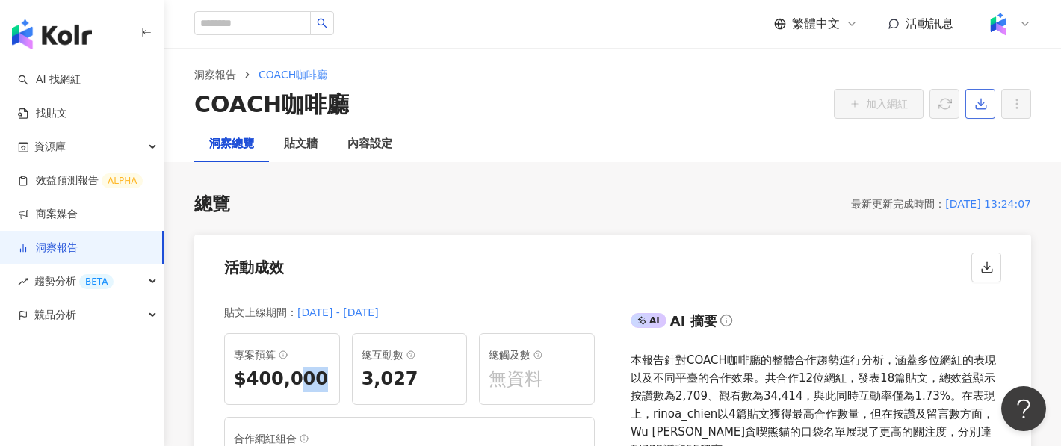
click at [983, 115] on button "button" at bounding box center [981, 104] width 30 height 30
click at [856, 215] on div "總覽 最新更新完成時間 ： 2025/09/04 13:24:07" at bounding box center [612, 204] width 837 height 25
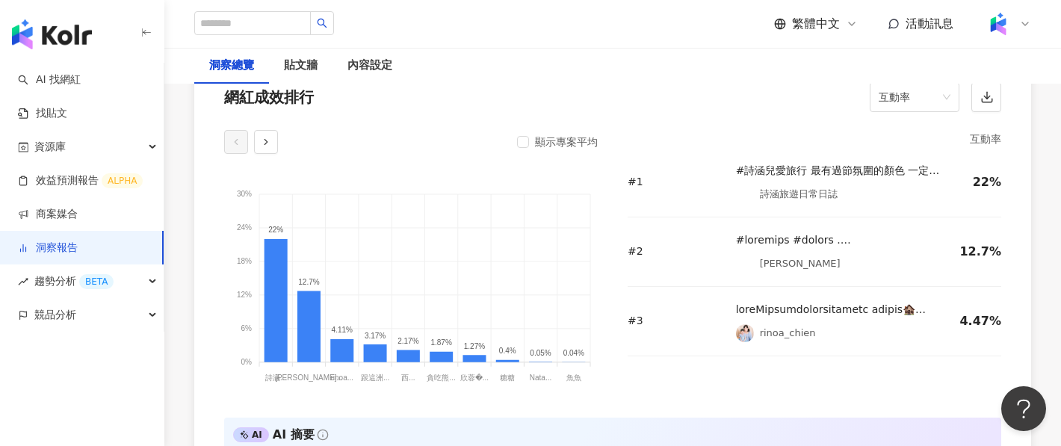
scroll to position [1228, 0]
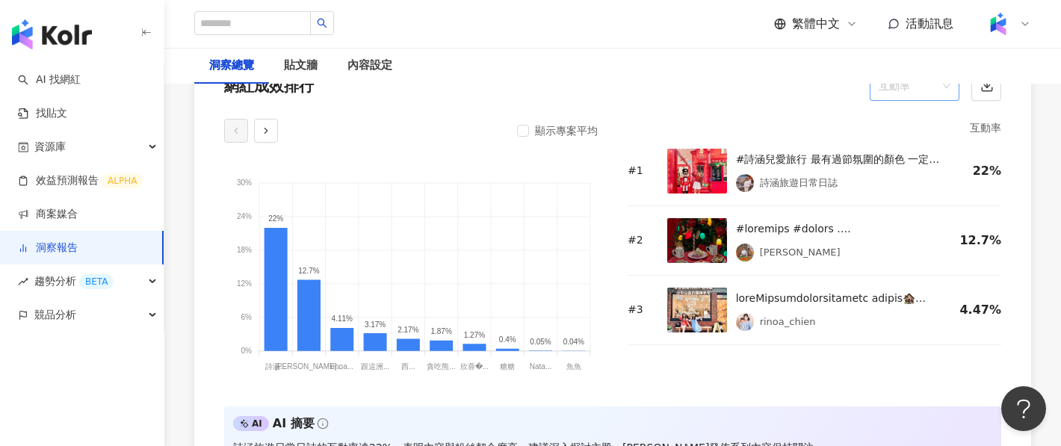
click at [897, 94] on span "互動率" at bounding box center [915, 86] width 72 height 28
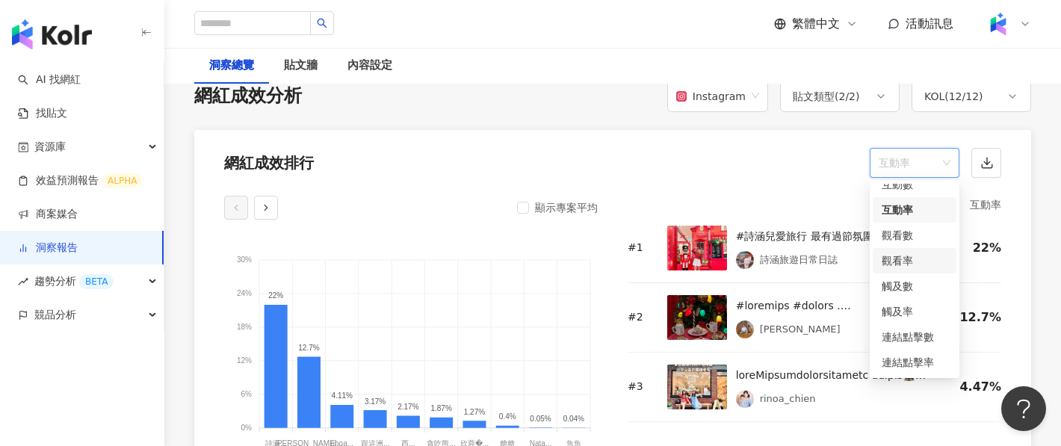
scroll to position [1118, 0]
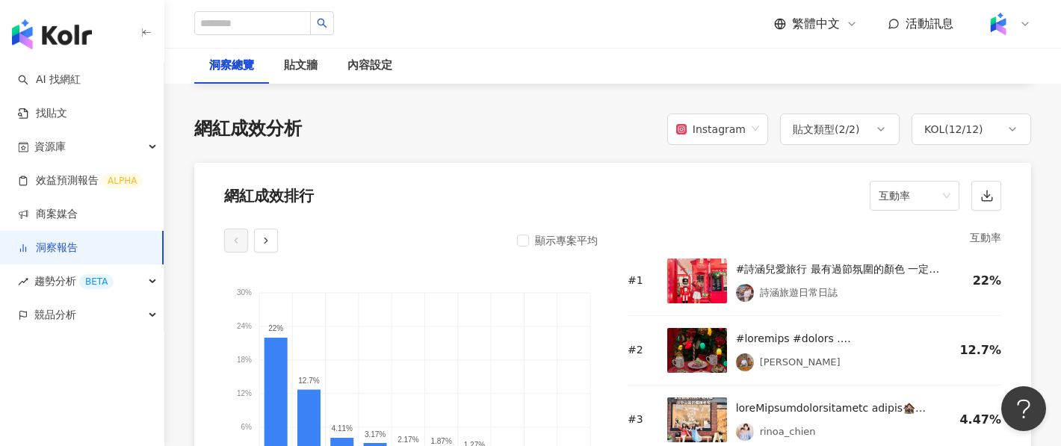
click at [797, 237] on div "互動率" at bounding box center [815, 238] width 374 height 18
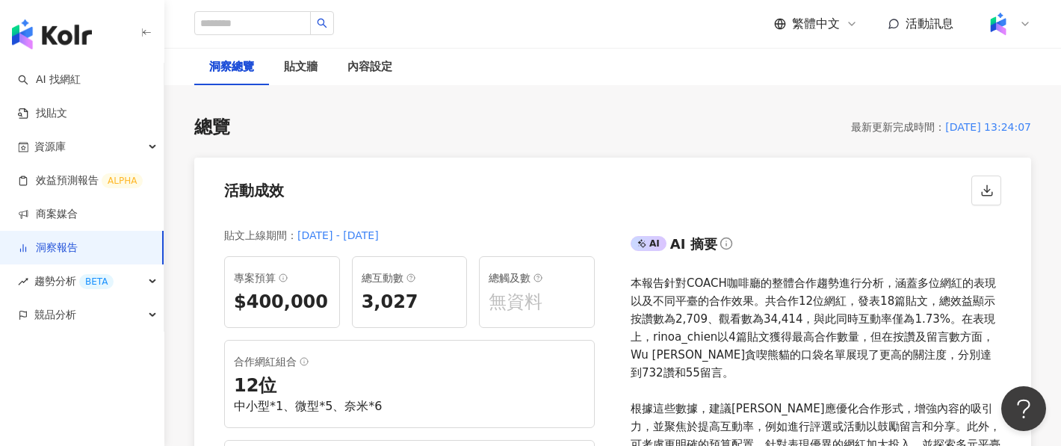
scroll to position [0, 0]
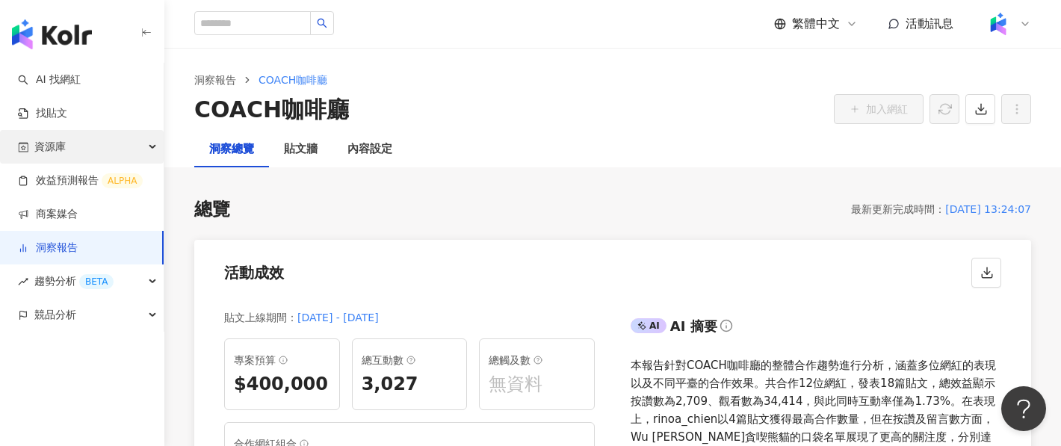
click at [88, 135] on div "資源庫" at bounding box center [82, 147] width 164 height 34
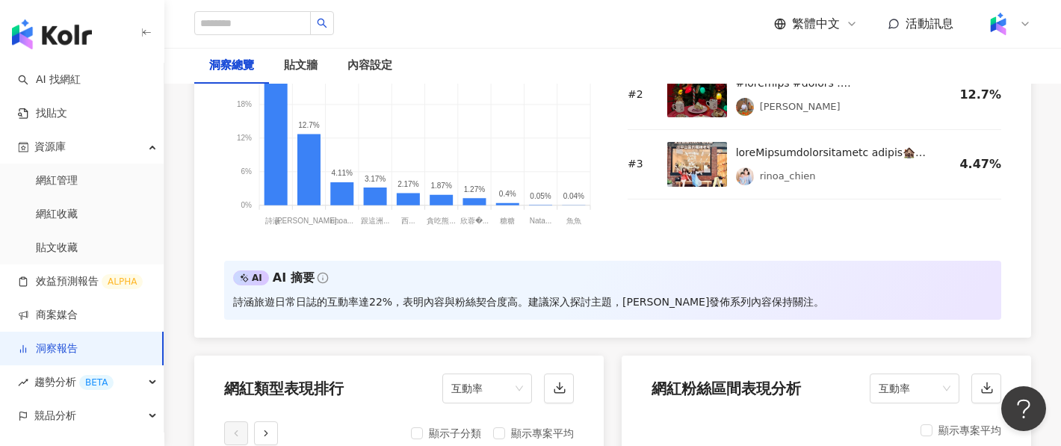
scroll to position [1378, 0]
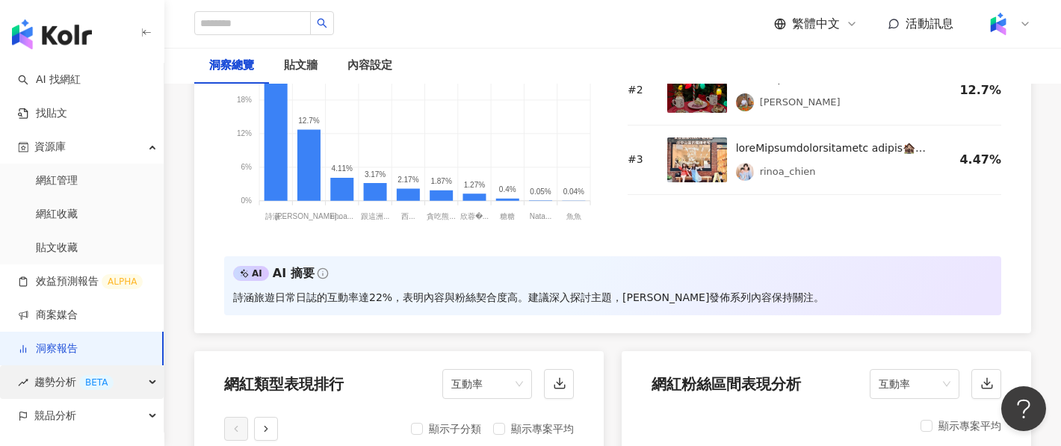
click at [138, 383] on div "趨勢分析 BETA" at bounding box center [82, 382] width 164 height 34
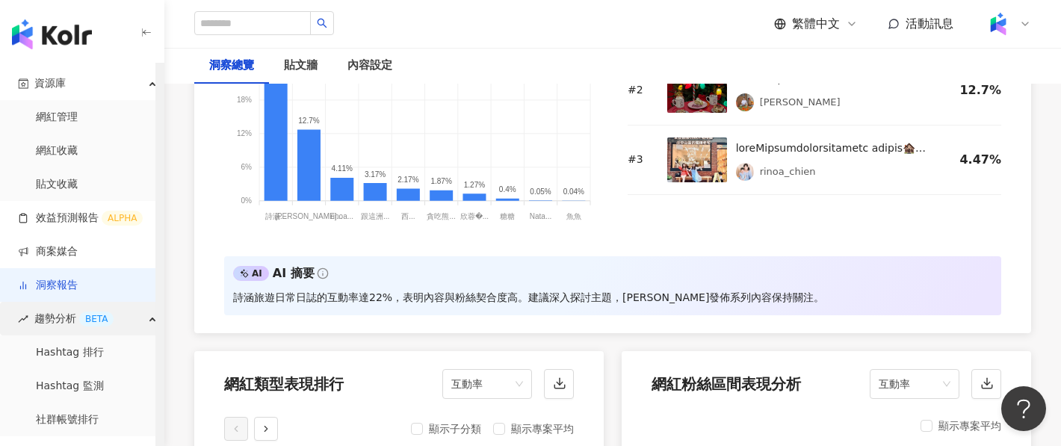
scroll to position [67, 0]
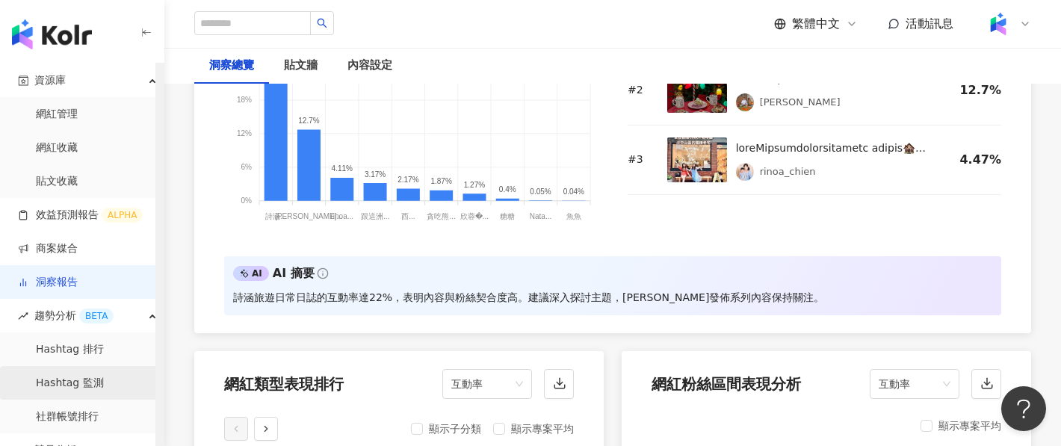
click at [97, 381] on link "Hashtag 監測" at bounding box center [70, 383] width 68 height 15
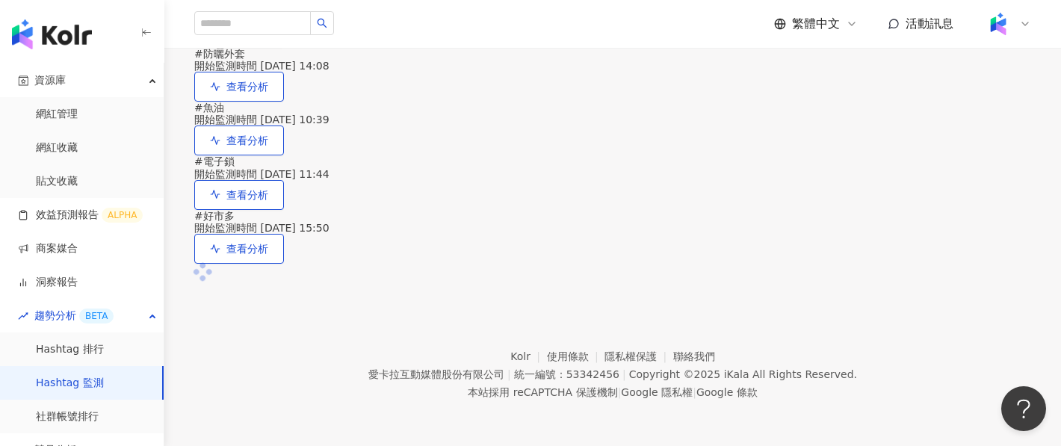
scroll to position [2152, 0]
click at [268, 39] on span "查看分析" at bounding box center [247, 33] width 42 height 12
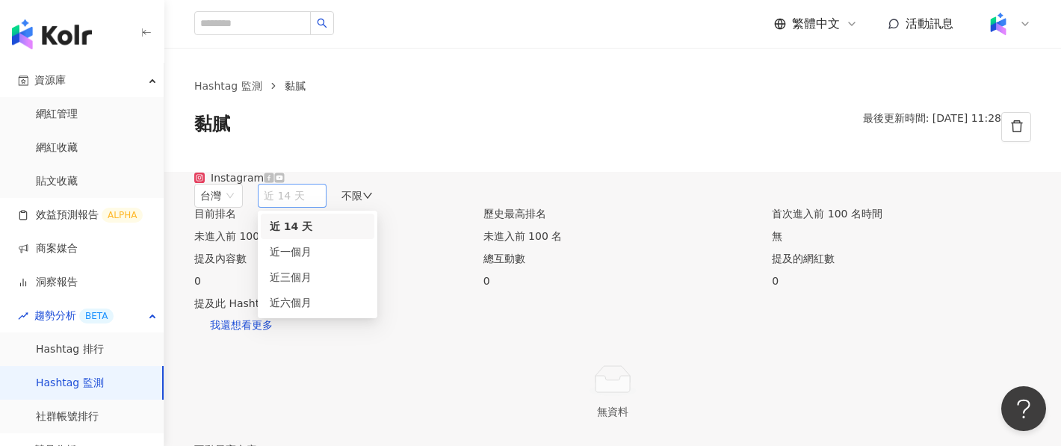
click at [321, 207] on span "近 14 天" at bounding box center [292, 196] width 57 height 22
click at [365, 311] on div "近六個月" at bounding box center [318, 302] width 96 height 16
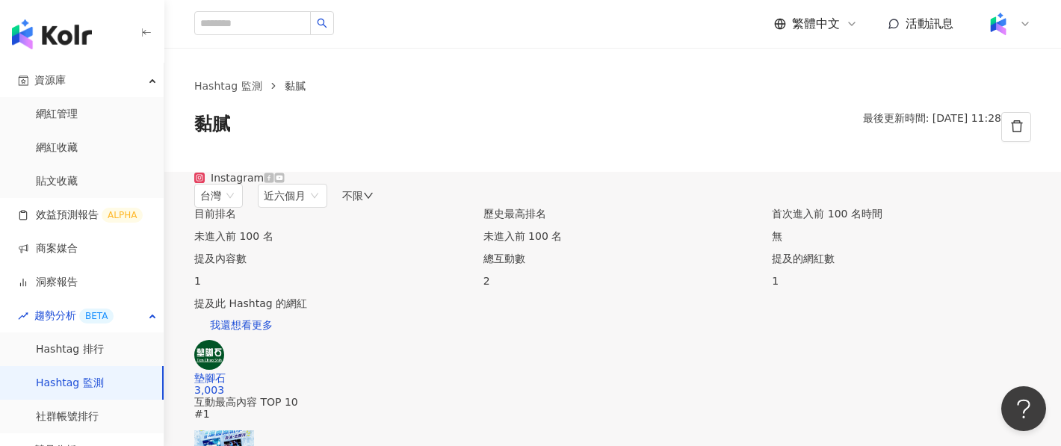
click at [551, 208] on div "Instagram 台灣 近六個月 不限" at bounding box center [612, 190] width 837 height 36
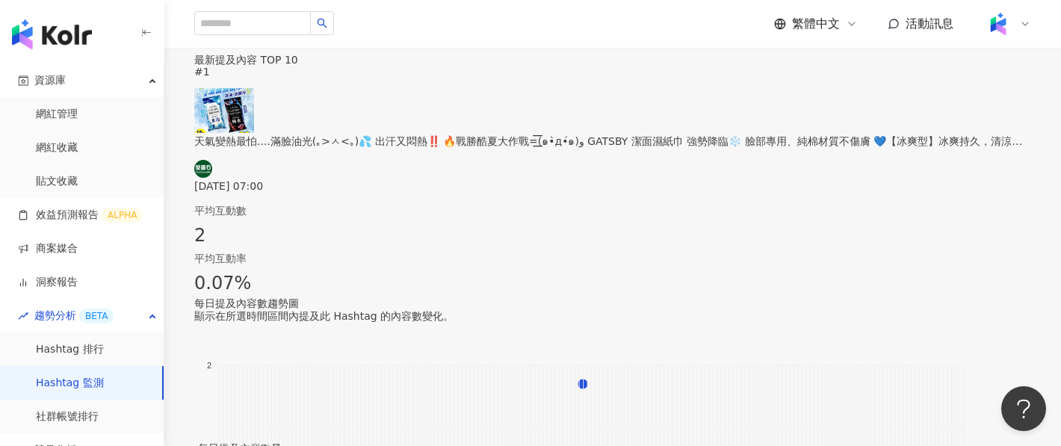
scroll to position [590, 0]
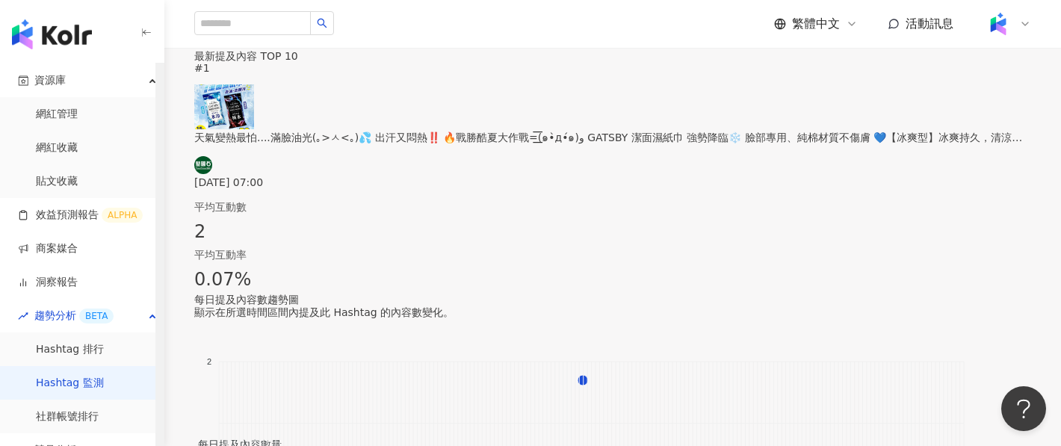
click at [104, 383] on link "Hashtag 監測" at bounding box center [70, 383] width 68 height 15
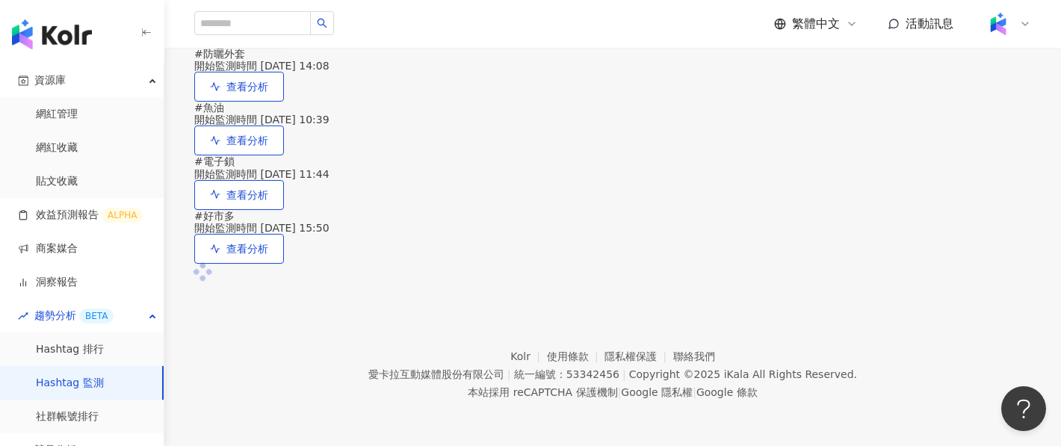
scroll to position [2506, 0]
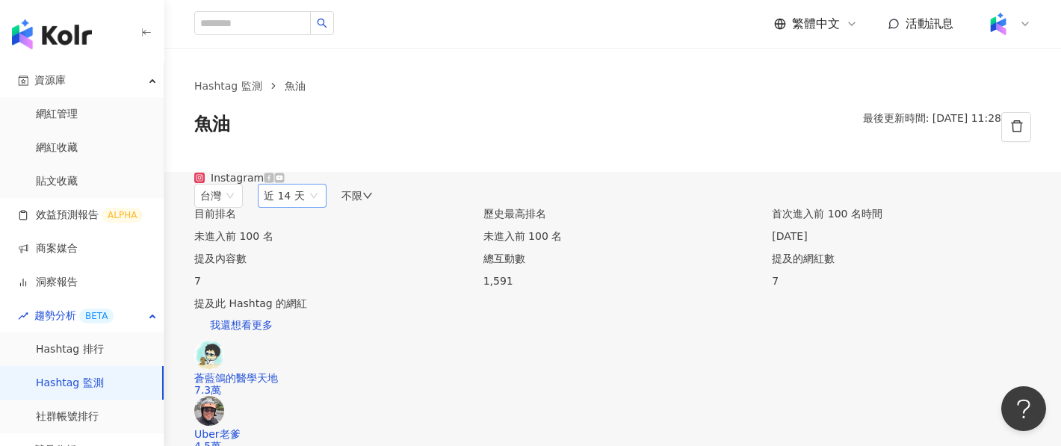
click at [321, 207] on span "近 14 天" at bounding box center [292, 196] width 57 height 22
click at [312, 309] on span "近六個月" at bounding box center [291, 303] width 42 height 12
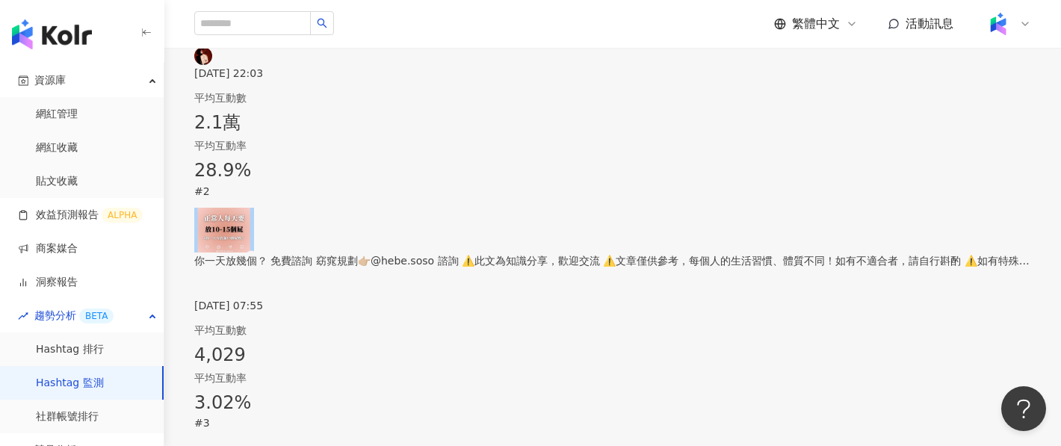
scroll to position [673, 0]
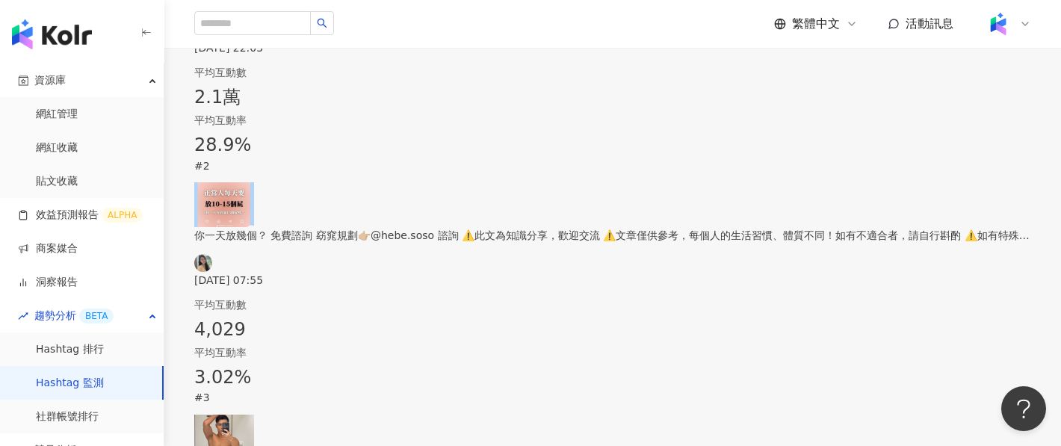
scroll to position [693, 0]
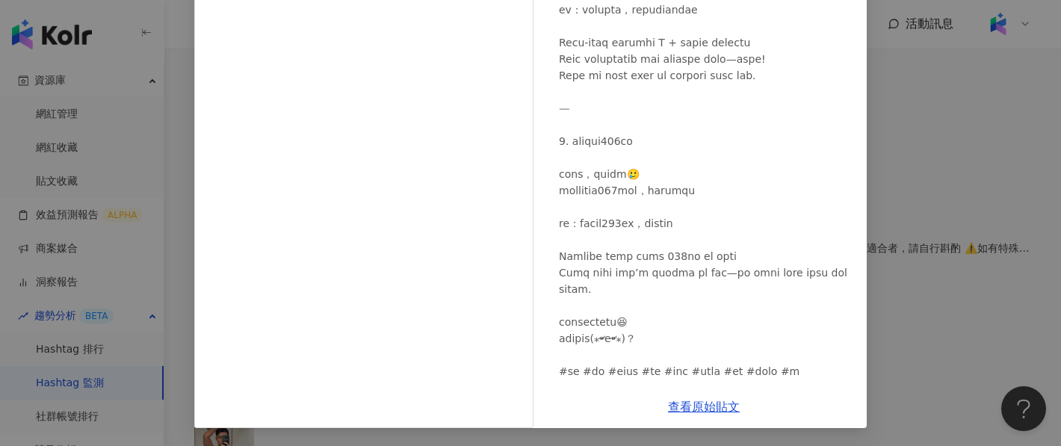
scroll to position [694, 0]
click at [902, 233] on div "小辣椒營養師 2025/5/23 2.1萬 267 67.6萬 查看原始貼文" at bounding box center [530, 223] width 1061 height 446
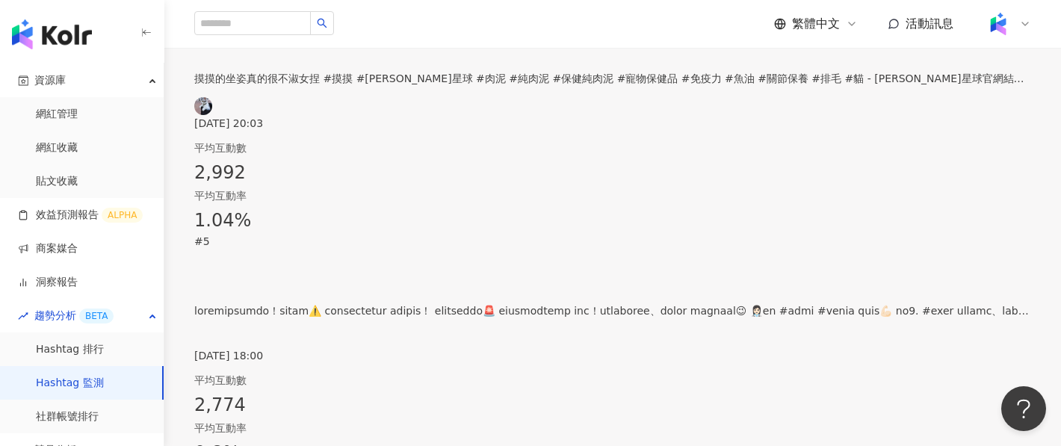
scroll to position [1332, 0]
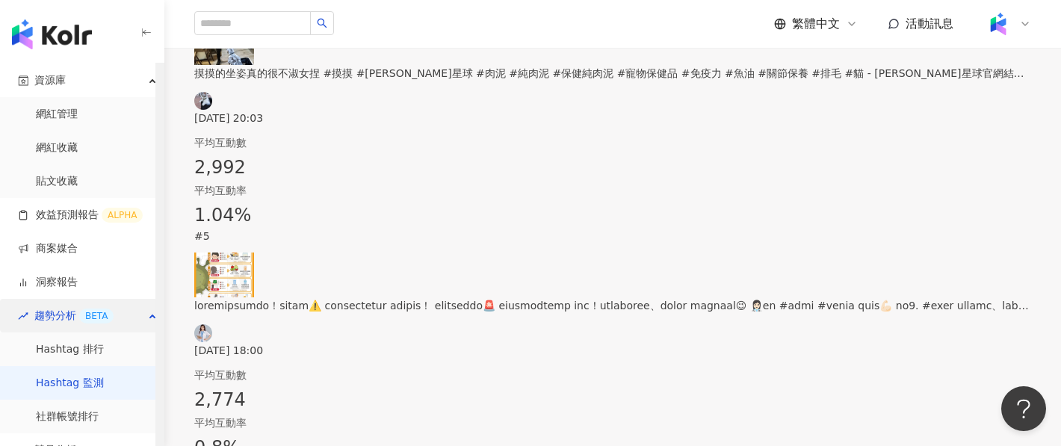
click at [146, 314] on div "趨勢分析 BETA" at bounding box center [82, 316] width 164 height 34
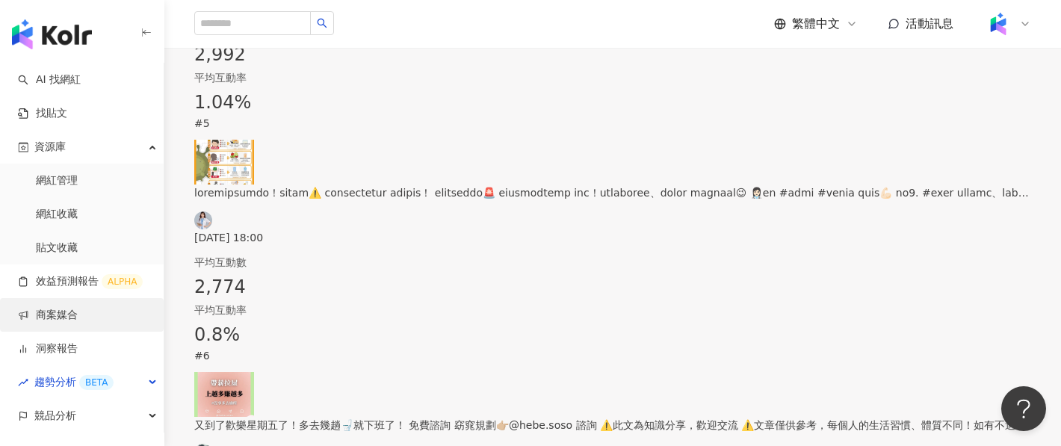
scroll to position [1457, 0]
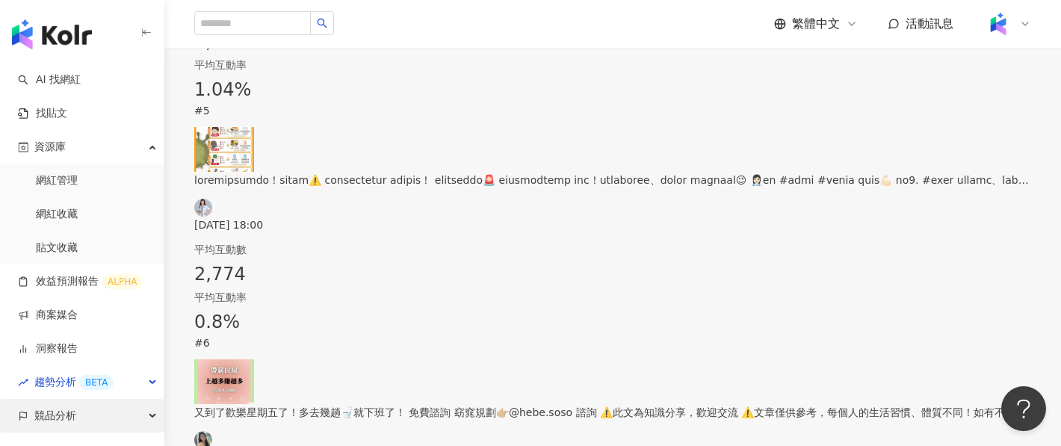
click at [133, 411] on div "競品分析" at bounding box center [82, 416] width 164 height 34
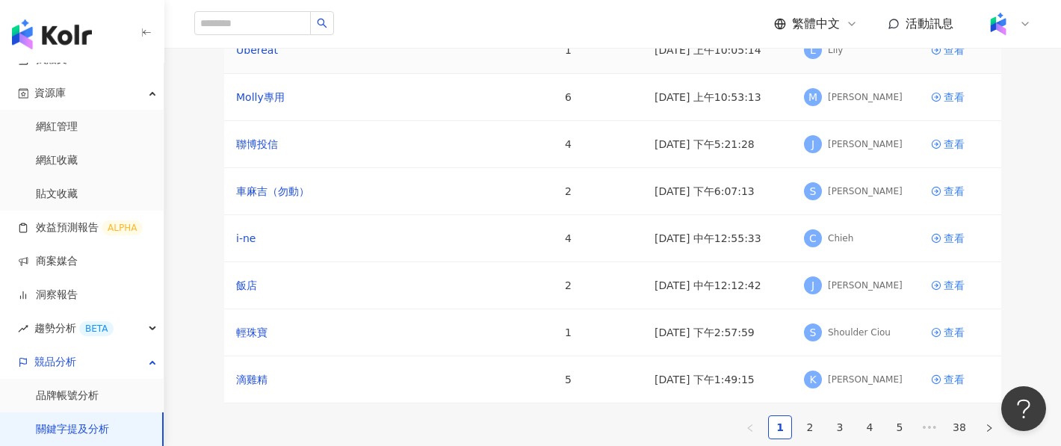
scroll to position [107, 0]
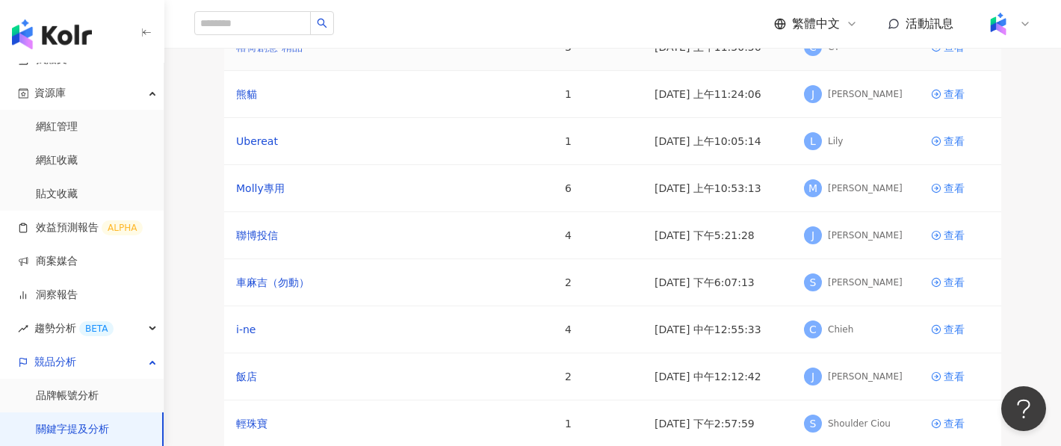
click at [302, 55] on link "榕荷創意-精品" at bounding box center [269, 47] width 67 height 16
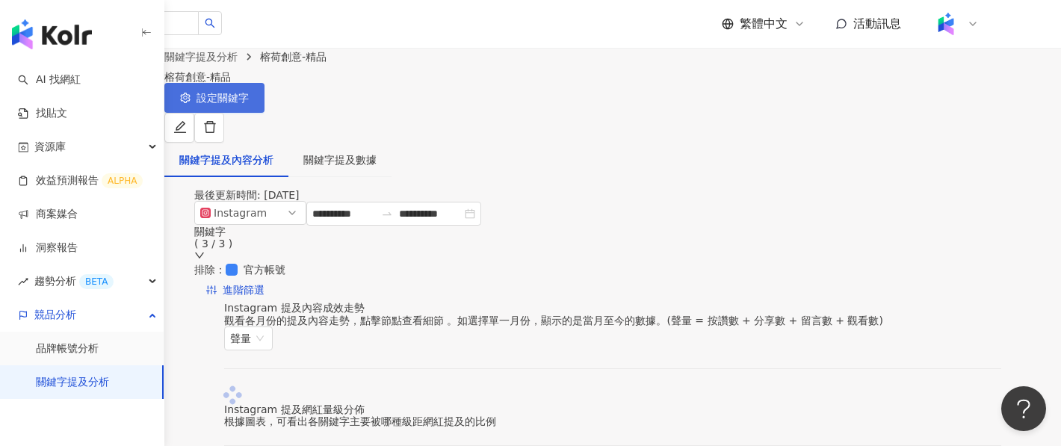
click at [191, 103] on icon "setting" at bounding box center [185, 98] width 10 height 10
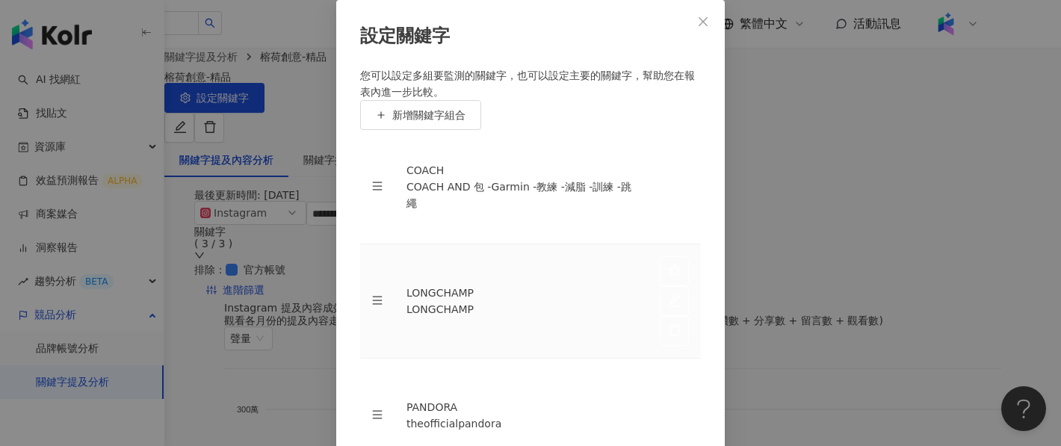
scroll to position [1, 0]
click at [798, 197] on div "設定關鍵字 您可以設定多組要監測的關鍵字，也可以設定主要的關鍵字，幫助您在報表內進一步比較。 新增關鍵字組合 COACH COACH AND 包 -Garmi…" at bounding box center [530, 223] width 1061 height 446
click at [704, 25] on icon "close" at bounding box center [703, 22] width 12 height 12
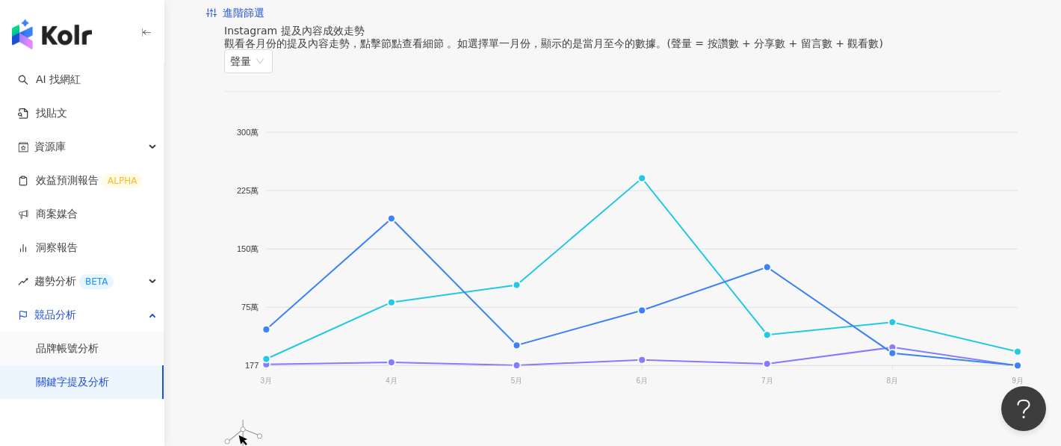
scroll to position [283, 0]
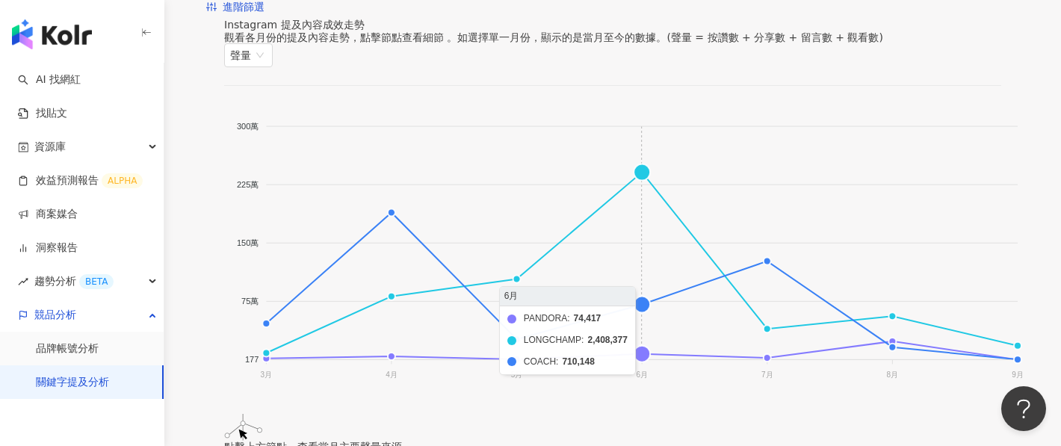
click at [632, 170] on foreignobject "PANDORA LONGCHAMP COACH" at bounding box center [624, 253] width 801 height 299
click at [631, 168] on foreignobject "PANDORA LONGCHAMP COACH" at bounding box center [624, 253] width 801 height 299
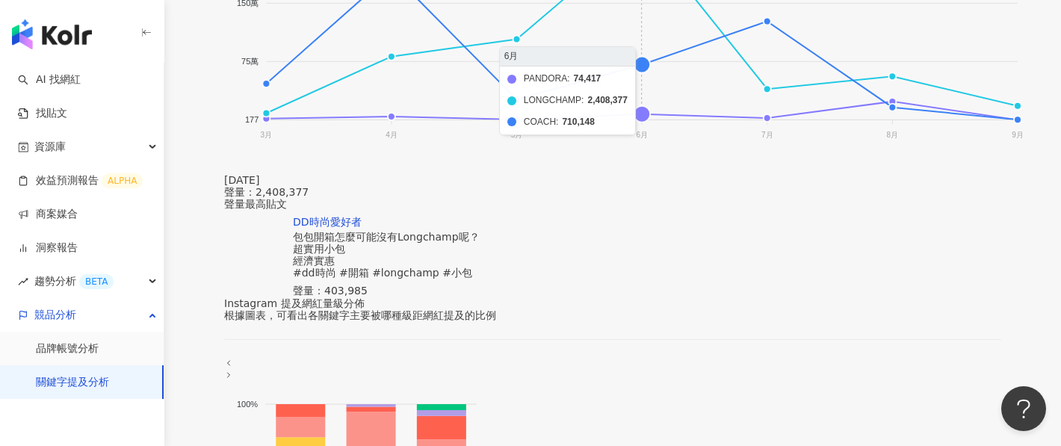
scroll to position [653, 0]
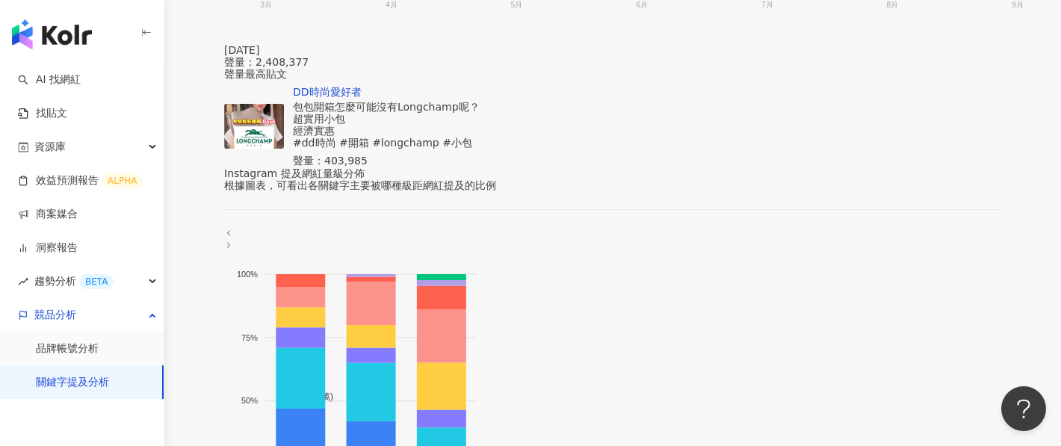
click at [284, 112] on img at bounding box center [254, 126] width 60 height 45
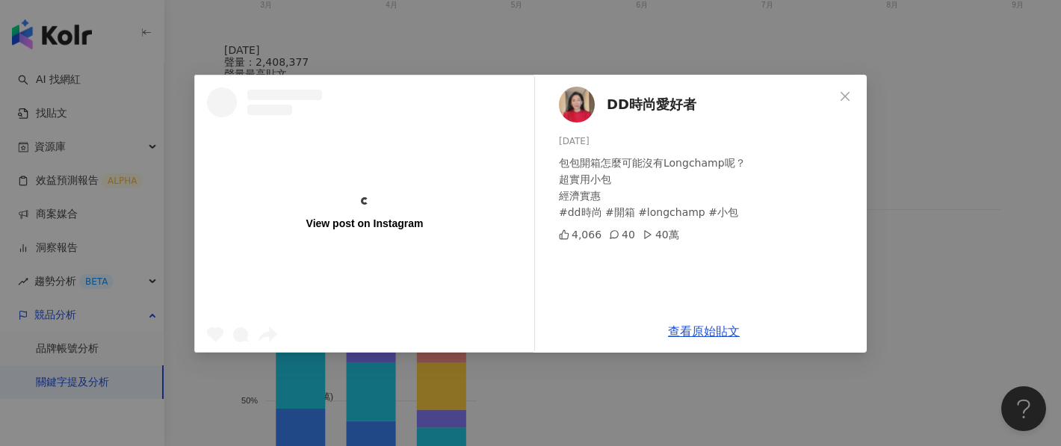
click at [445, 116] on div "View post on Instagram" at bounding box center [364, 213] width 339 height 277
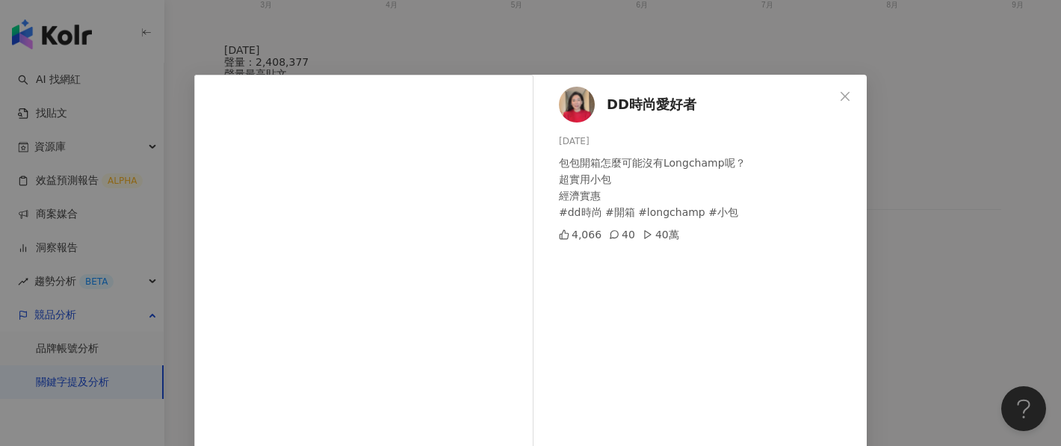
click at [910, 149] on div "DD時尚愛好者 2025/6/19 包包開箱怎麼可能沒有Longchamp呢？ 超實用小包 經濟實惠 #dd時尚 #開箱 #longchamp #小包 4,0…" at bounding box center [530, 223] width 1061 height 446
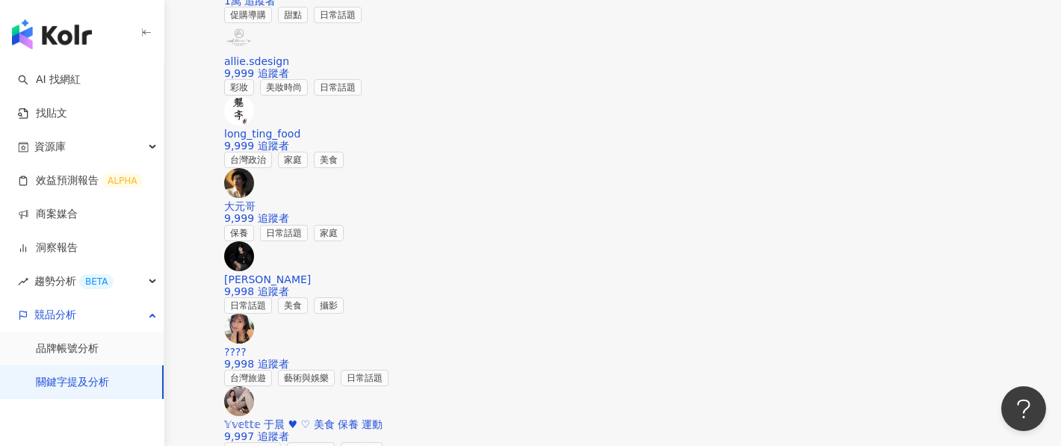
scroll to position [2347, 0]
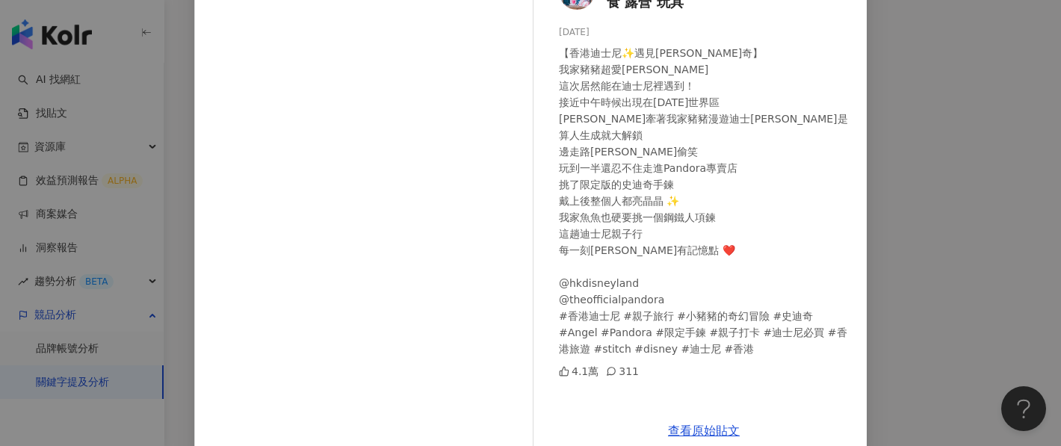
scroll to position [140, 0]
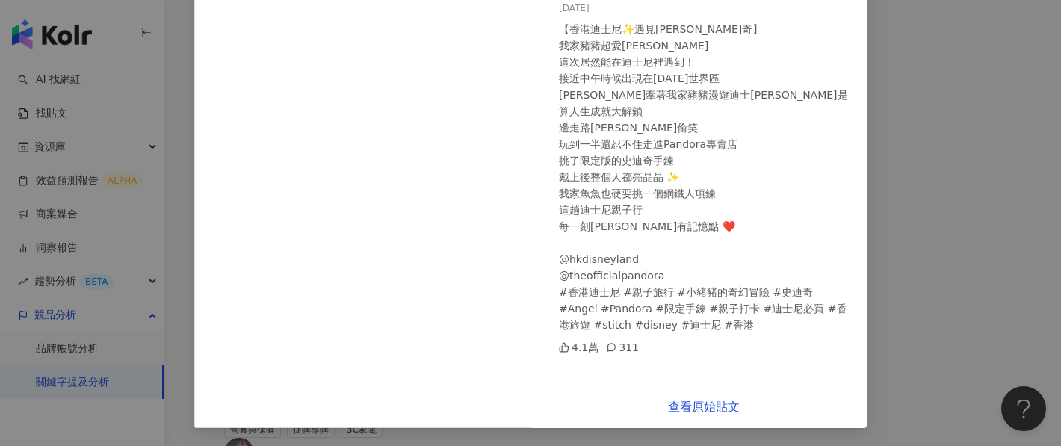
click at [957, 220] on div "小豬豬的奇幻冒險 旅遊 親子 住宿 美食 露營 玩具 2025/6/15 【香港迪士尼✨遇見史迪奇】 我家豬豬超愛史迪奇 這次居然能在迪士尼裡遇到！ 接近中午…" at bounding box center [530, 223] width 1061 height 446
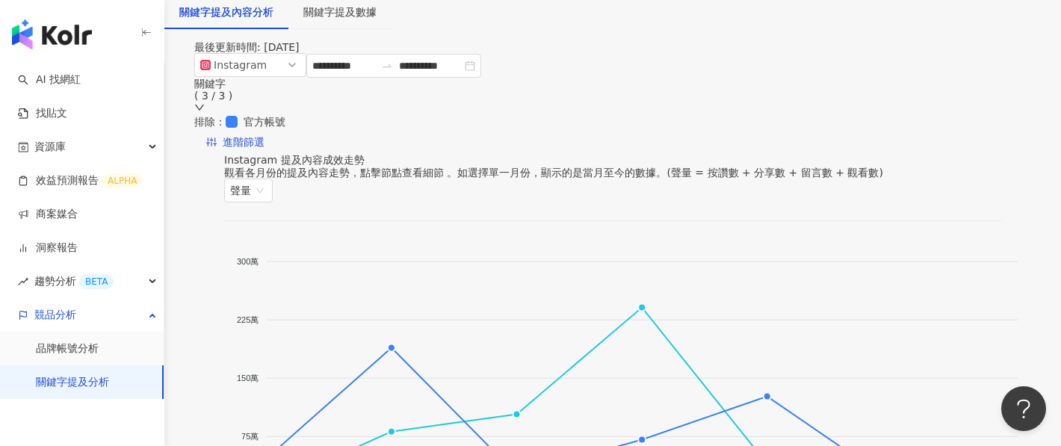
scroll to position [0, 0]
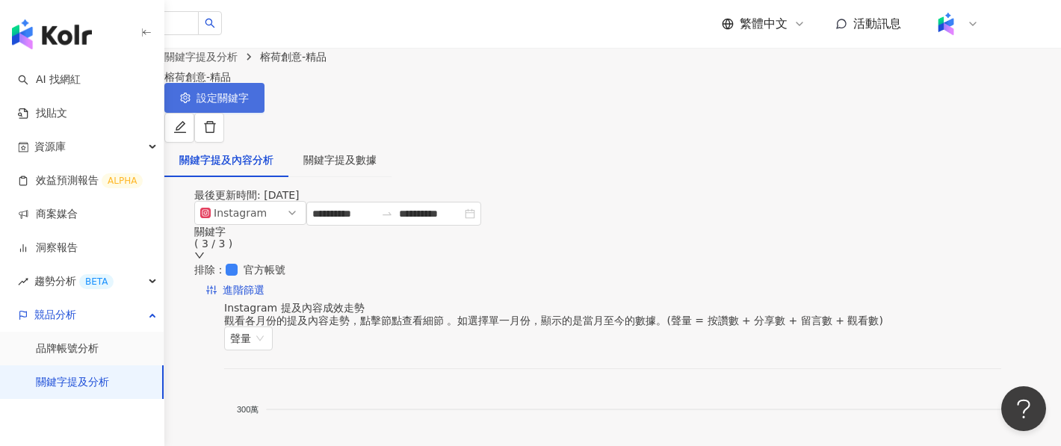
click at [249, 104] on span "設定關鍵字" at bounding box center [223, 98] width 52 height 12
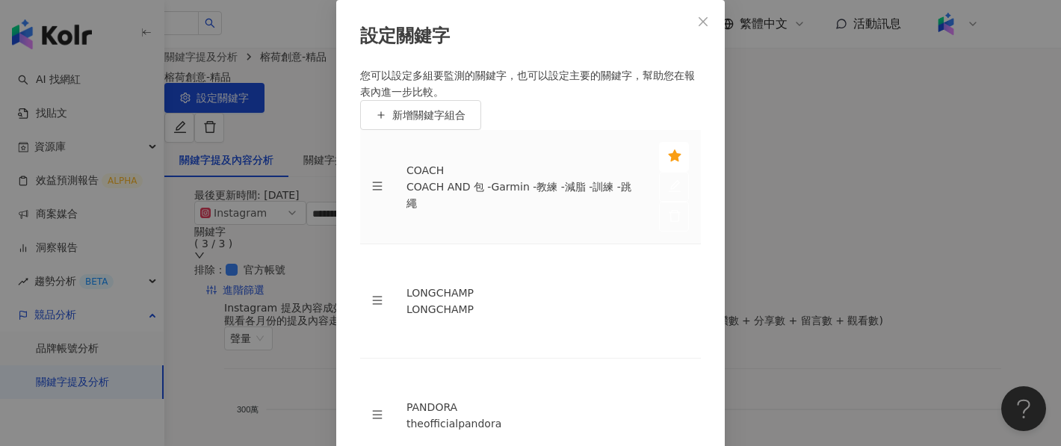
click at [668, 161] on icon "star" at bounding box center [674, 155] width 13 height 12
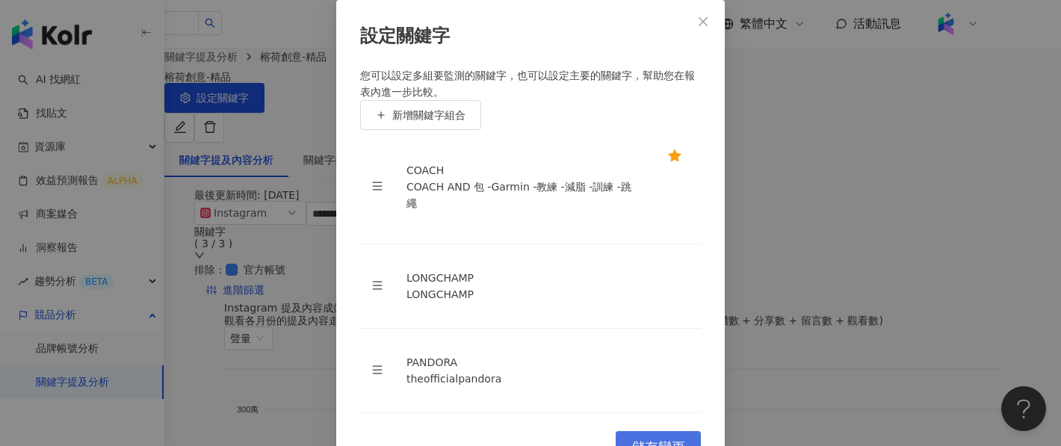
click at [666, 439] on span "儲存變更" at bounding box center [658, 447] width 54 height 16
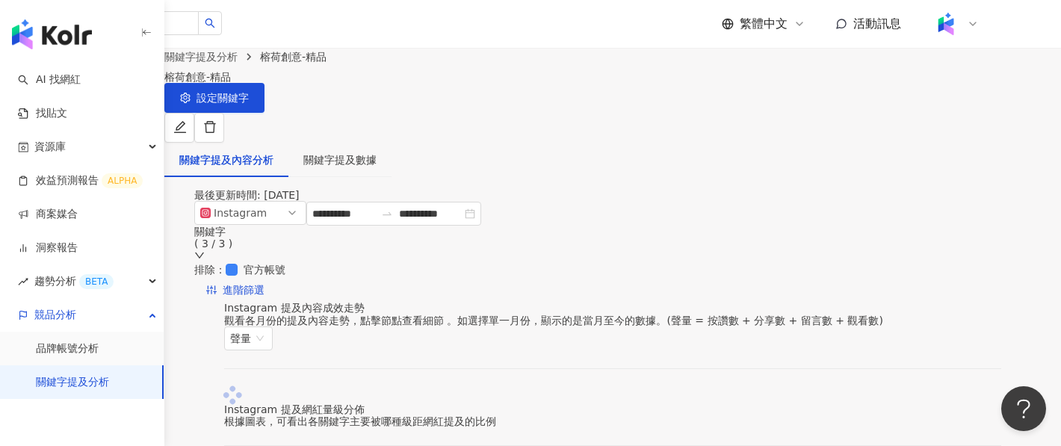
click at [825, 314] on div "Instagram 提及內容成效走勢" at bounding box center [612, 308] width 777 height 12
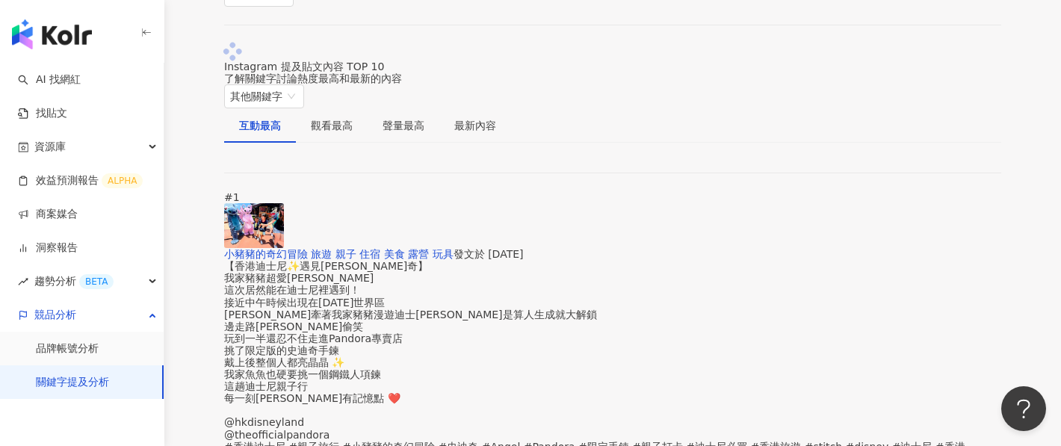
scroll to position [1959, 0]
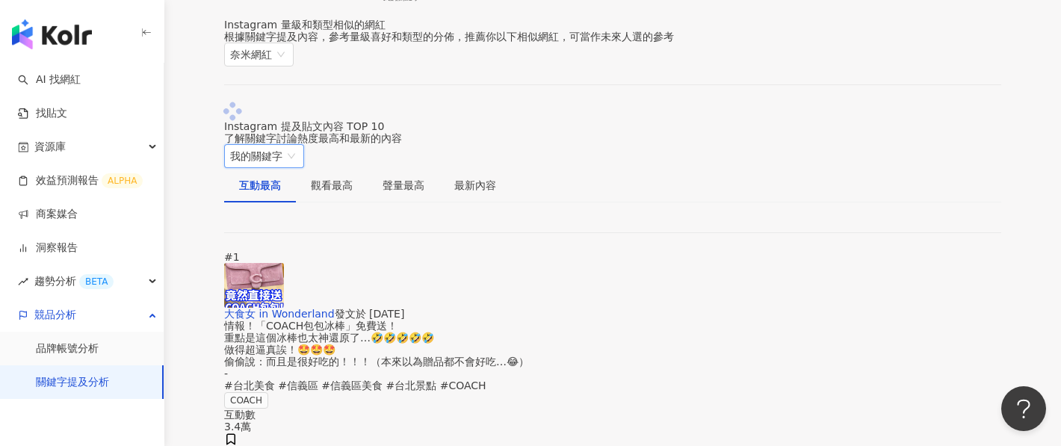
scroll to position [1925, 0]
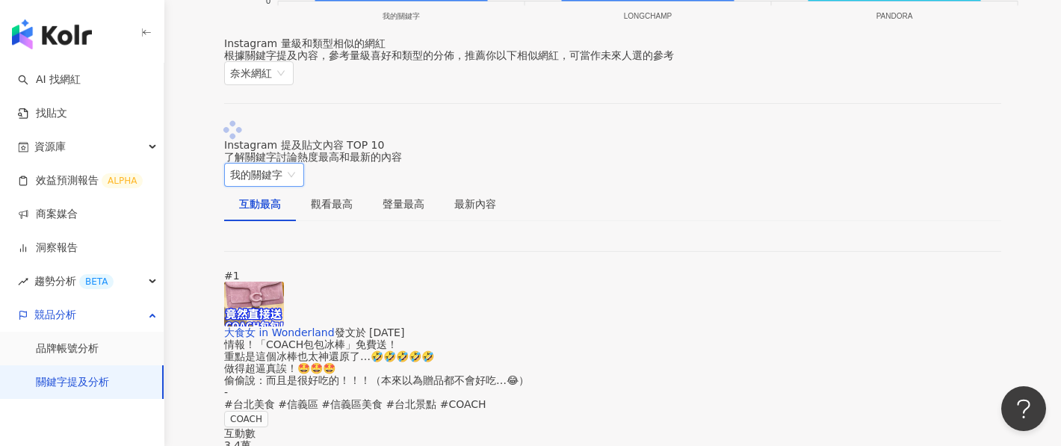
click at [298, 176] on span "我的關鍵字" at bounding box center [264, 175] width 68 height 22
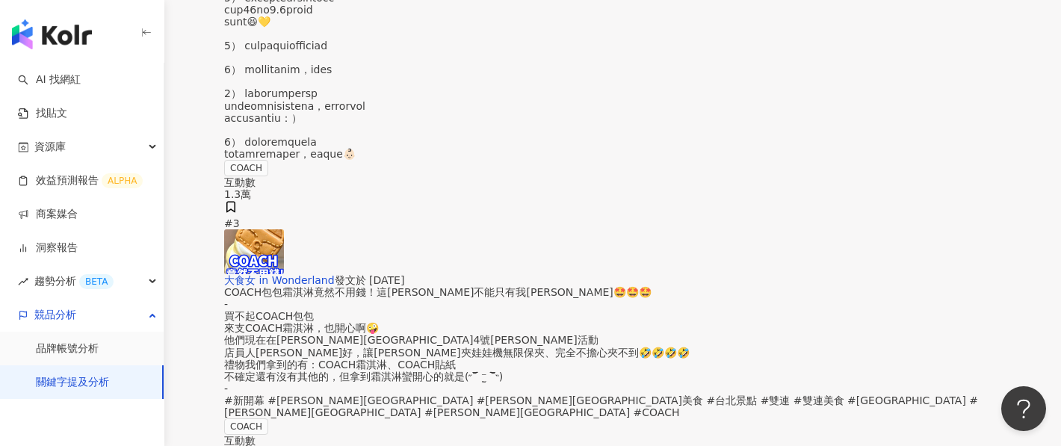
scroll to position [3417, 0]
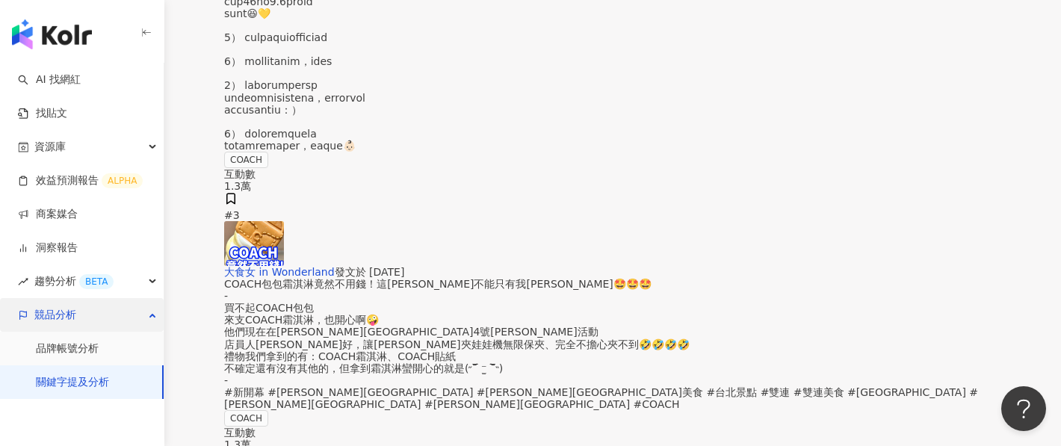
click at [126, 309] on div "競品分析" at bounding box center [82, 315] width 164 height 34
